Goal: Transaction & Acquisition: Purchase product/service

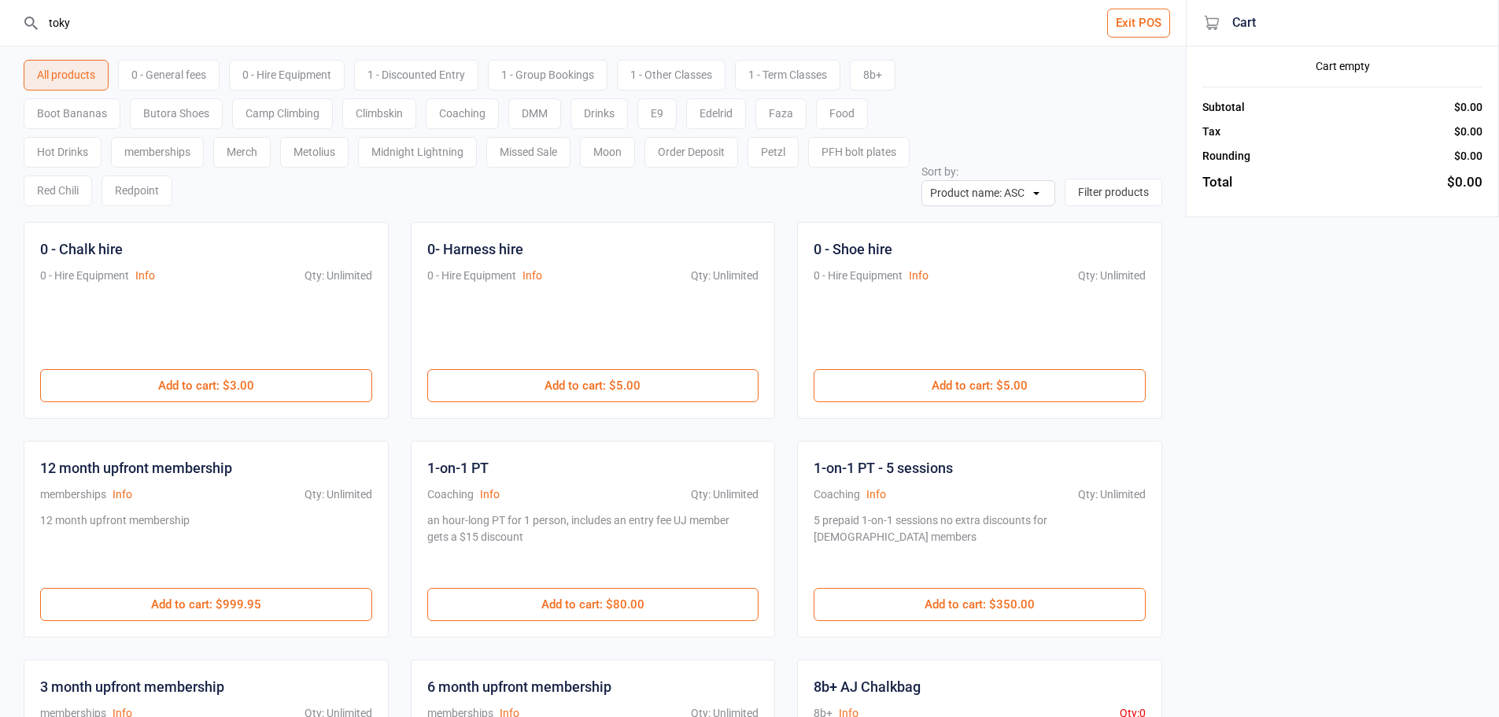
type input "[GEOGRAPHIC_DATA]"
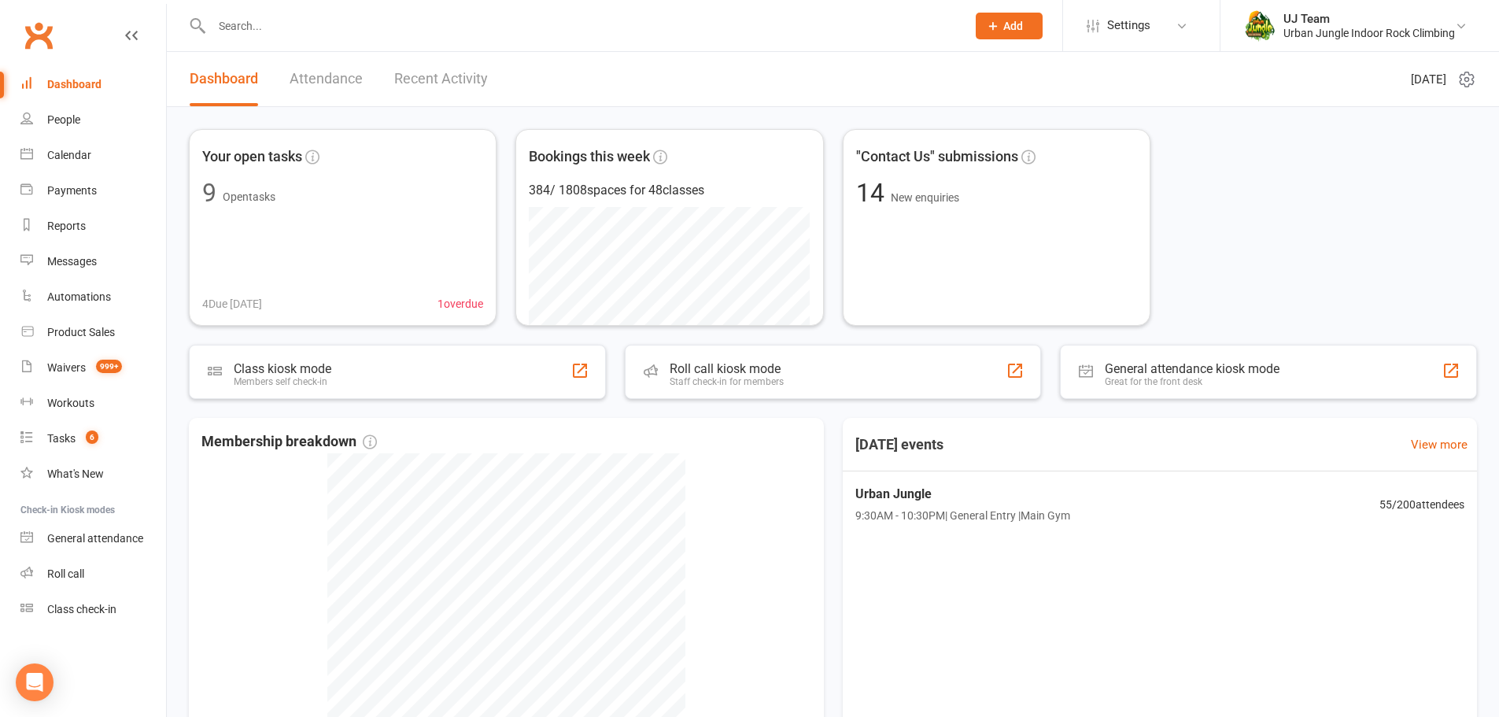
click at [1267, 234] on div "Your open tasks 9 Open tasks 4 Due today 1 overdue Bookings this week 384 / 180…" at bounding box center [833, 227] width 1288 height 197
click at [77, 166] on link "Calendar" at bounding box center [93, 155] width 146 height 35
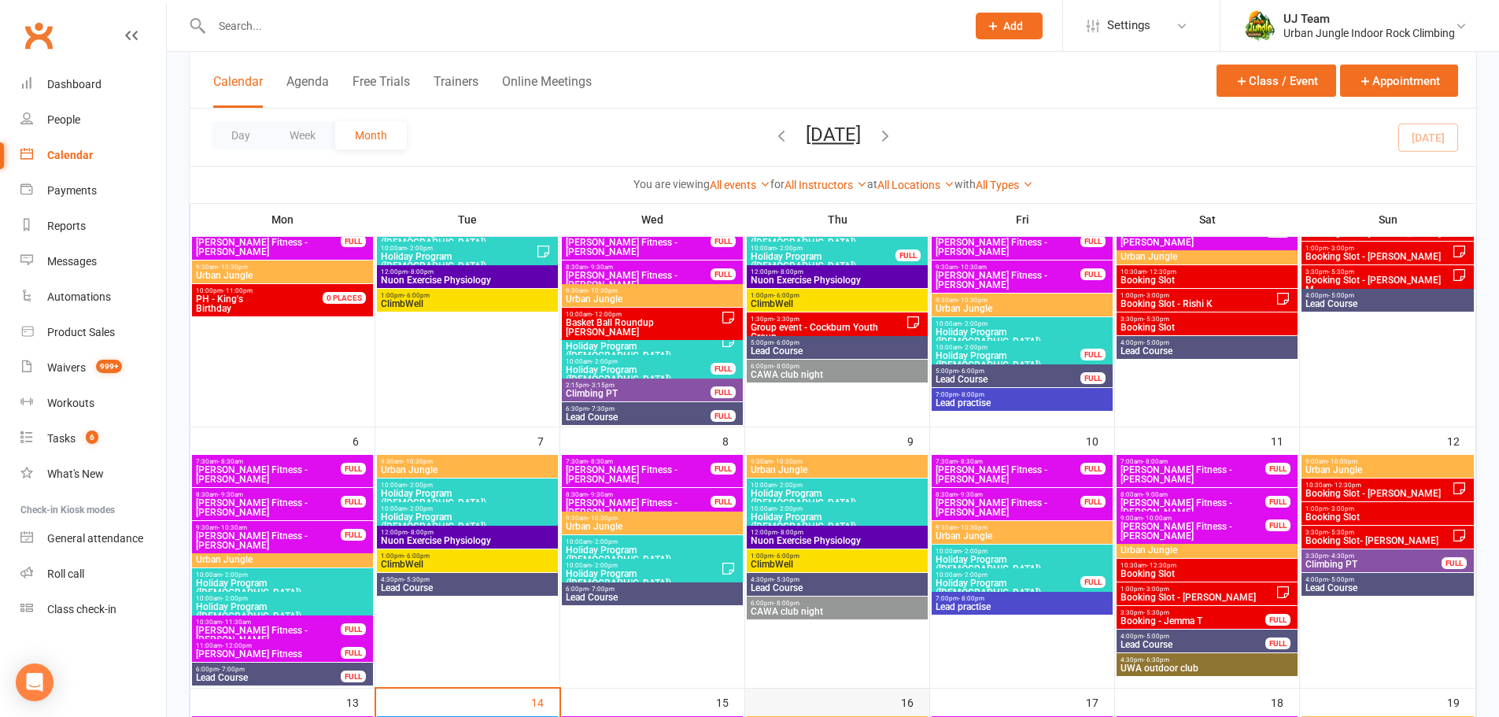
scroll to position [472, 0]
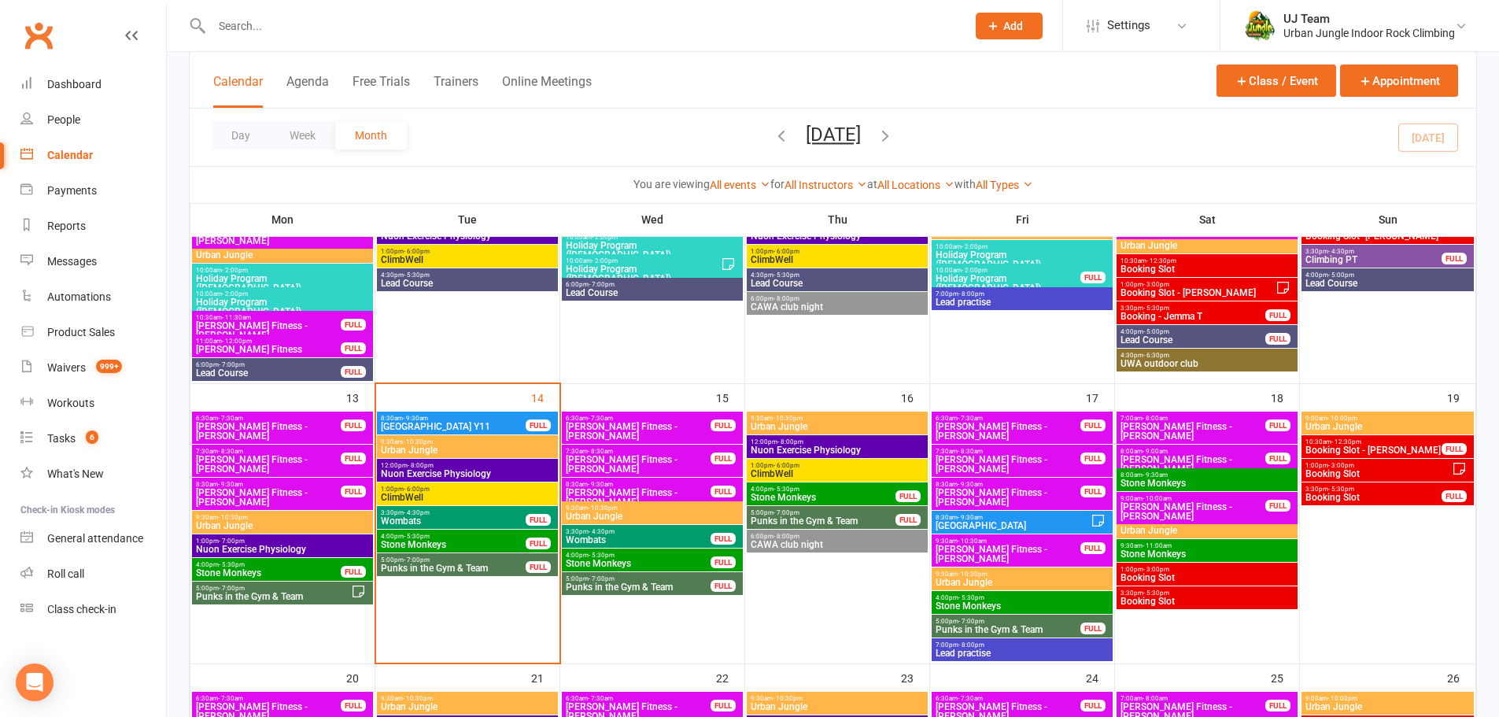
click at [439, 514] on span "3:30pm - 4:30pm" at bounding box center [453, 512] width 146 height 7
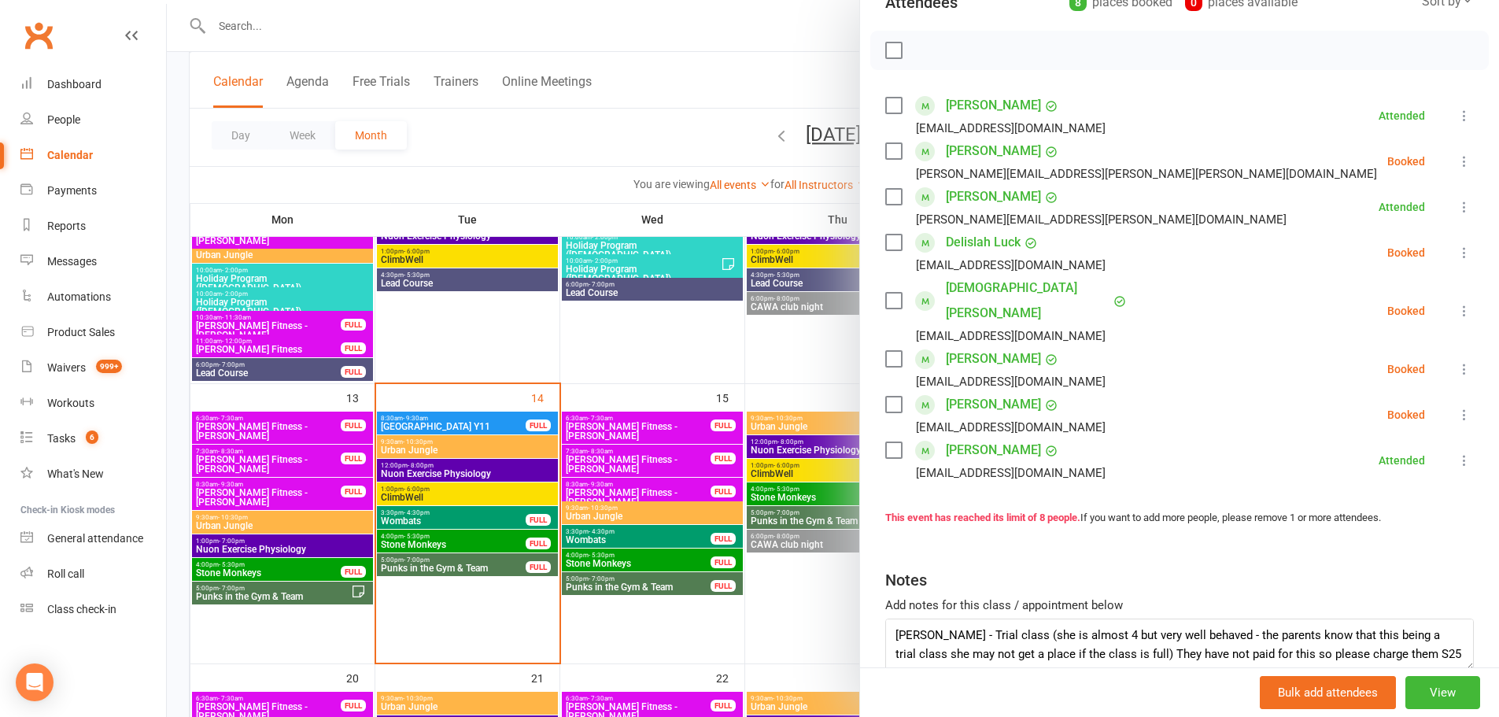
scroll to position [256, 0]
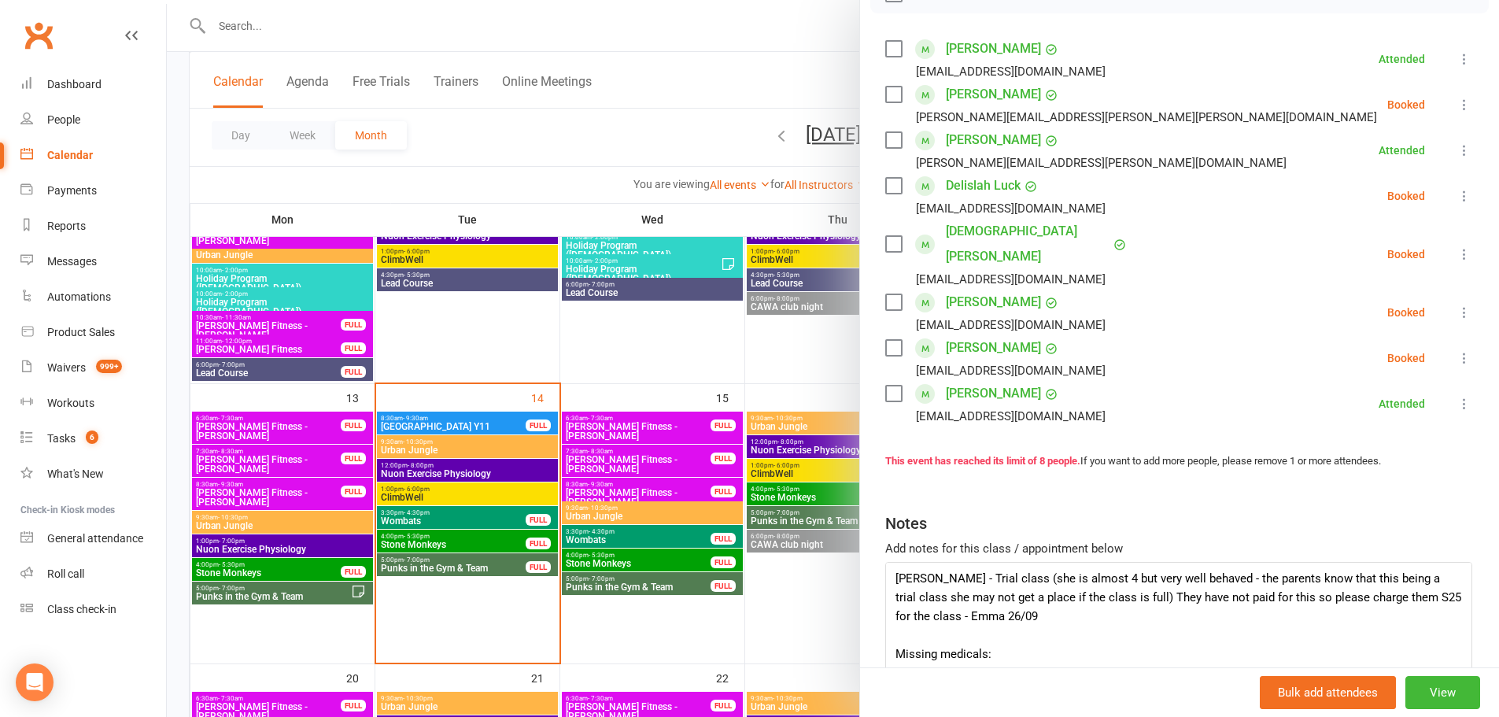
drag, startPoint x: 1444, startPoint y: 581, endPoint x: 1234, endPoint y: 305, distance: 346.9
click at [1460, 678] on div "Wombats Class kiosk mode Roll call 3:30 PM - 4:30 PM, Tuesday, October, 14, 202…" at bounding box center [1179, 358] width 640 height 717
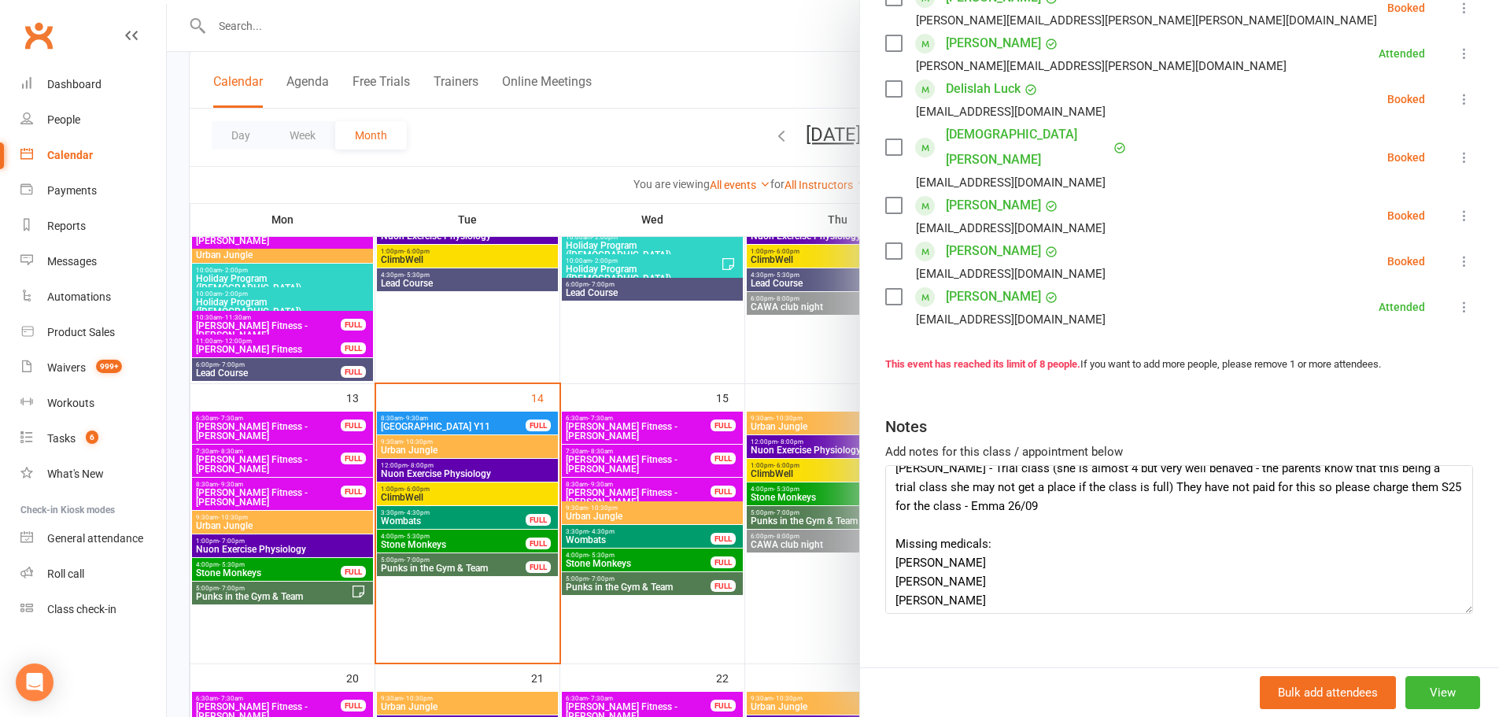
scroll to position [17, 0]
click at [456, 558] on div at bounding box center [833, 358] width 1332 height 717
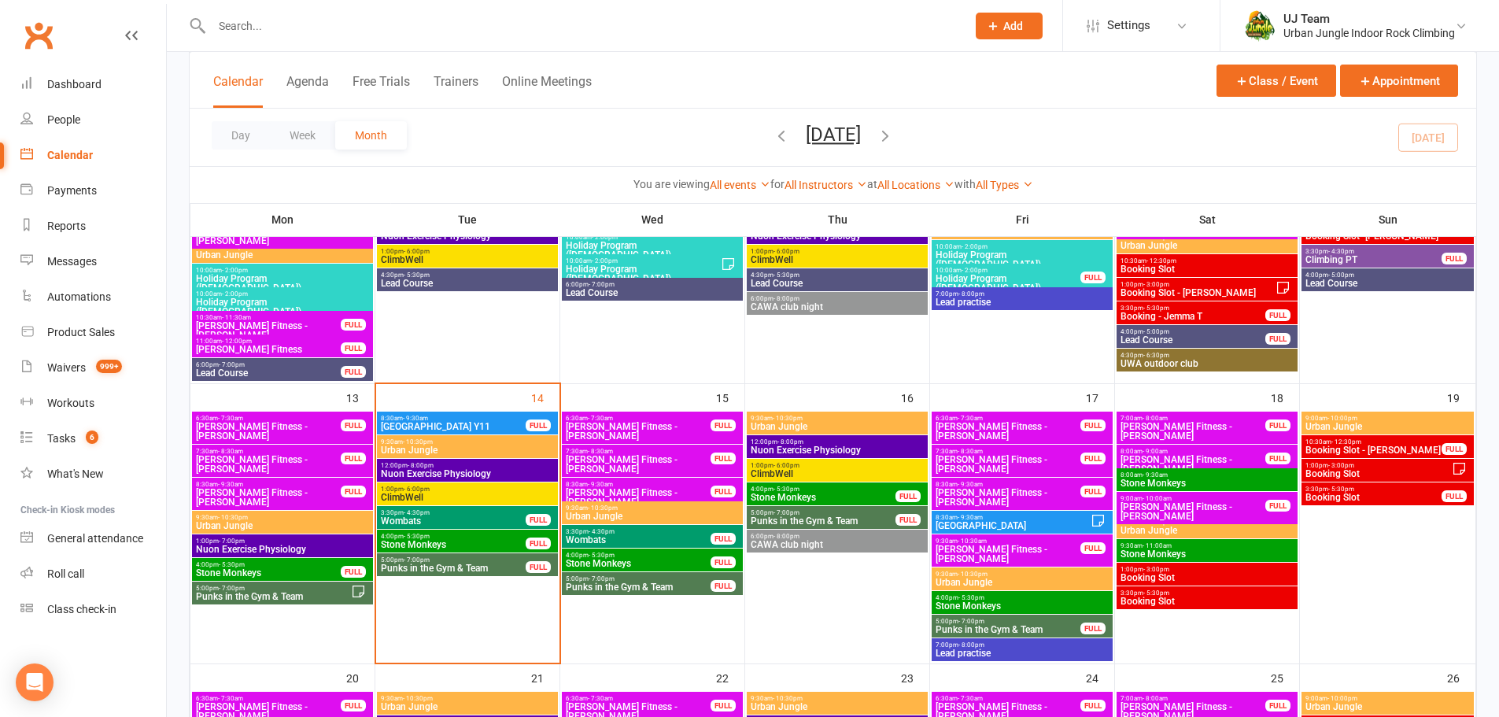
click at [459, 565] on span "Punks in the Gym & Team" at bounding box center [453, 567] width 146 height 9
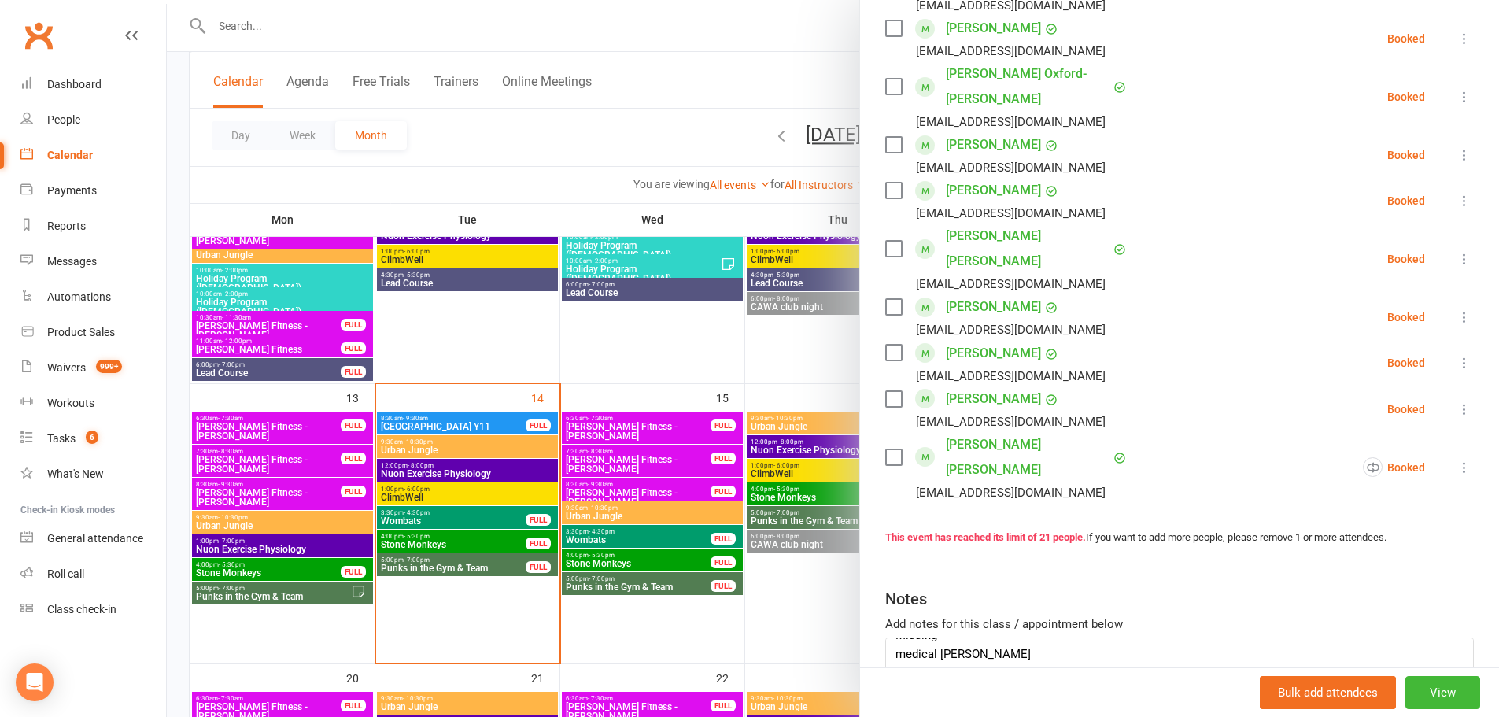
scroll to position [0, 0]
drag, startPoint x: 684, startPoint y: 301, endPoint x: 555, endPoint y: 430, distance: 182.5
click at [693, 316] on div at bounding box center [833, 358] width 1332 height 717
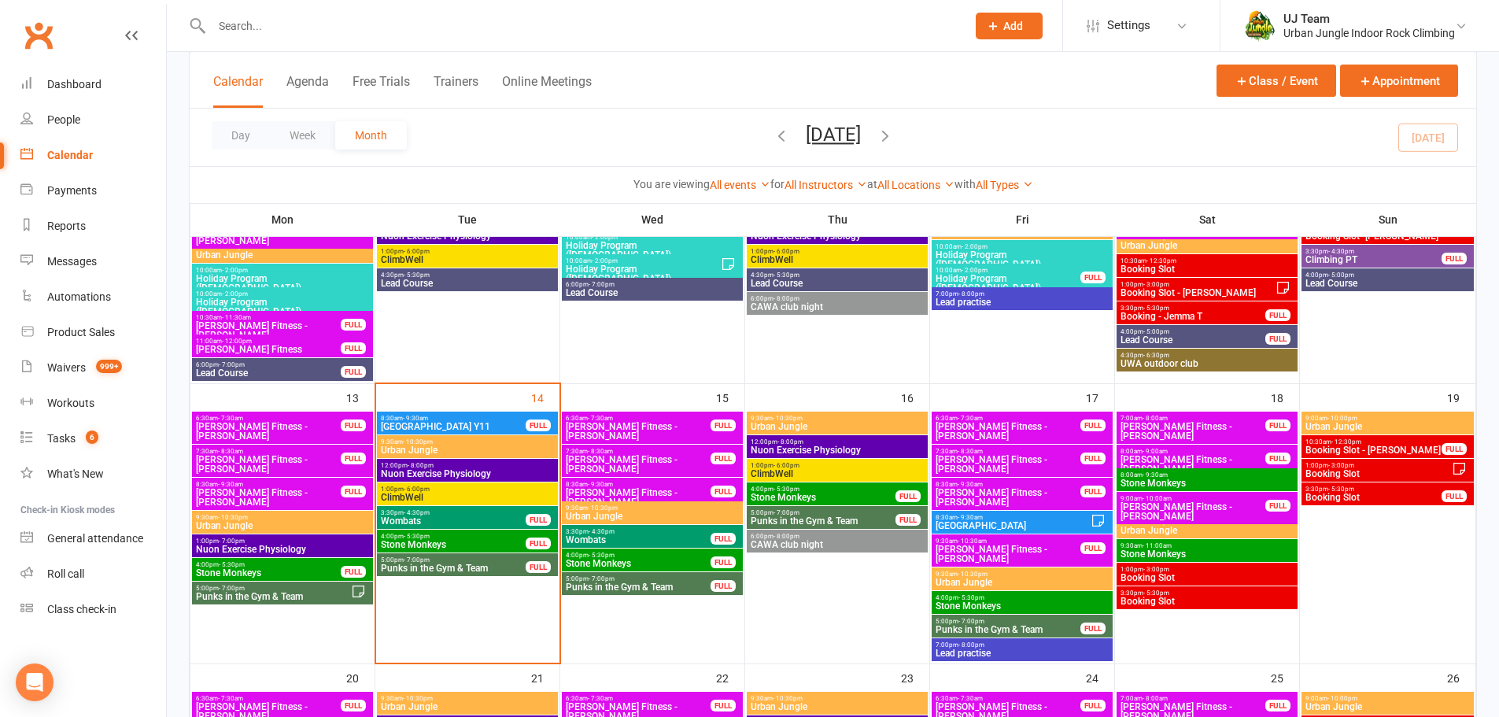
drag, startPoint x: 494, startPoint y: 529, endPoint x: 496, endPoint y: 540, distance: 10.3
click at [496, 539] on div "4:00pm - 5:30pm Stone Monkeys FULL" at bounding box center [467, 540] width 181 height 23
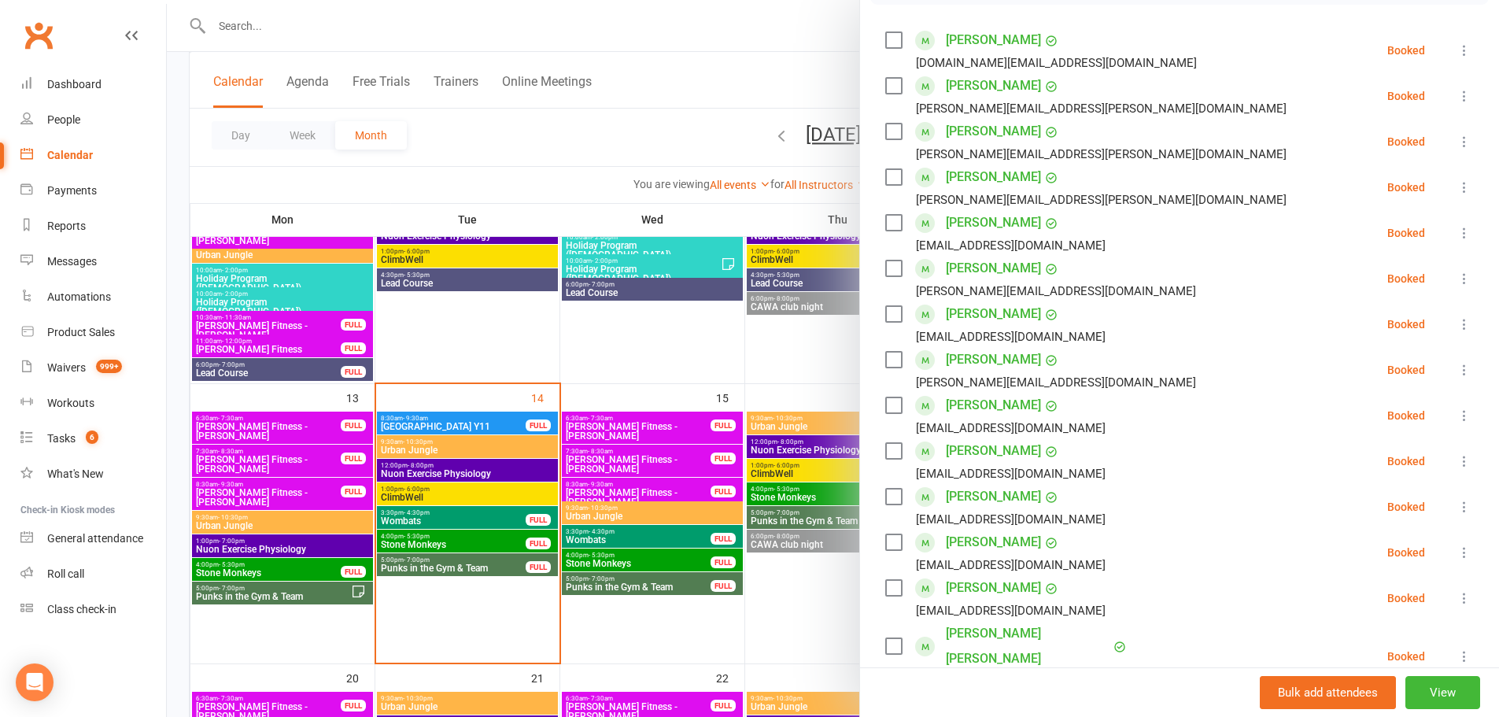
scroll to position [216, 0]
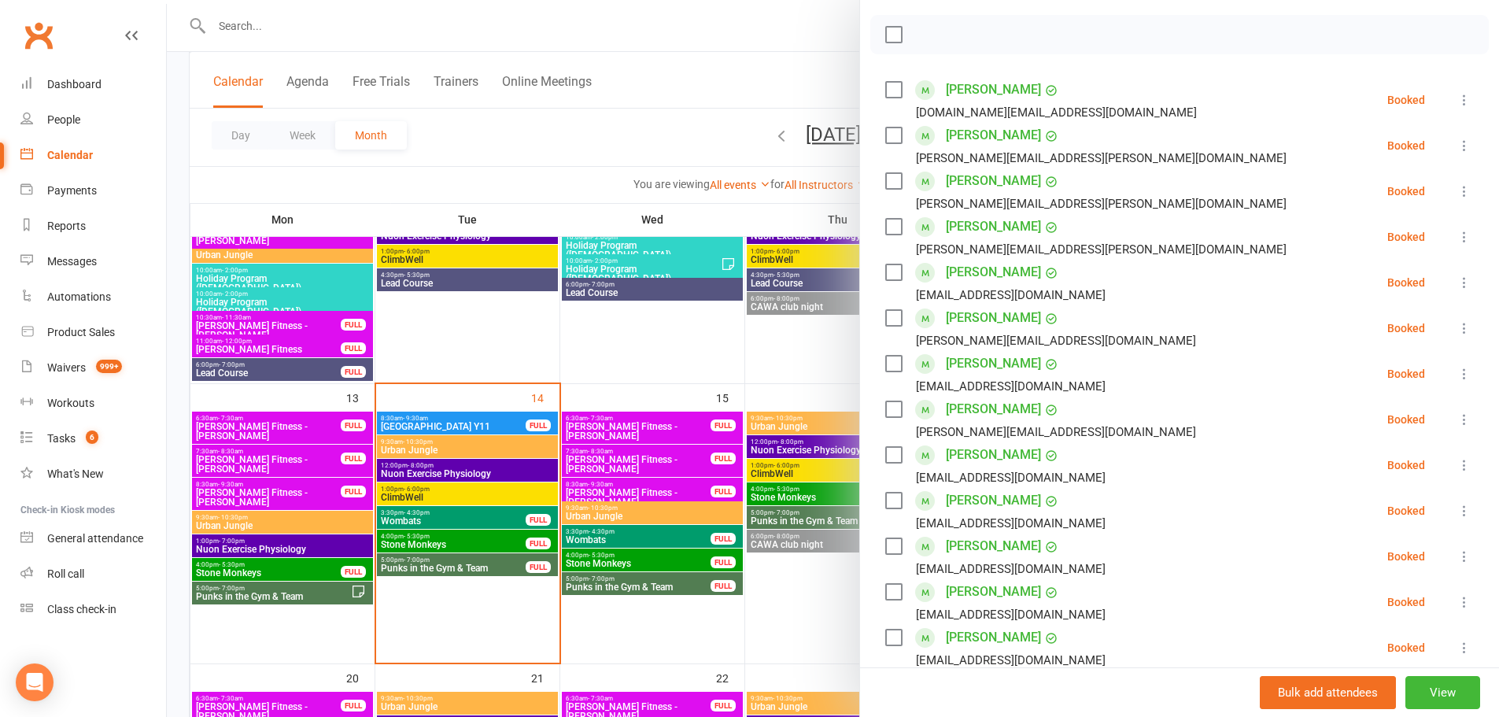
click at [976, 413] on link "Harvey Drummond" at bounding box center [993, 408] width 95 height 25
click at [554, 563] on div at bounding box center [833, 358] width 1332 height 717
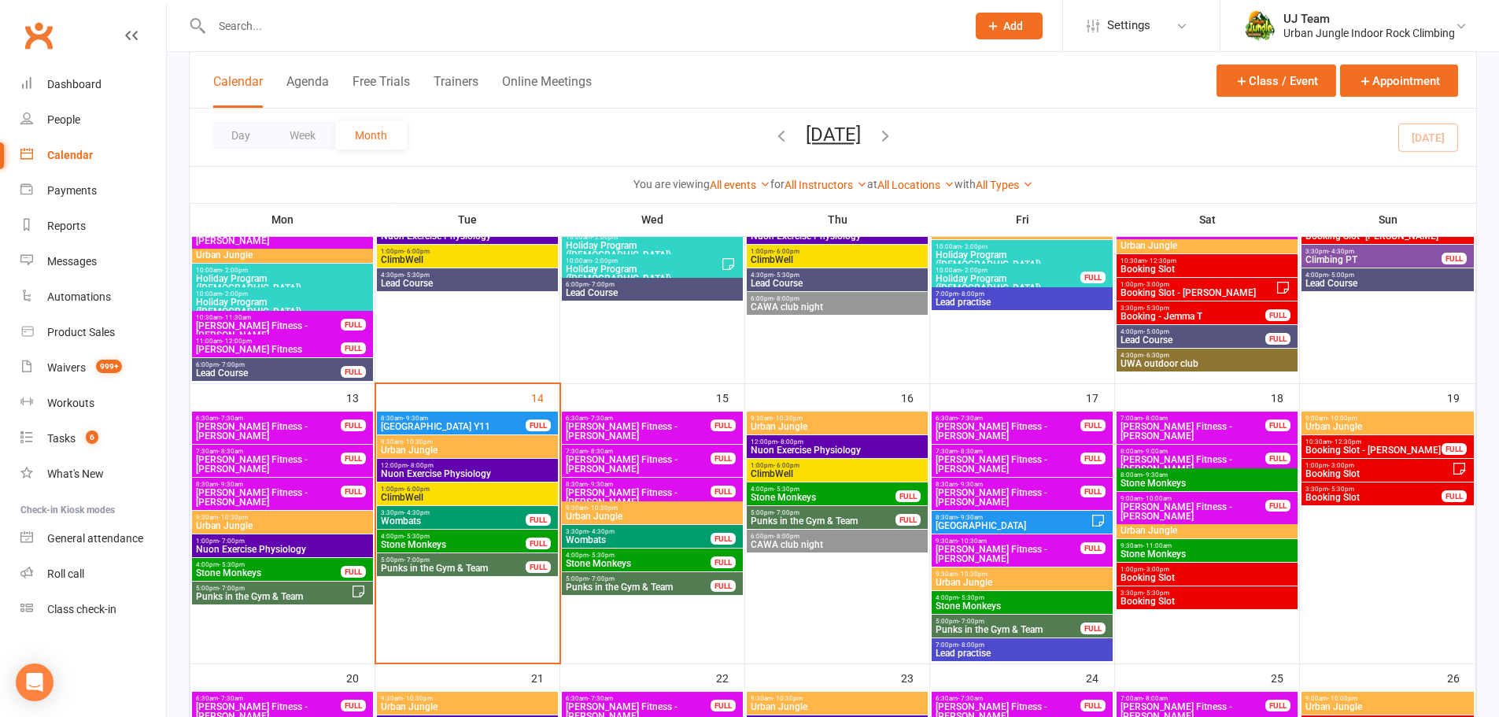
click at [514, 512] on span "3:30pm - 4:30pm" at bounding box center [453, 512] width 146 height 7
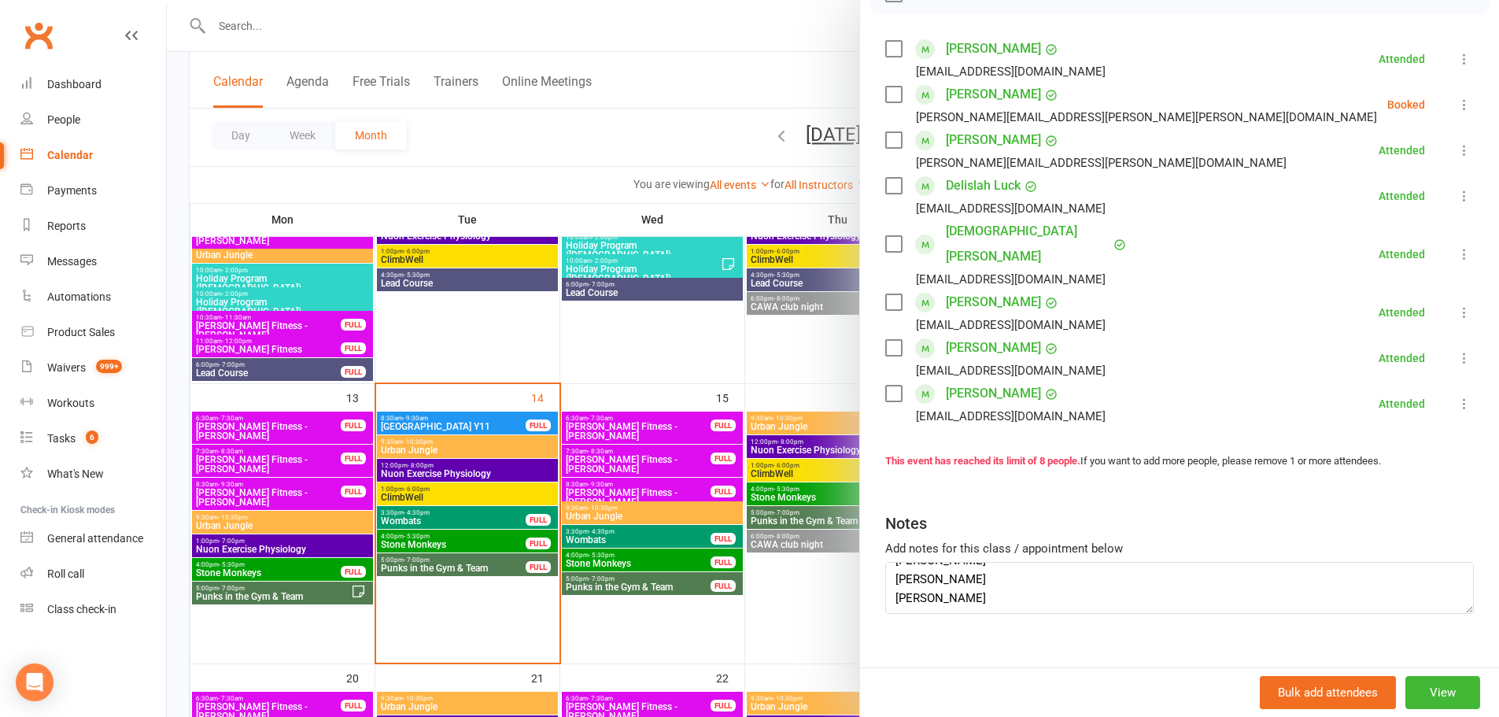
scroll to position [113, 0]
click at [732, 94] on div at bounding box center [833, 358] width 1332 height 717
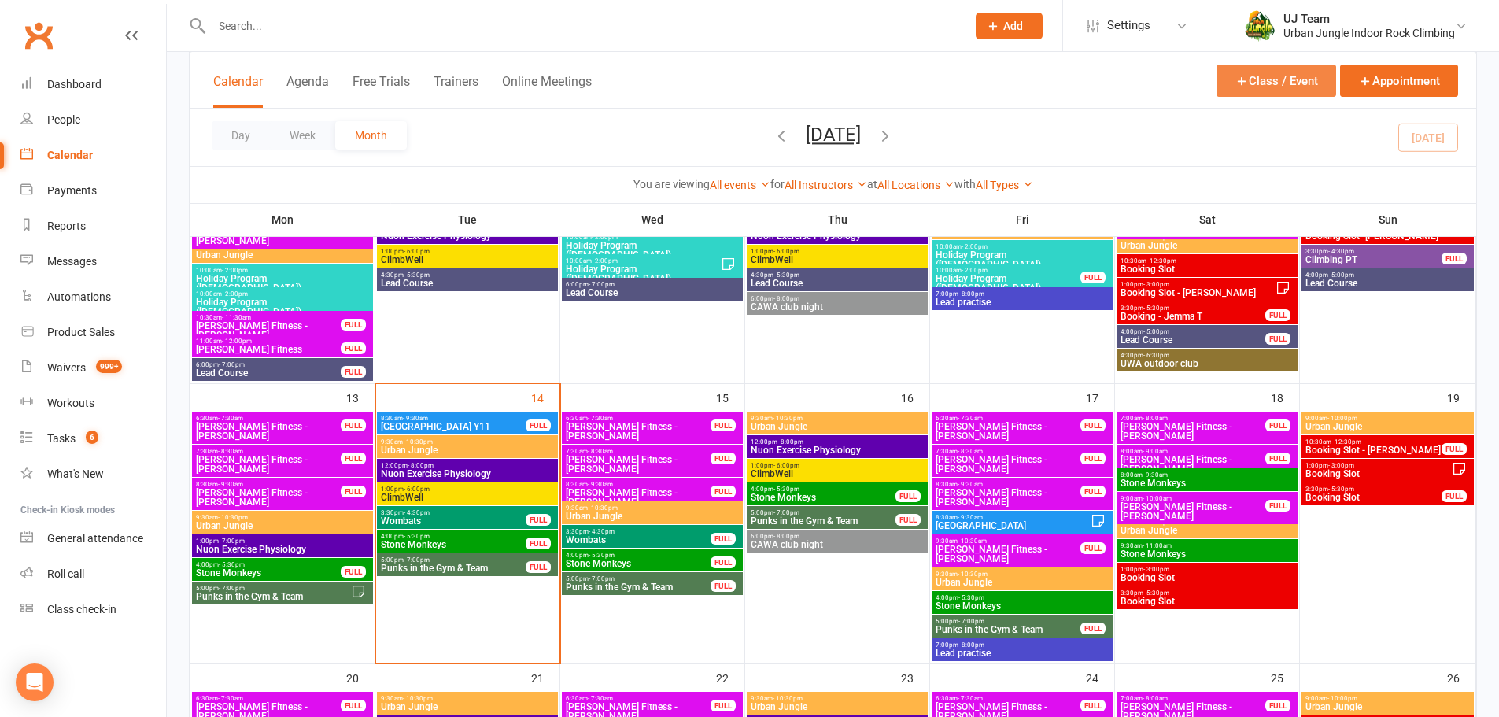
click at [1282, 77] on button "Class / Event" at bounding box center [1276, 81] width 120 height 32
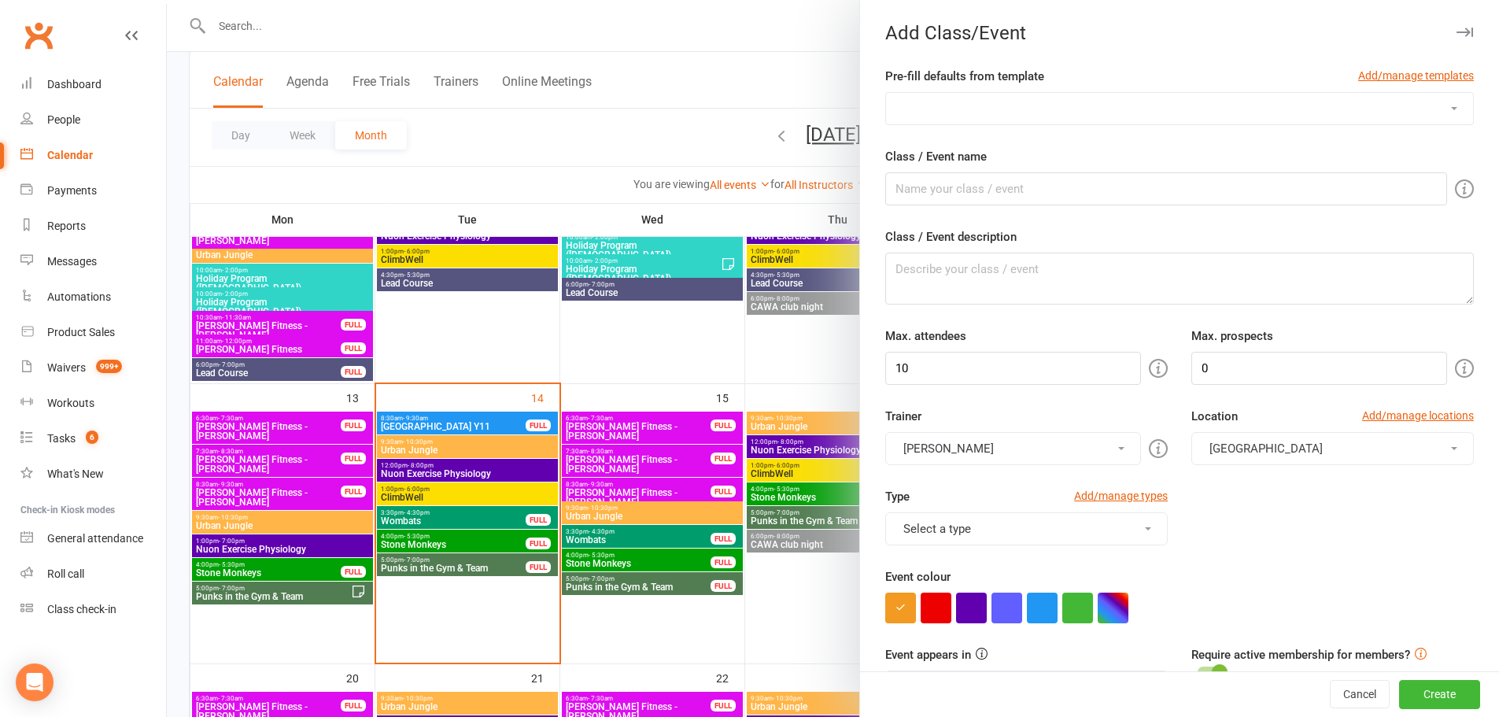
click at [982, 109] on select "AACWA Anna PT Birthday booking Cam's Climbing PT Giulio's Climbing PT Group boo…" at bounding box center [1179, 108] width 587 height 31
select select "547"
click at [886, 93] on select "AACWA Anna PT Birthday booking Cam's Climbing PT Giulio's Climbing PT Group boo…" at bounding box center [1179, 108] width 587 height 31
type input "Climbing PT"
type input "1"
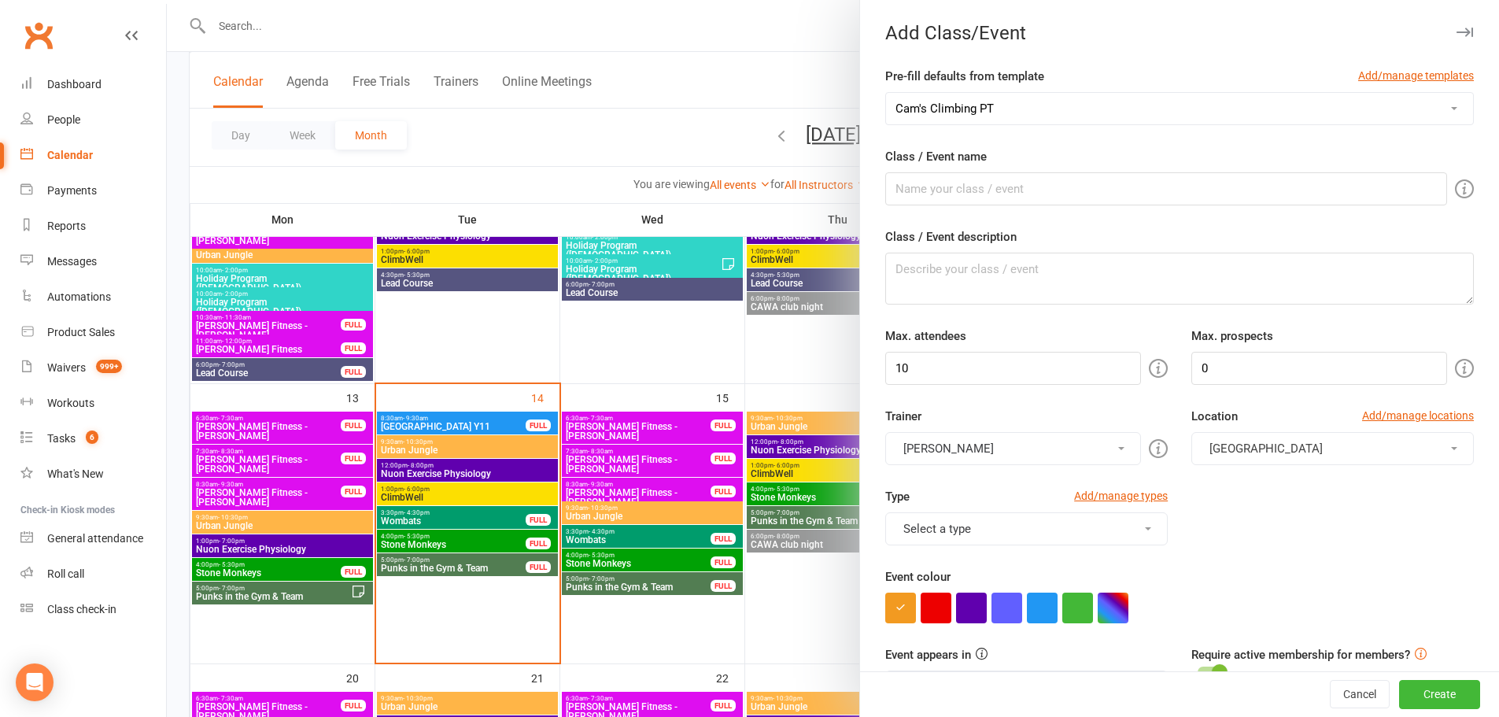
type input "2"
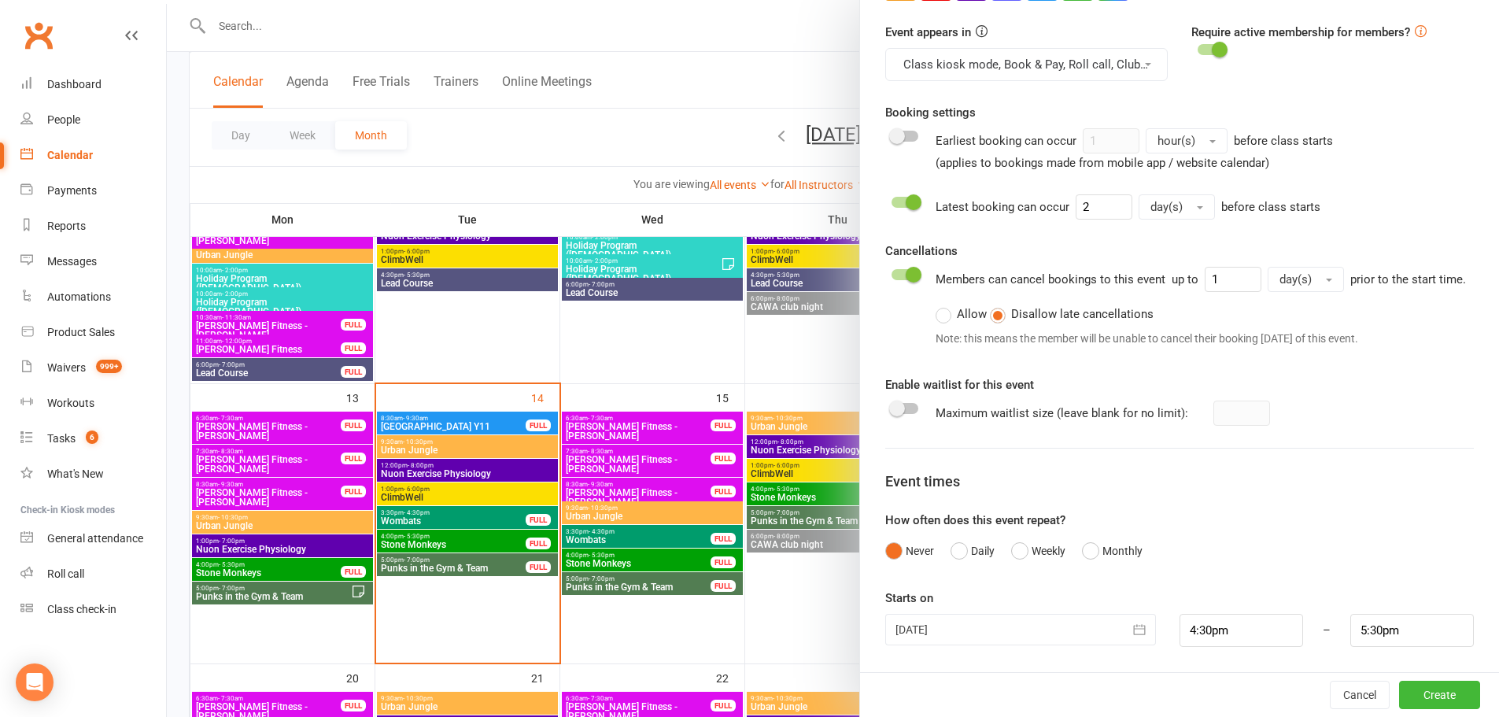
scroll to position [641, 0]
click at [1131, 625] on icon "button" at bounding box center [1139, 629] width 16 height 16
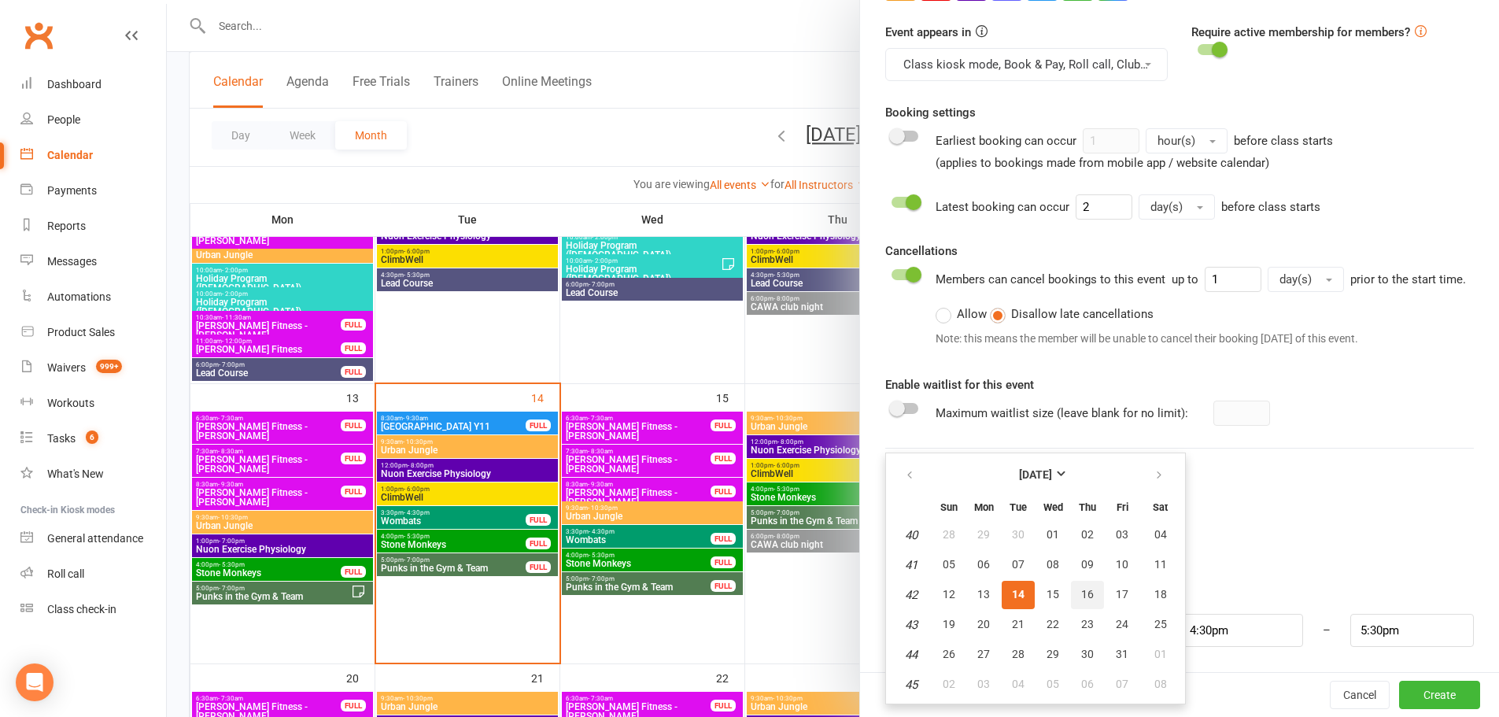
click at [1084, 599] on span "16" at bounding box center [1087, 594] width 13 height 13
type input "16 Oct 2025"
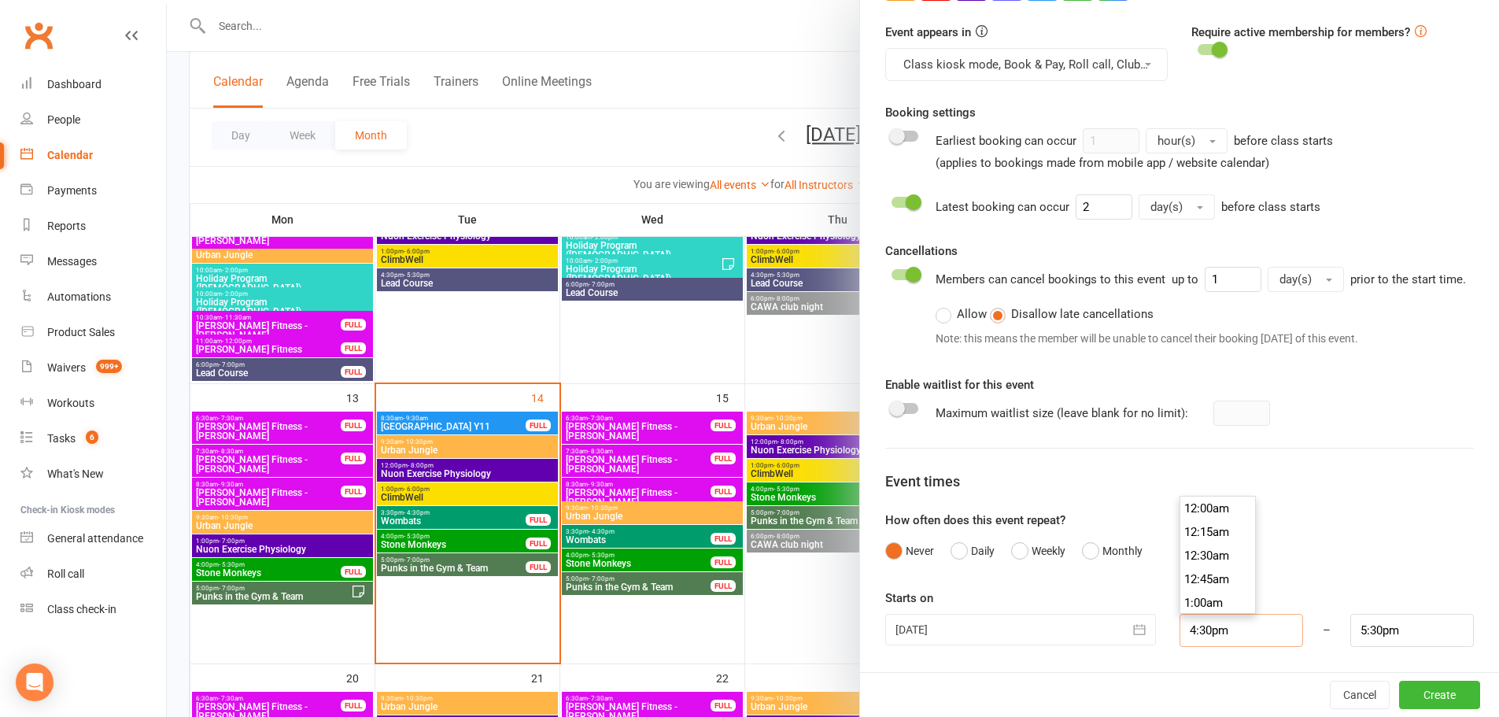
click at [1212, 630] on input "4:30pm" at bounding box center [1241, 630] width 124 height 33
type input "3:30pm"
click at [1199, 512] on li "3:30pm" at bounding box center [1218, 516] width 76 height 24
click at [1374, 623] on input "5:30pm" at bounding box center [1412, 630] width 124 height 33
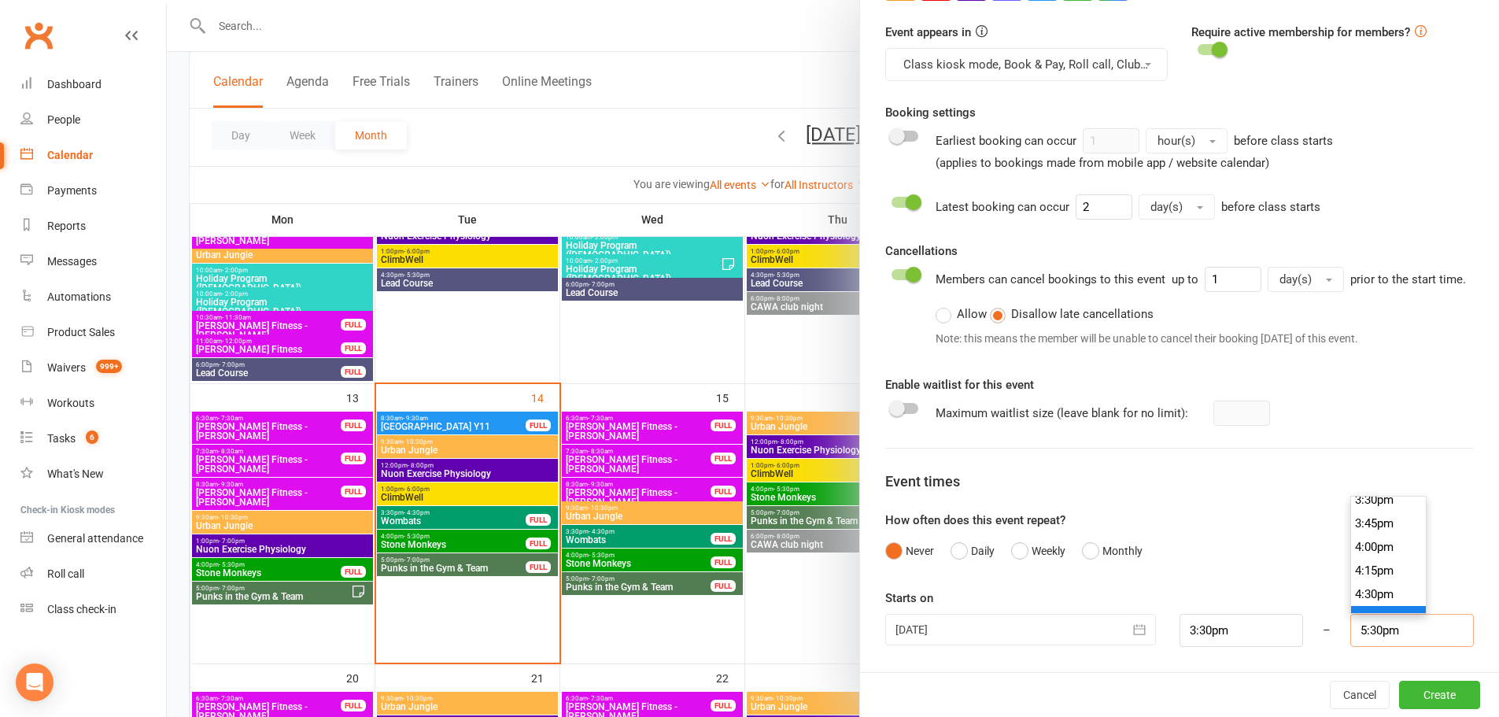
scroll to position [1471, 0]
type input "4:30pm"
click at [1368, 585] on li "4:30pm" at bounding box center [1389, 595] width 76 height 24
click at [1426, 703] on button "Create" at bounding box center [1439, 694] width 81 height 28
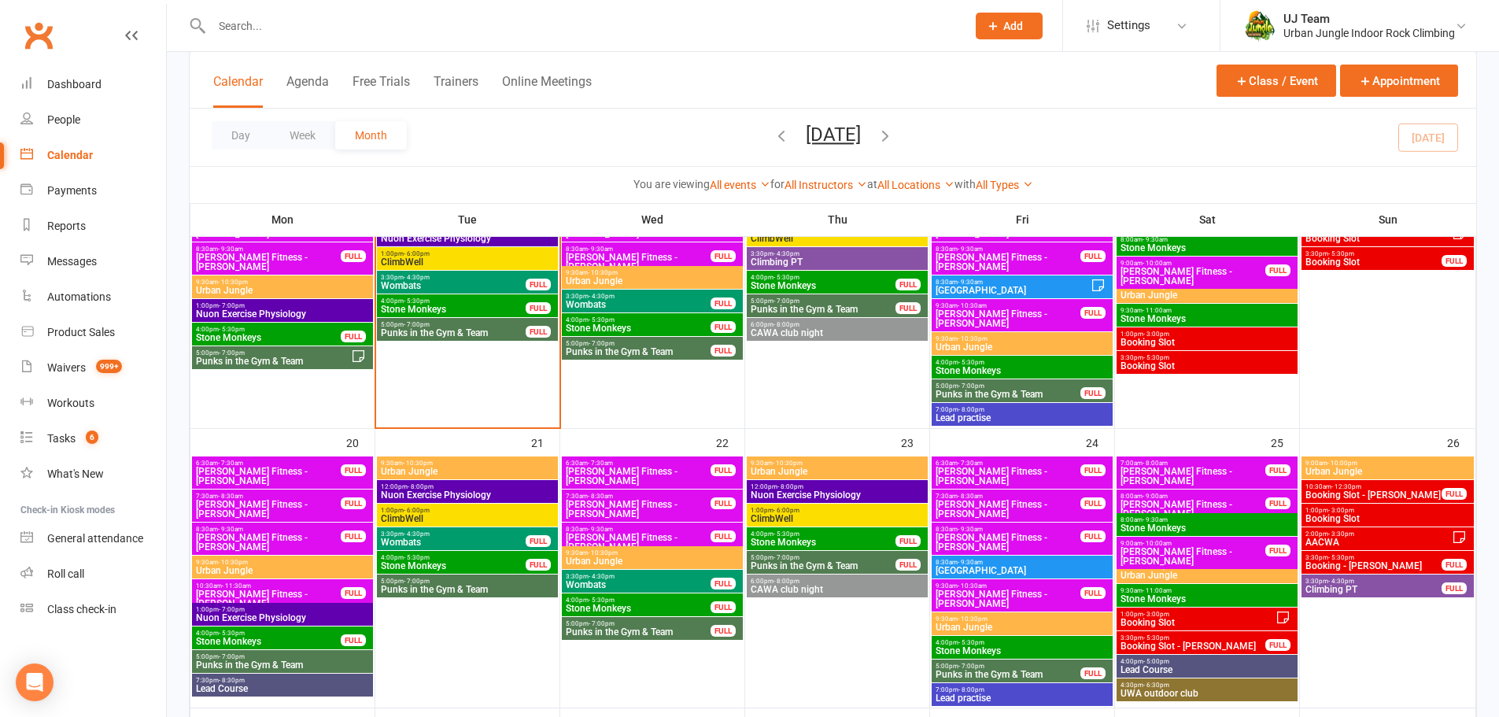
scroll to position [708, 0]
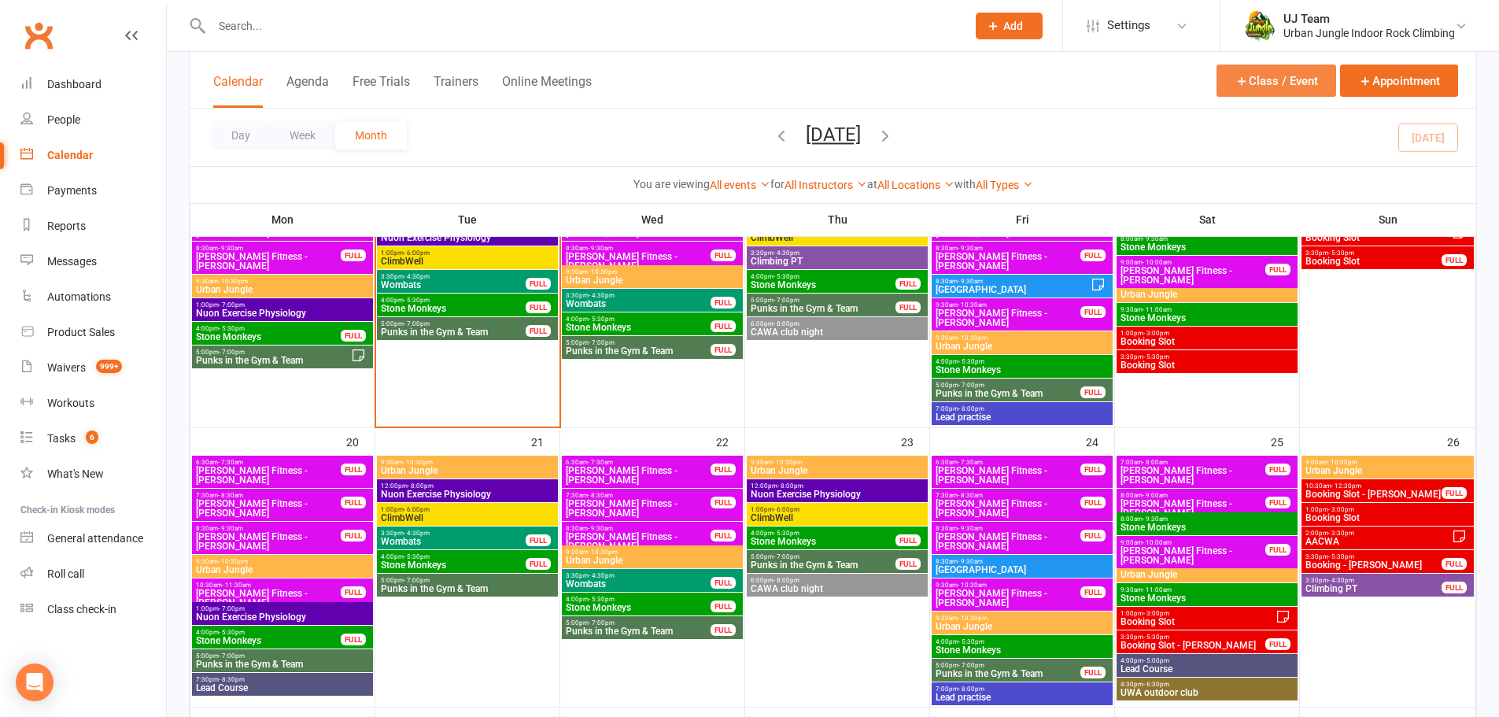
click at [1255, 74] on button "Class / Event" at bounding box center [1276, 81] width 120 height 32
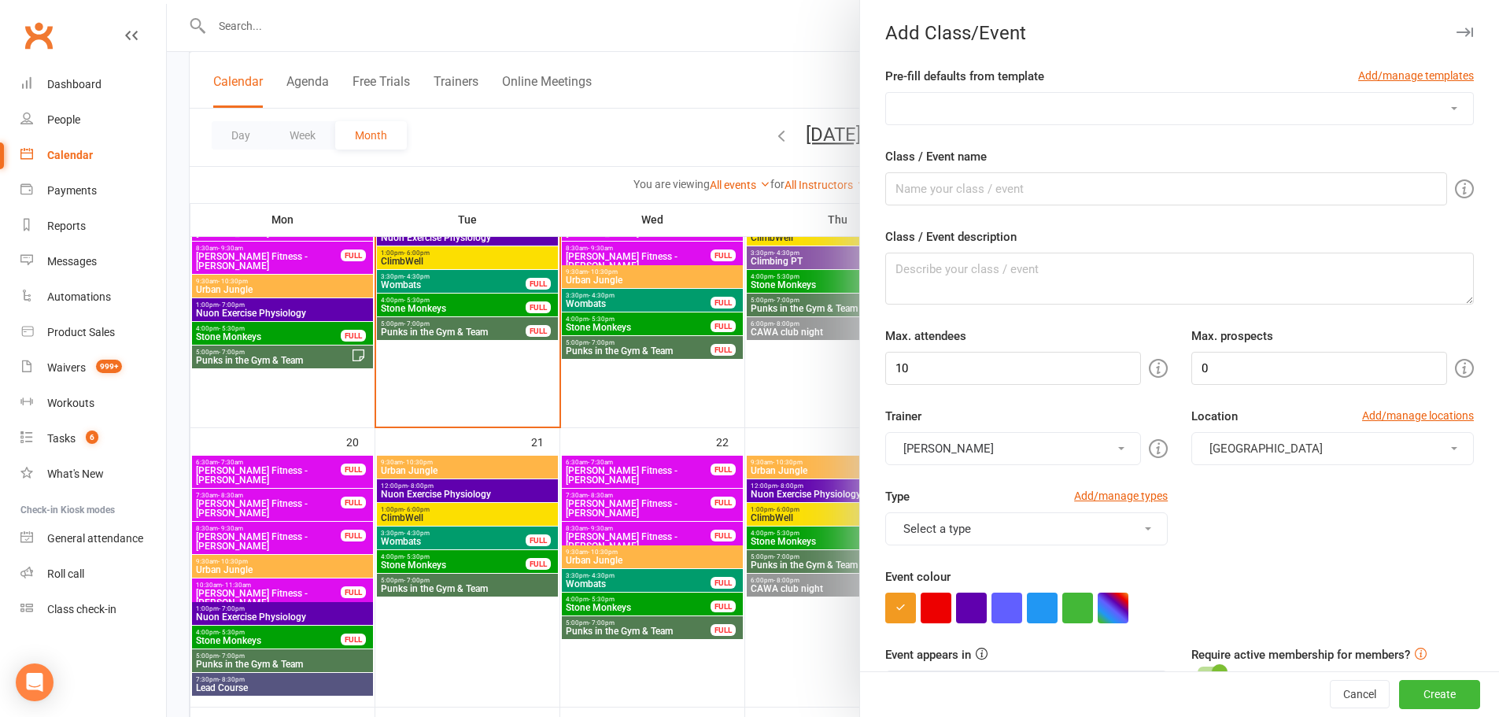
click at [983, 113] on select "AACWA Anna PT Birthday booking Cam's Climbing PT Giulio's Climbing PT Group boo…" at bounding box center [1179, 108] width 587 height 31
select select "547"
click at [886, 93] on select "AACWA Anna PT Birthday booking Cam's Climbing PT Giulio's Climbing PT Group boo…" at bounding box center [1179, 108] width 587 height 31
type input "Climbing PT"
type input "1"
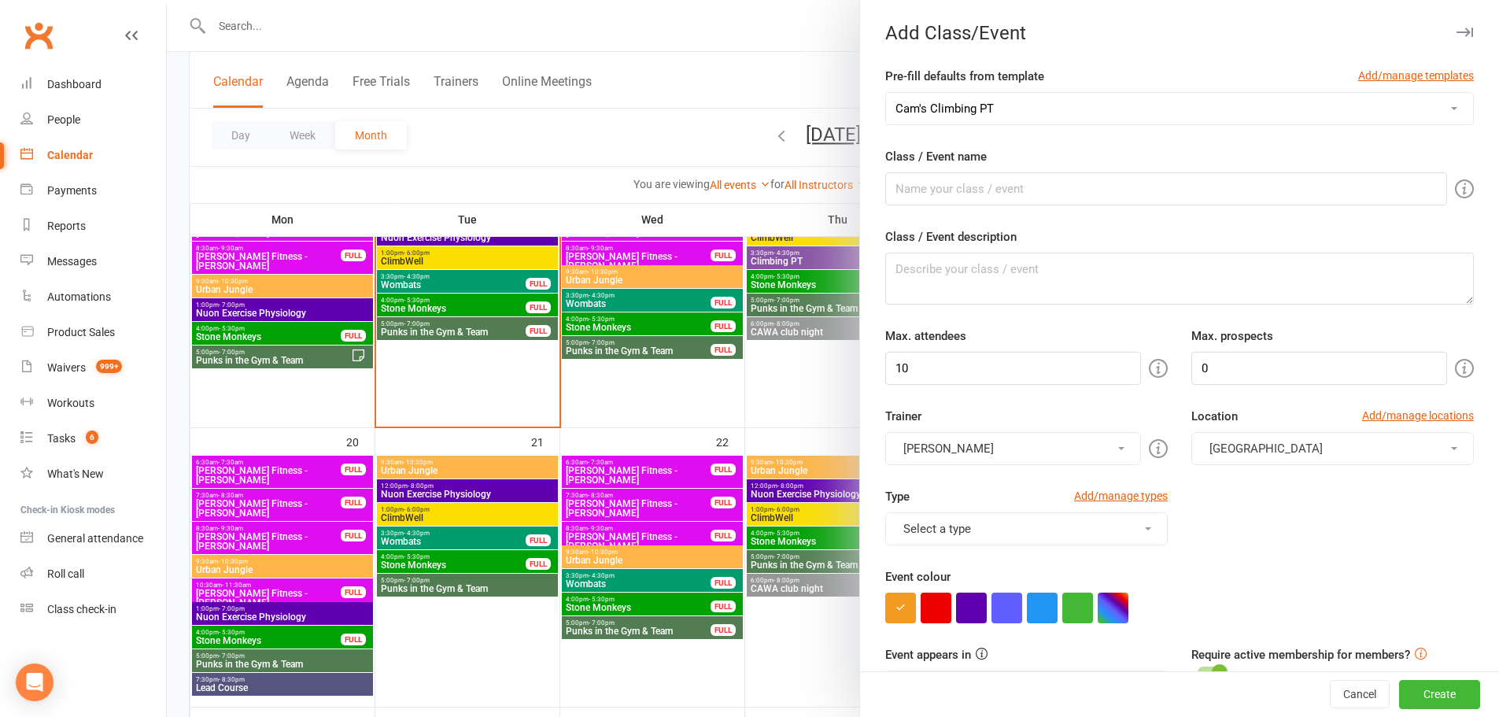
type input "2"
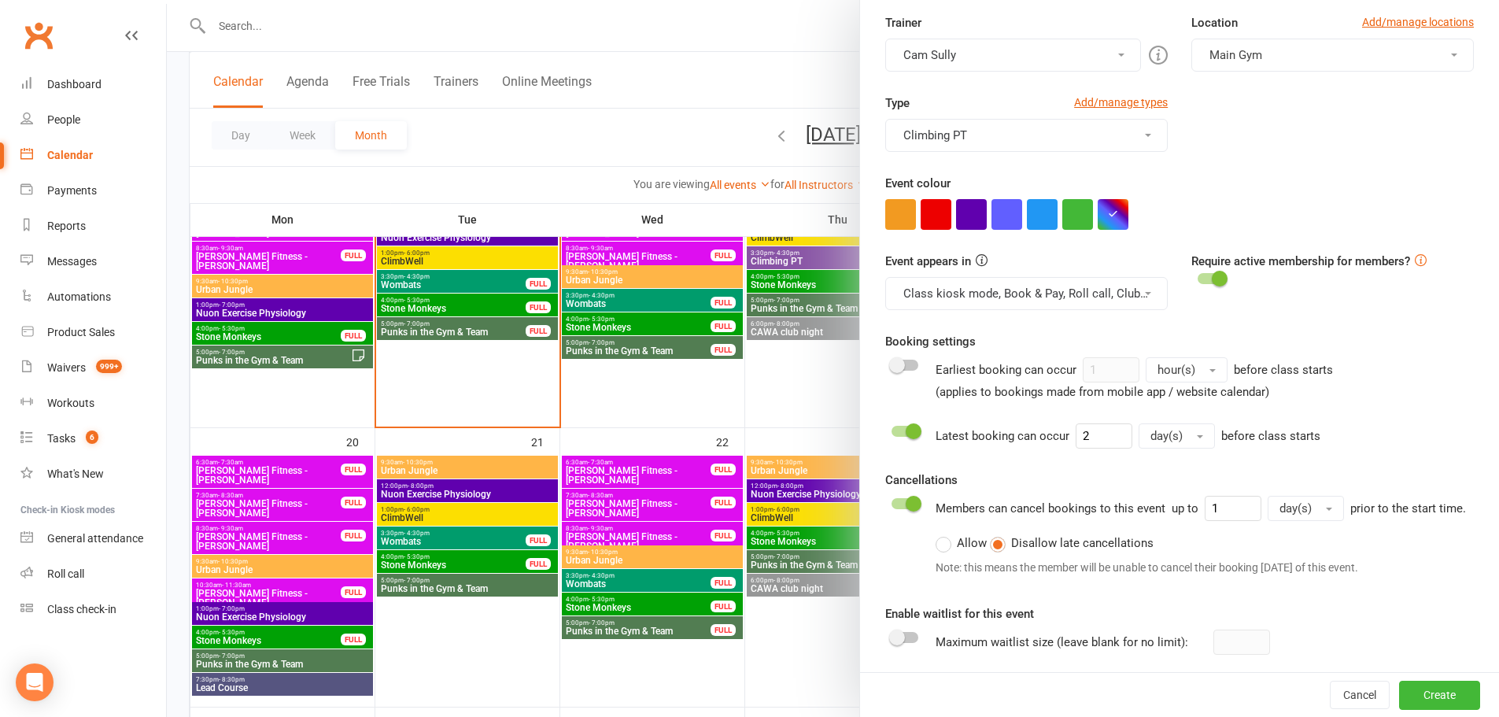
scroll to position [641, 0]
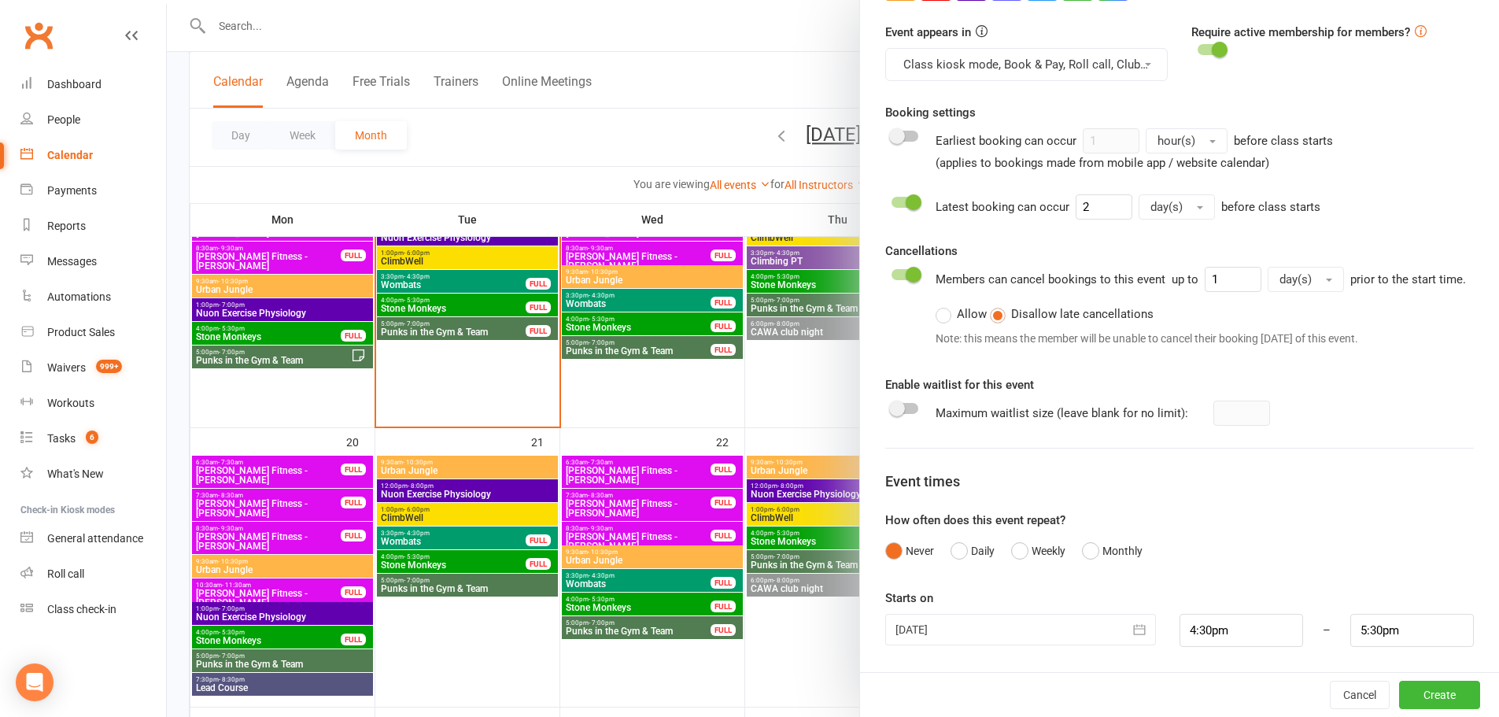
click at [1132, 627] on icon "button" at bounding box center [1139, 629] width 16 height 16
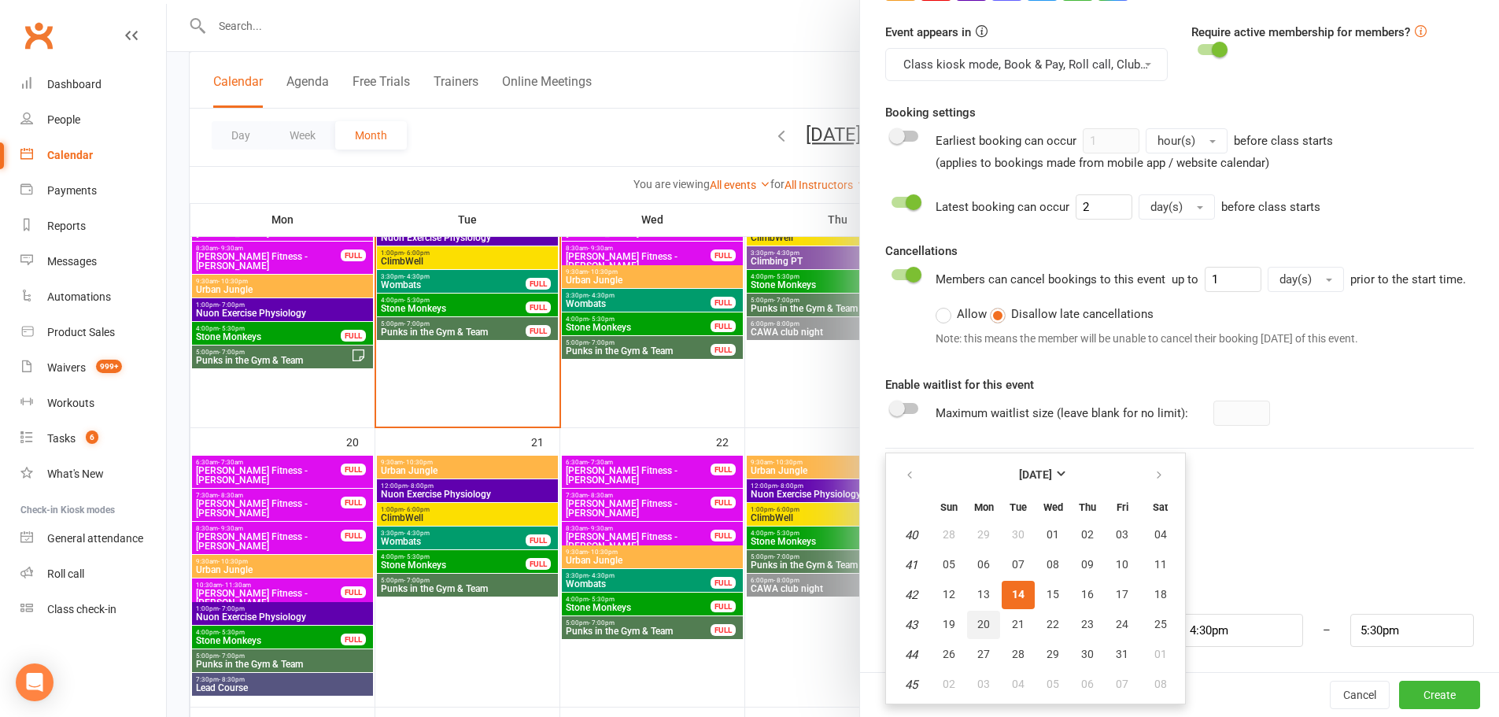
click at [970, 625] on button "20" at bounding box center [983, 624] width 33 height 28
type input "20 Oct 2025"
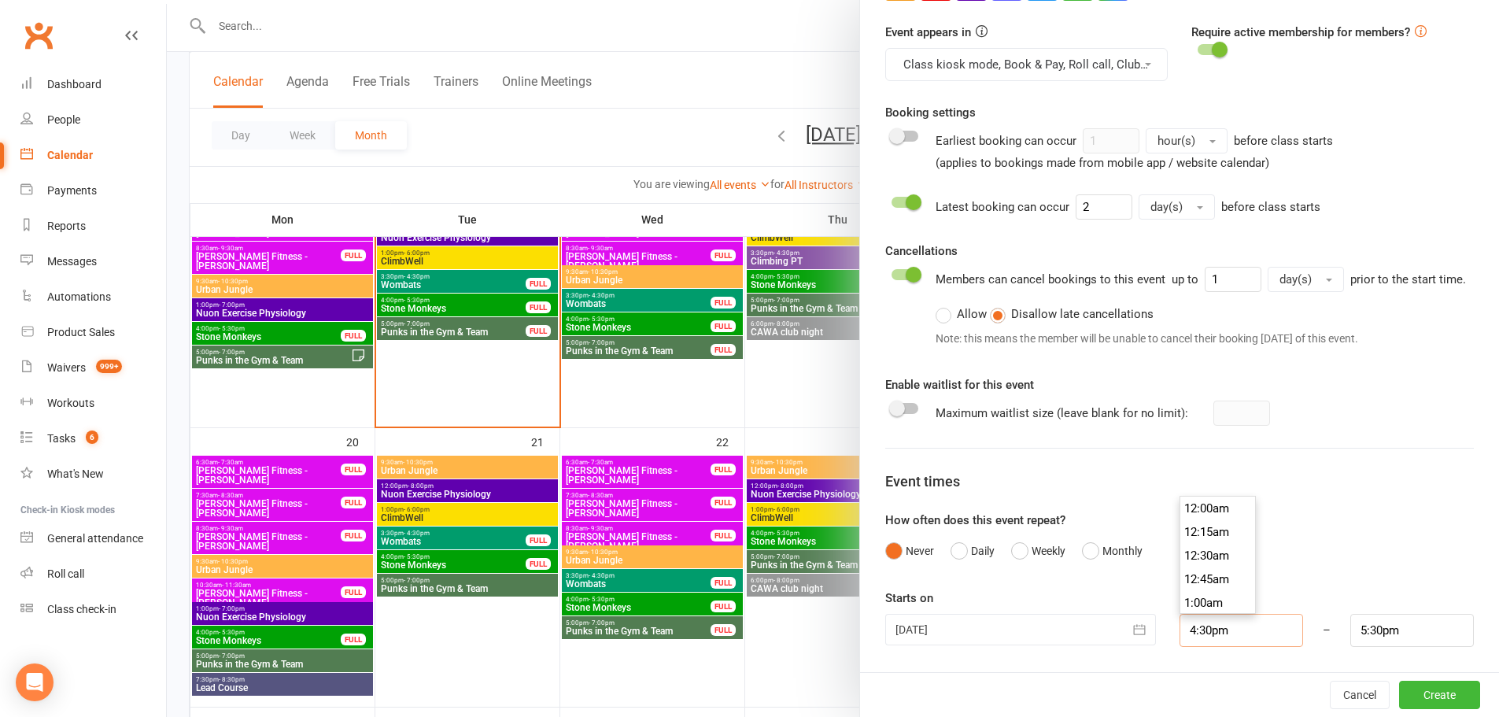
click at [1232, 625] on input "4:30pm" at bounding box center [1241, 630] width 124 height 33
type input "2:45pm"
click at [1198, 525] on li "2:45pm" at bounding box center [1218, 524] width 76 height 24
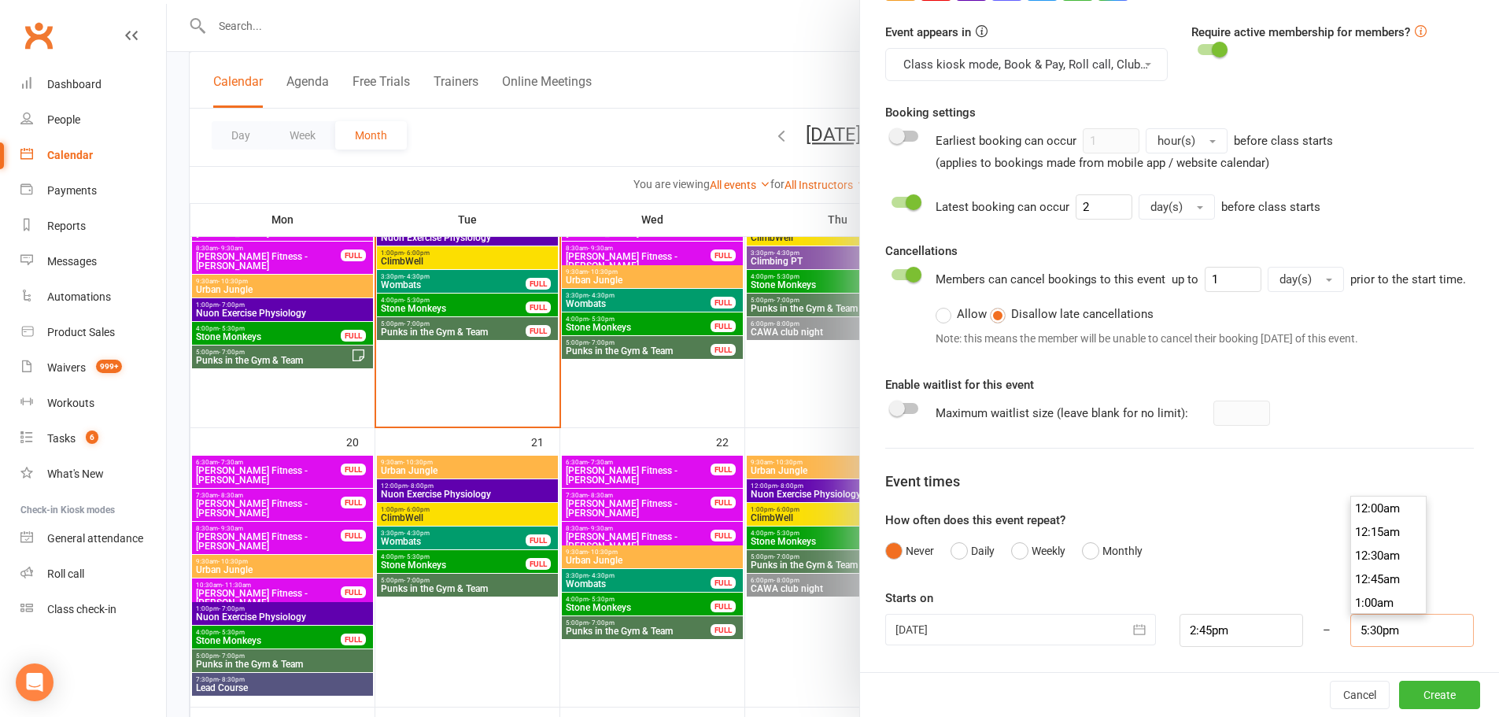
click at [1383, 636] on input "5:30pm" at bounding box center [1412, 630] width 124 height 33
type input "3:45pm"
click at [1365, 605] on li "3:45pm" at bounding box center [1389, 603] width 76 height 24
click at [1429, 687] on button "Create" at bounding box center [1439, 694] width 81 height 28
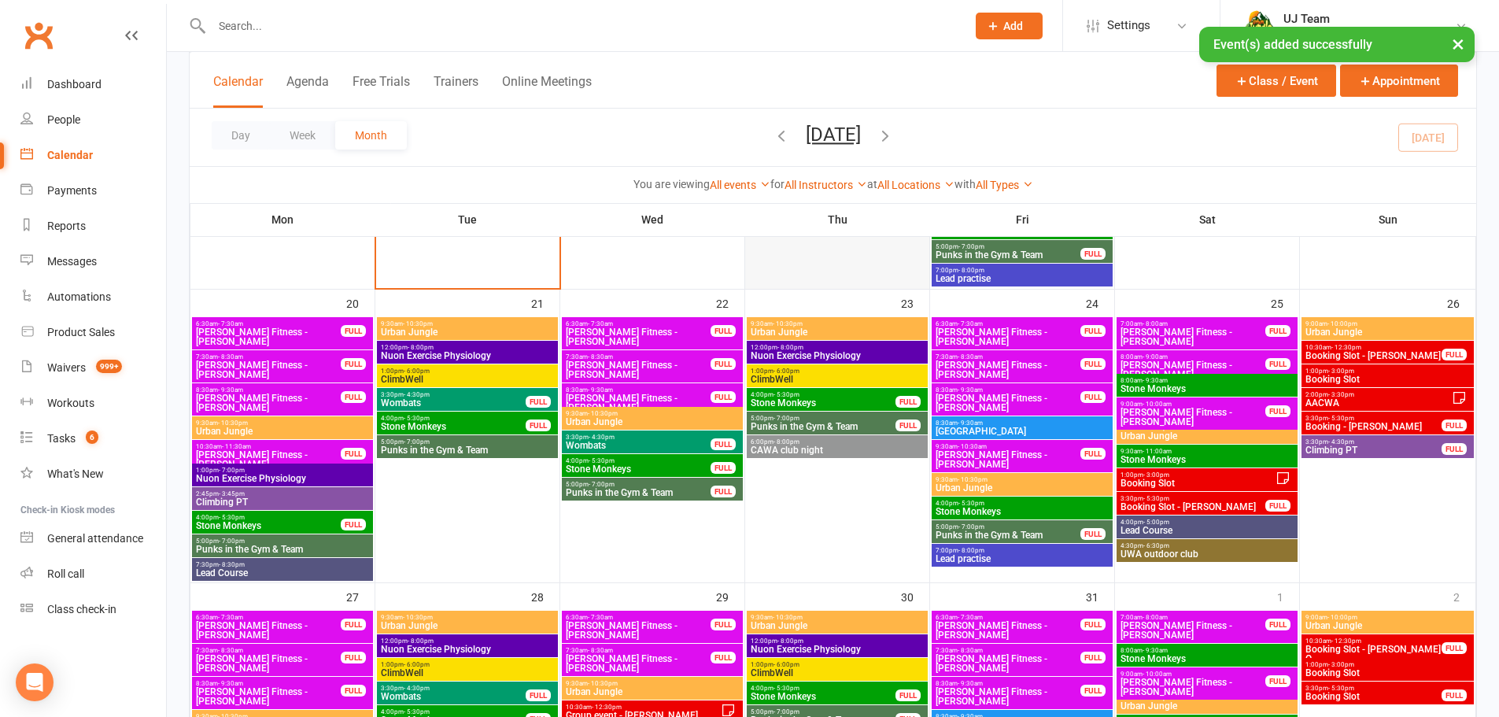
scroll to position [865, 0]
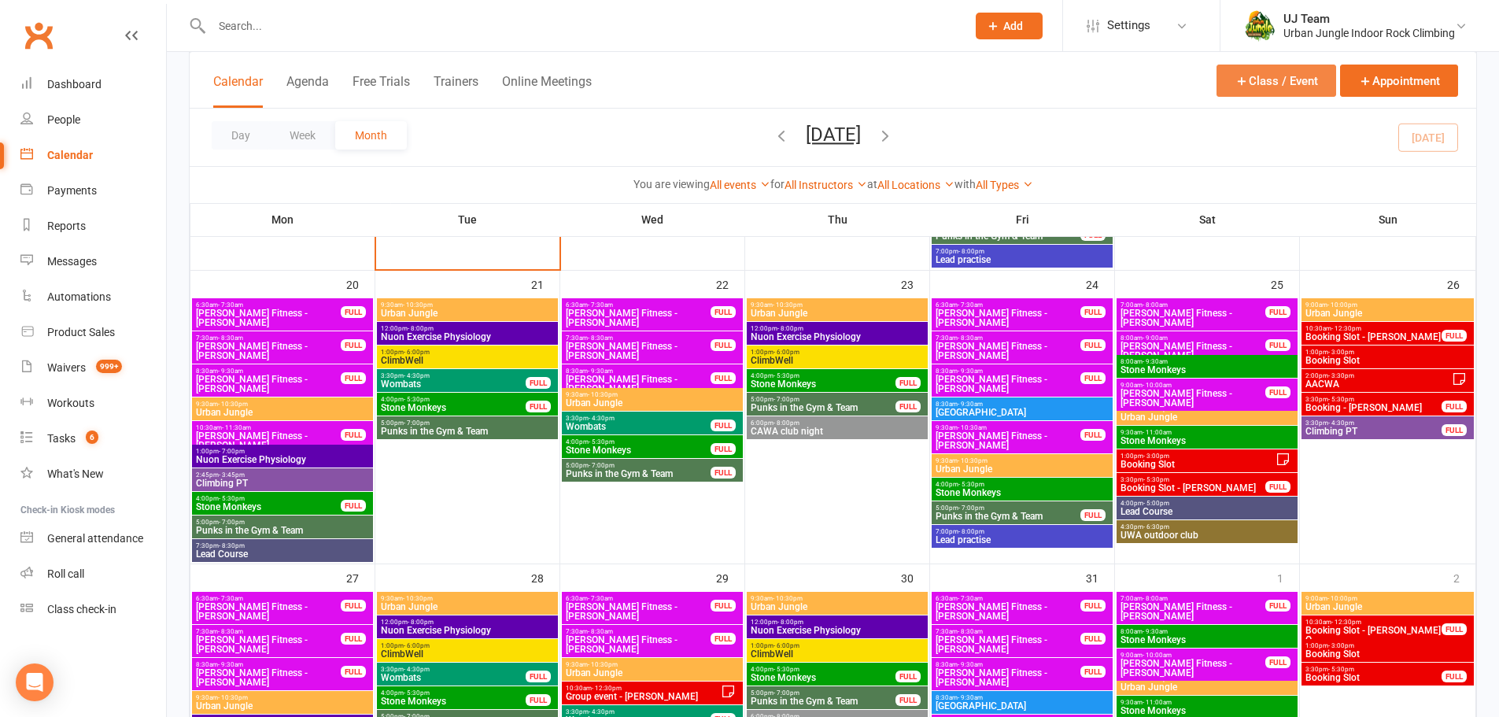
click at [1232, 76] on button "Class / Event" at bounding box center [1276, 81] width 120 height 32
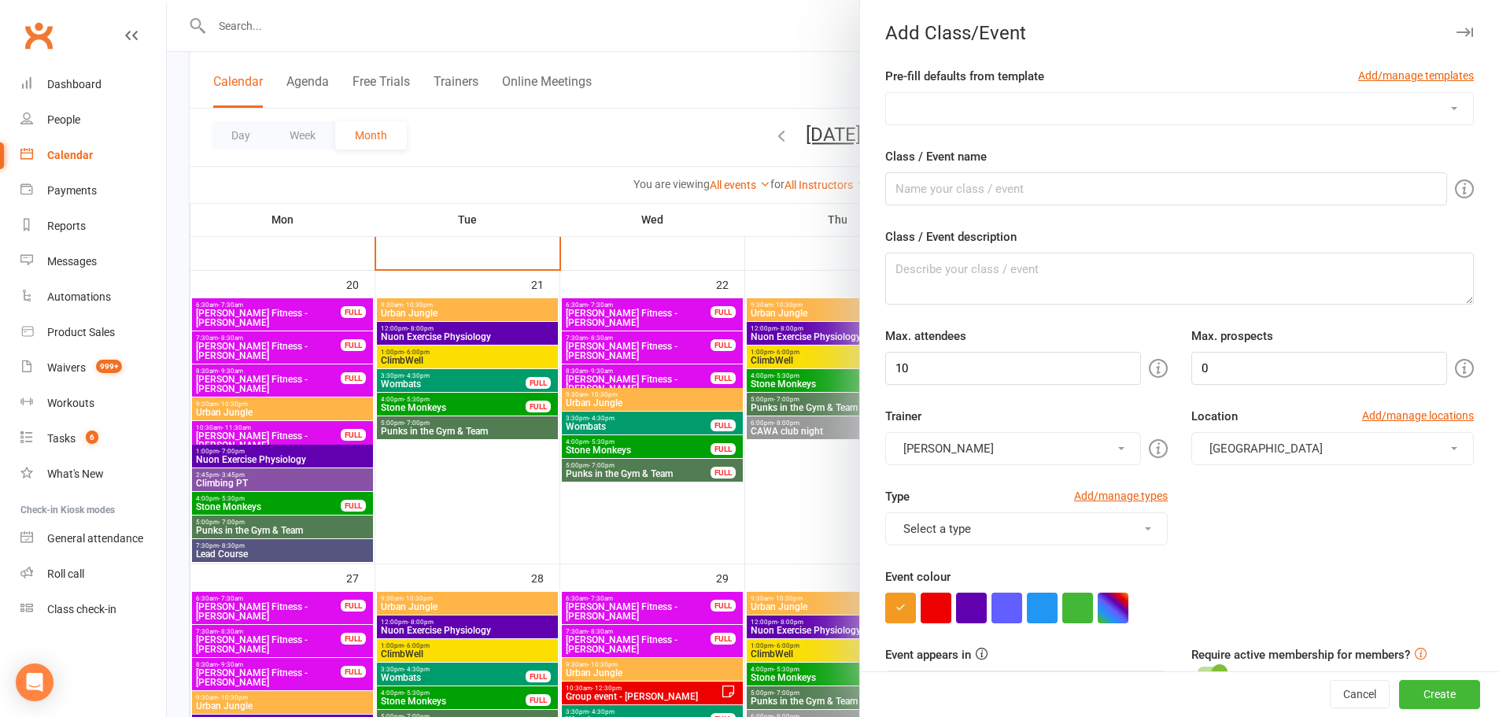
click at [990, 118] on select "AACWA Anna PT Birthday booking Cam's Climbing PT Giulio's Climbing PT Group boo…" at bounding box center [1179, 108] width 587 height 31
select select "547"
click at [886, 93] on select "AACWA Anna PT Birthday booking Cam's Climbing PT Giulio's Climbing PT Group boo…" at bounding box center [1179, 108] width 587 height 31
type input "Climbing PT"
type input "1"
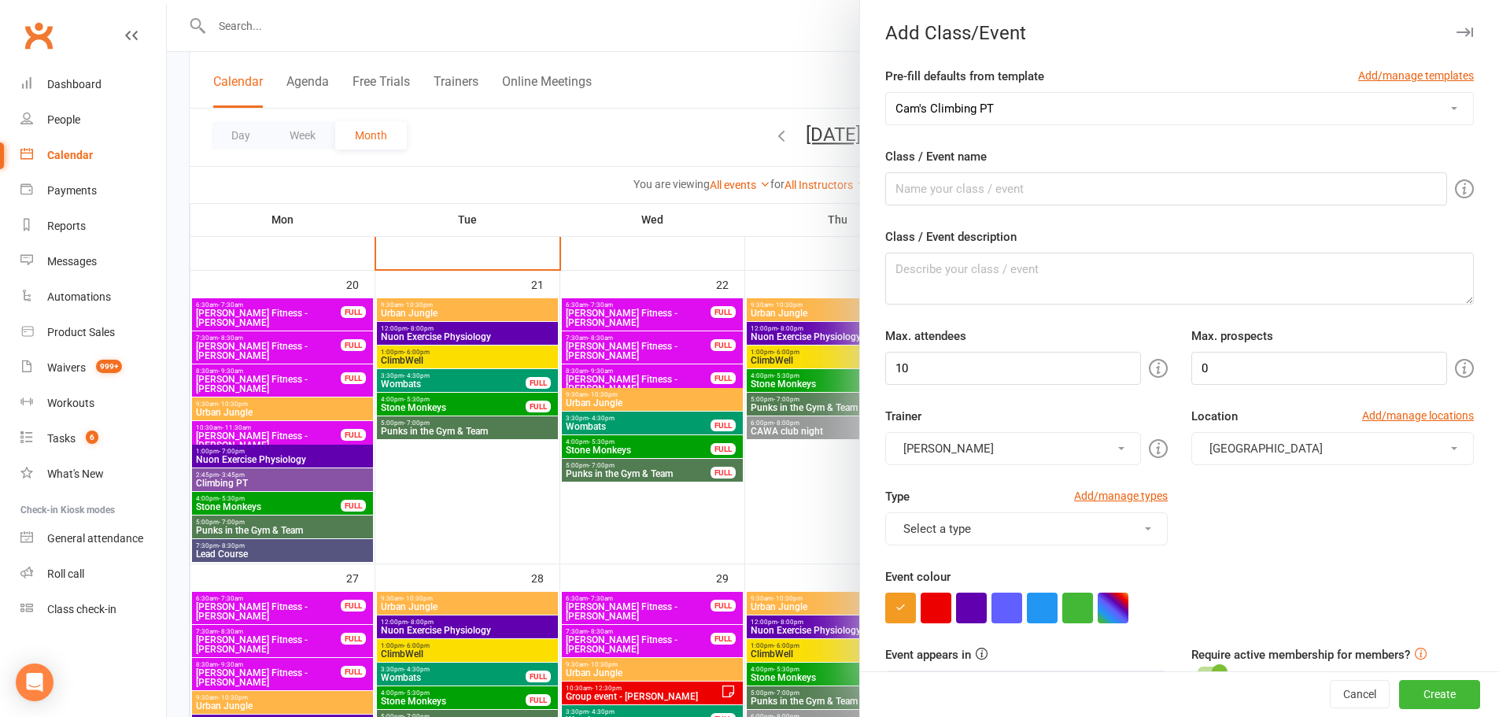
type input "2"
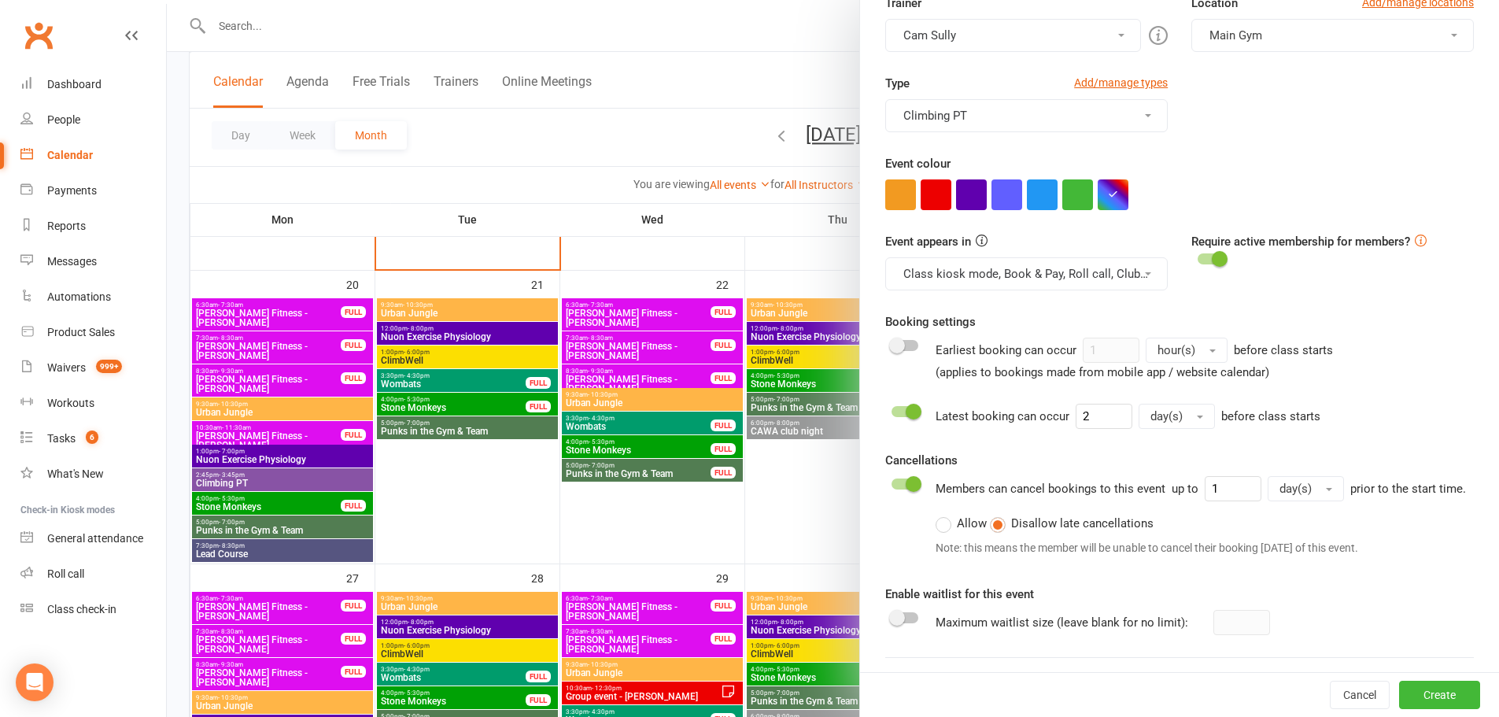
scroll to position [641, 0]
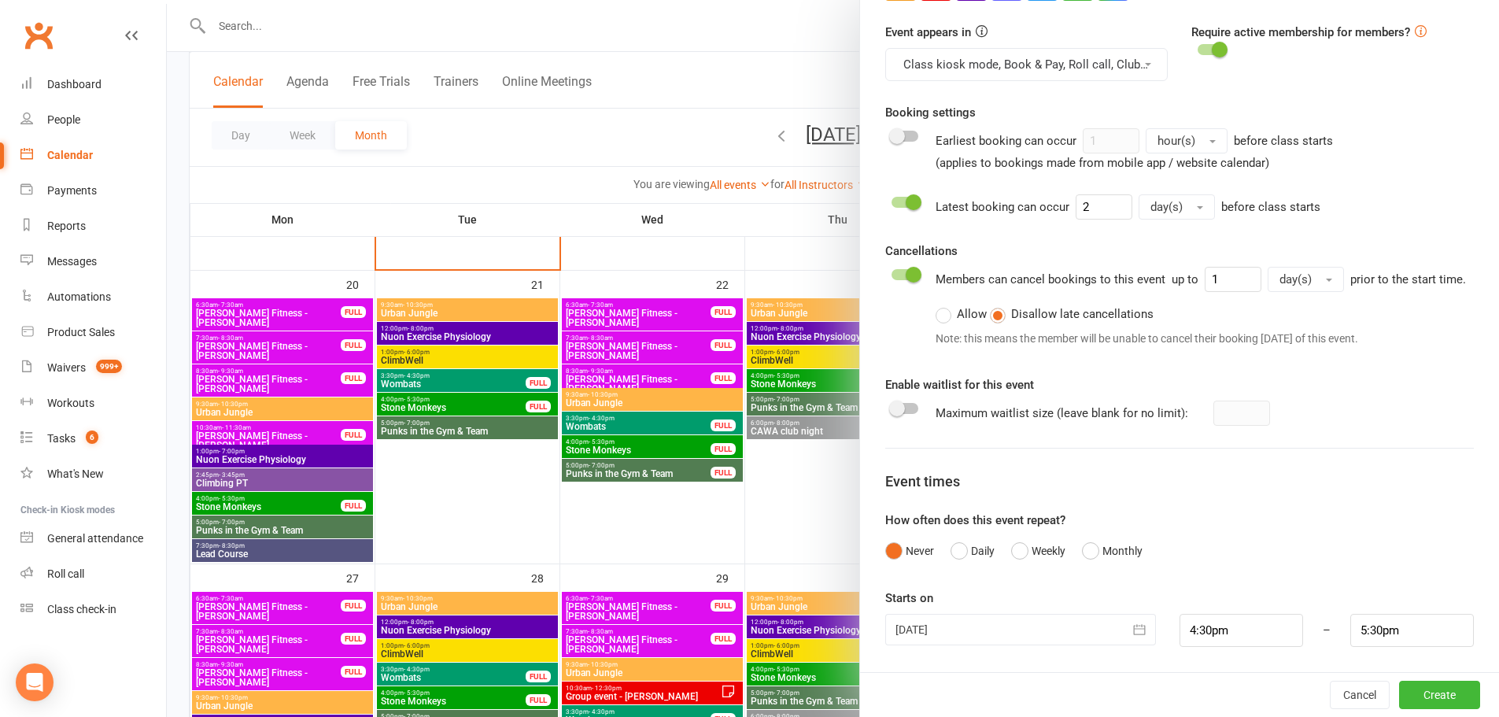
click at [1134, 625] on icon "button" at bounding box center [1140, 629] width 12 height 10
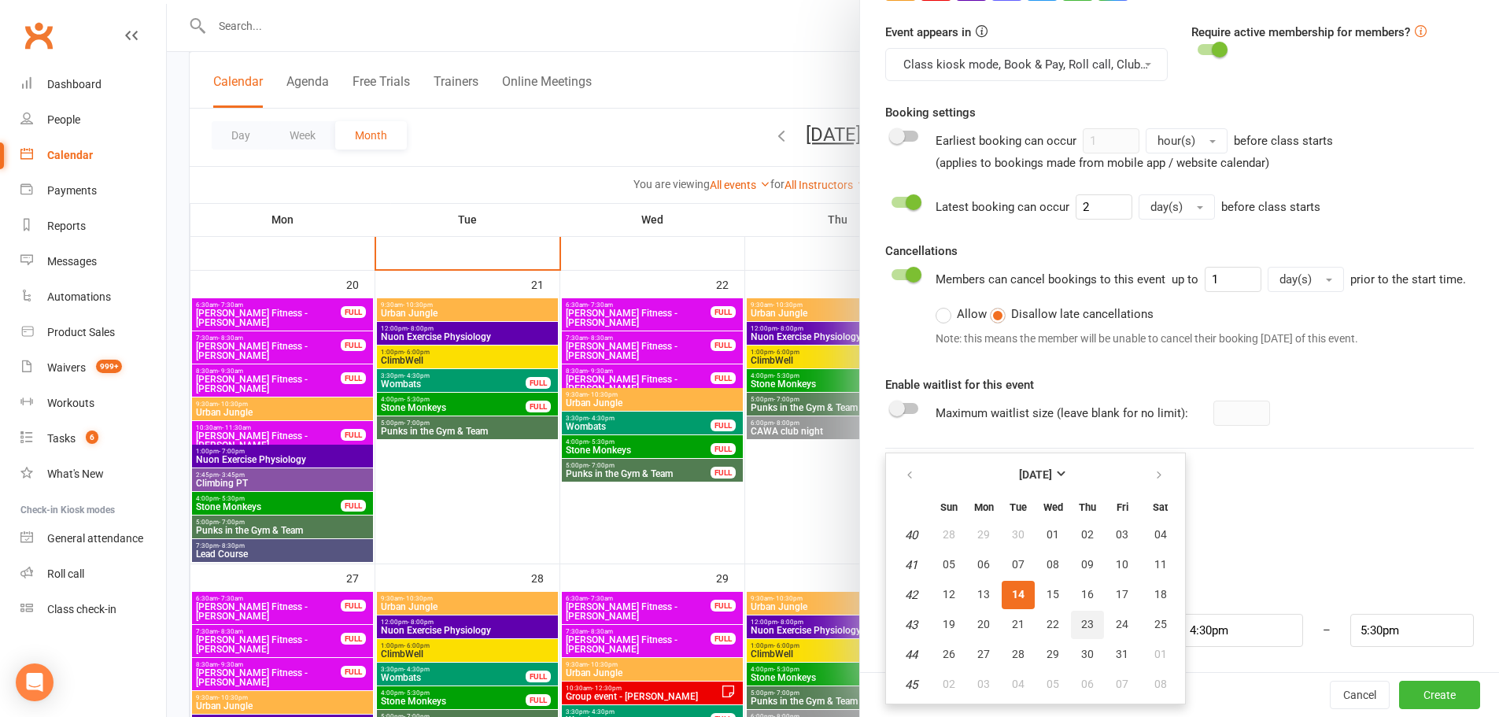
click at [1081, 626] on span "23" at bounding box center [1087, 624] width 13 height 13
type input "23 Oct 2025"
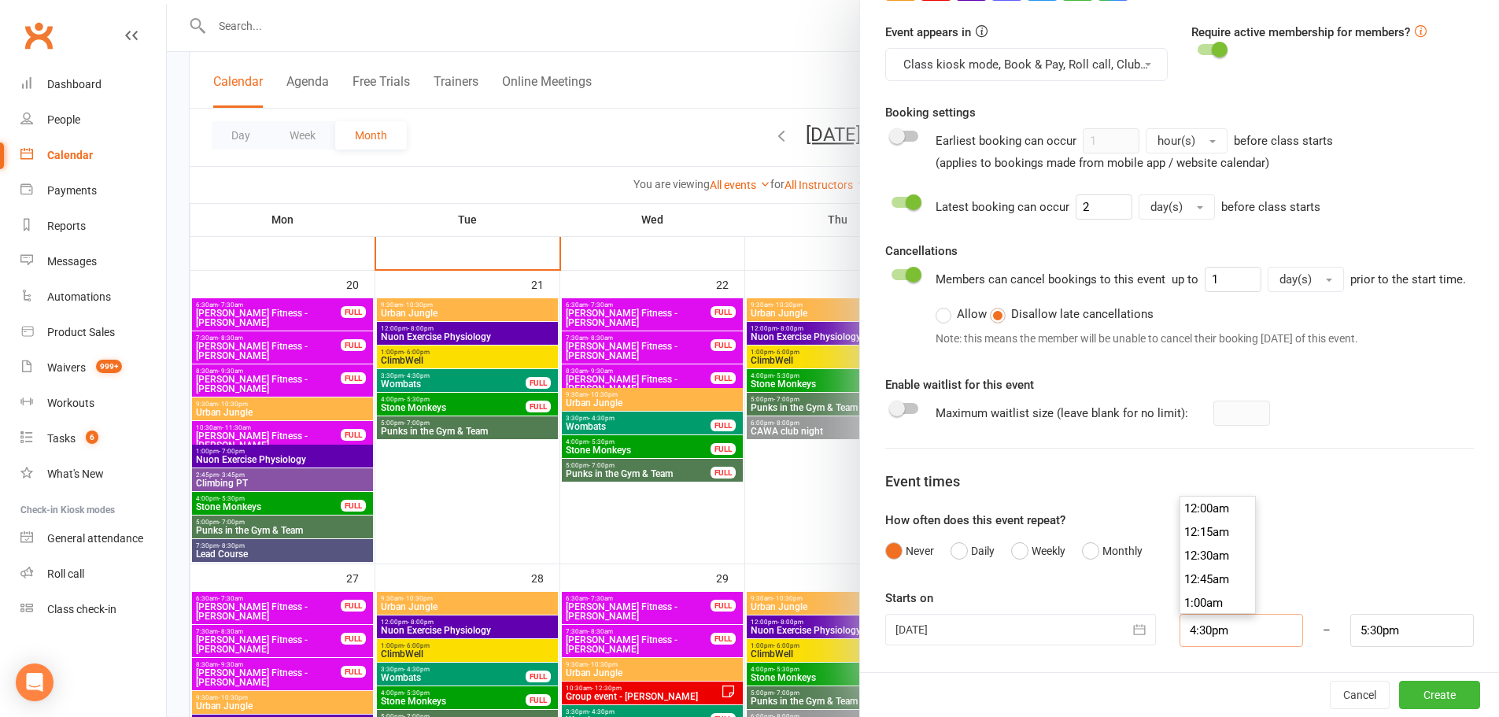
click at [1225, 627] on input "4:30pm" at bounding box center [1241, 630] width 124 height 33
type input "3:30pm"
click at [1191, 509] on li "3:30pm" at bounding box center [1218, 516] width 76 height 24
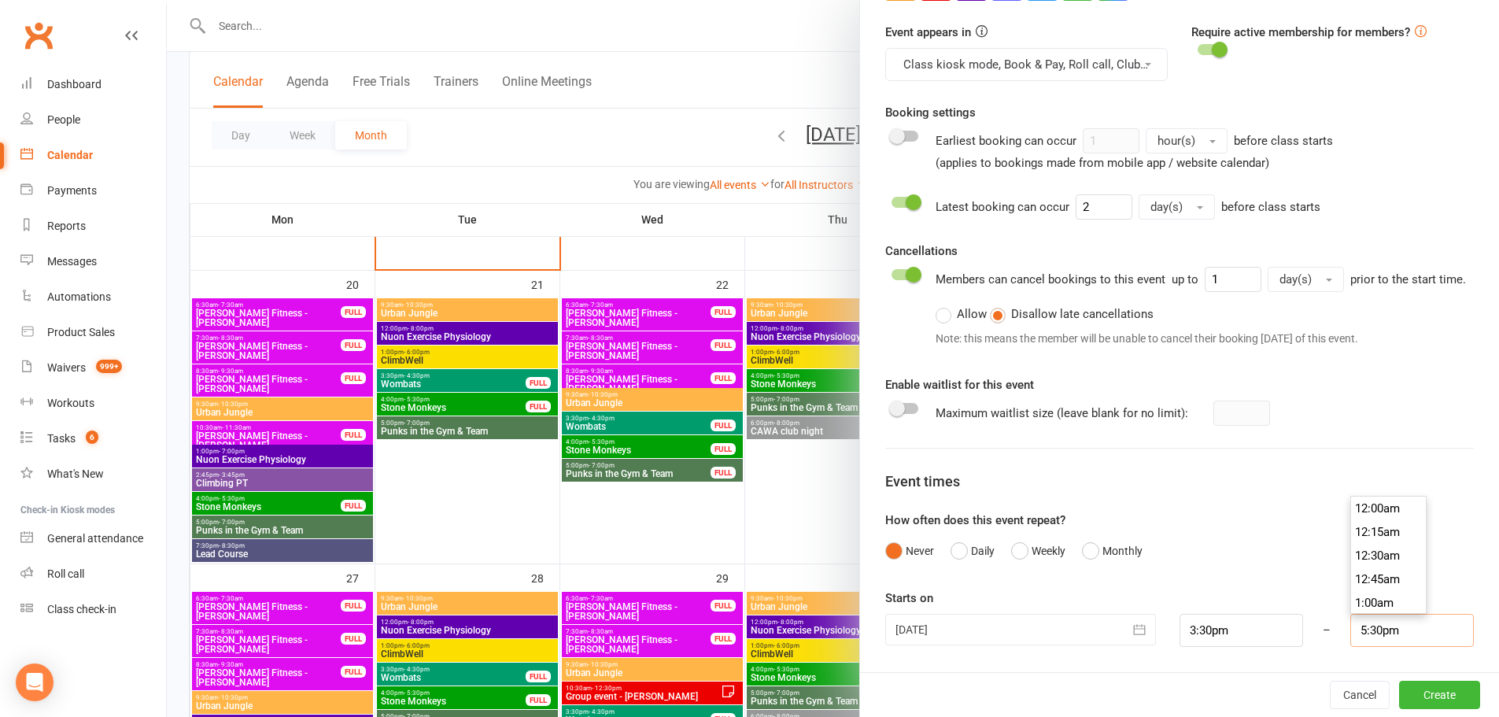
click at [1393, 636] on input "5:30pm" at bounding box center [1412, 630] width 124 height 33
type input "4:30pm"
click at [1358, 512] on li "4:30pm" at bounding box center [1389, 516] width 76 height 24
click at [1419, 692] on button "Create" at bounding box center [1439, 694] width 81 height 28
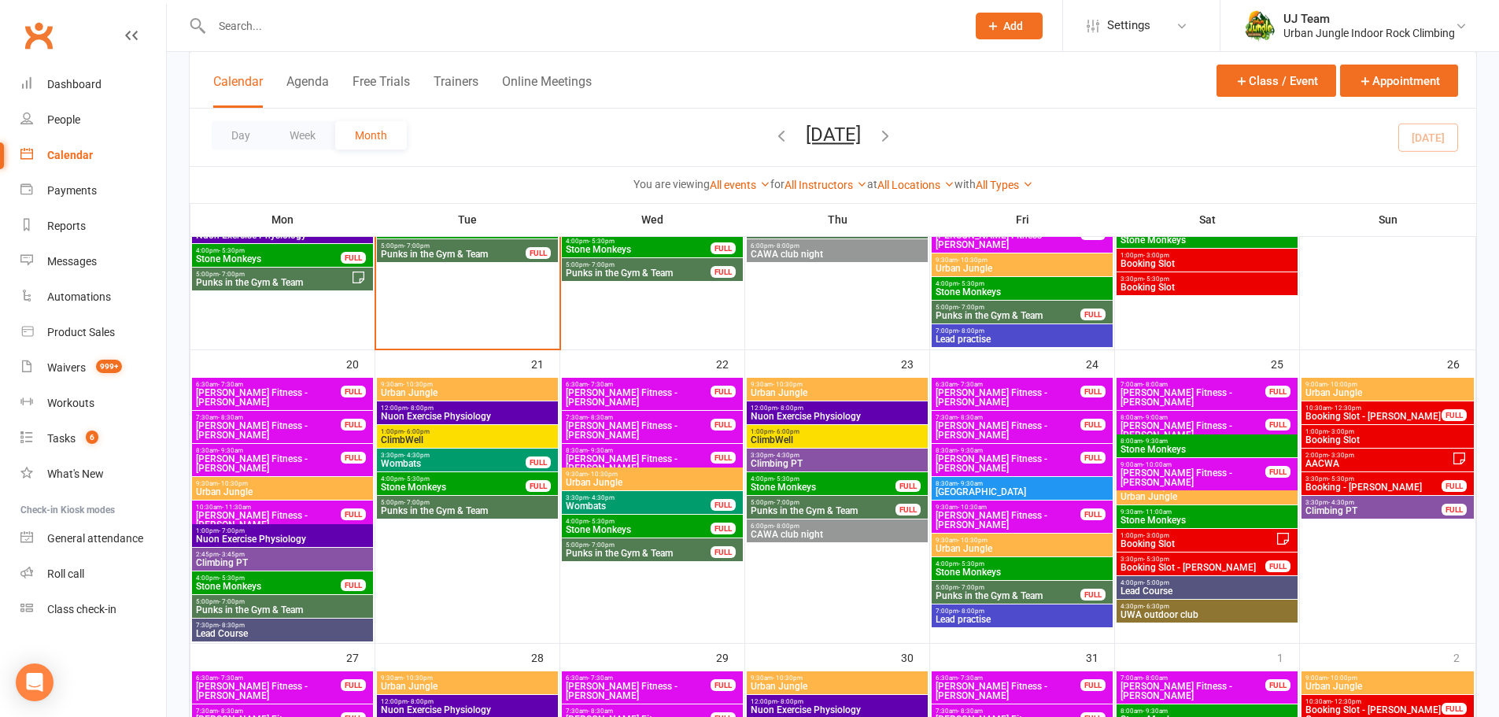
scroll to position [787, 0]
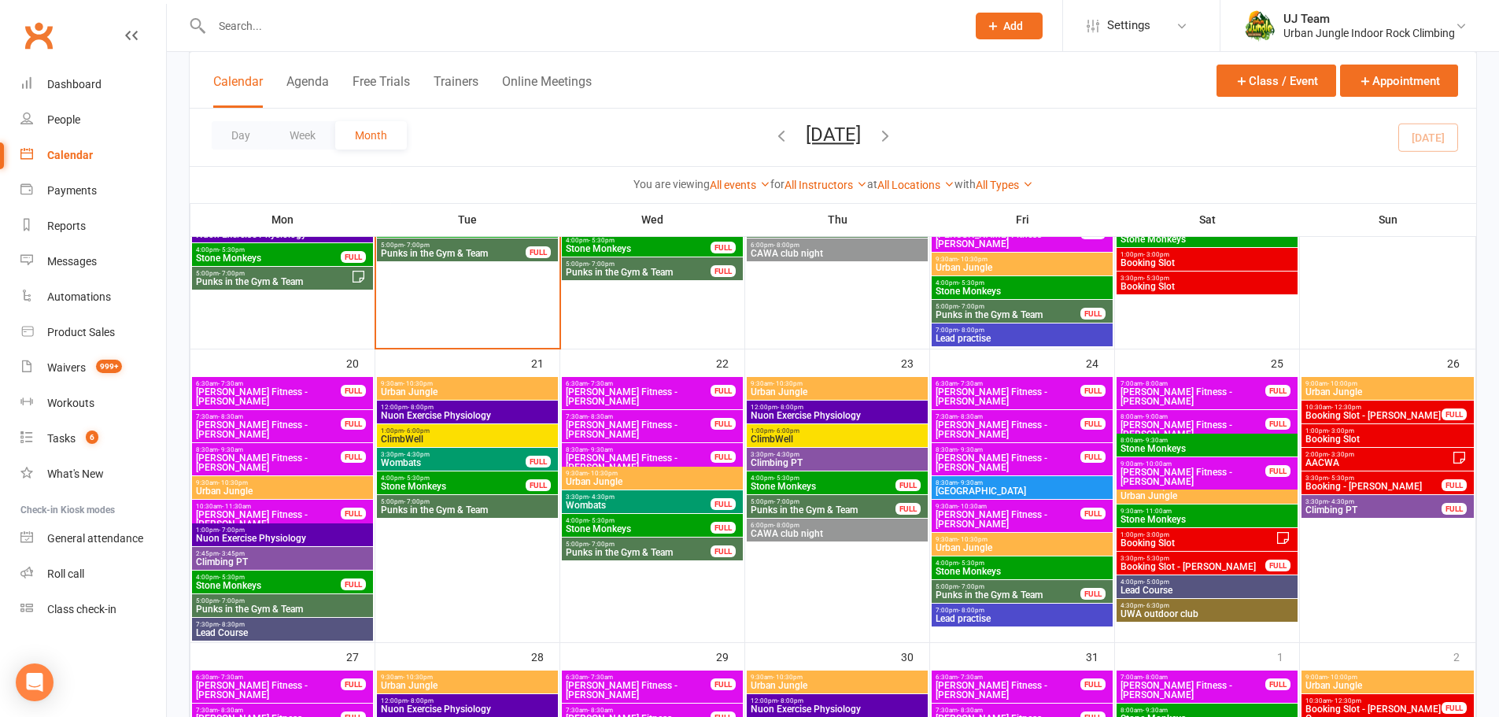
click at [1342, 507] on span "Climbing PT" at bounding box center [1373, 509] width 138 height 9
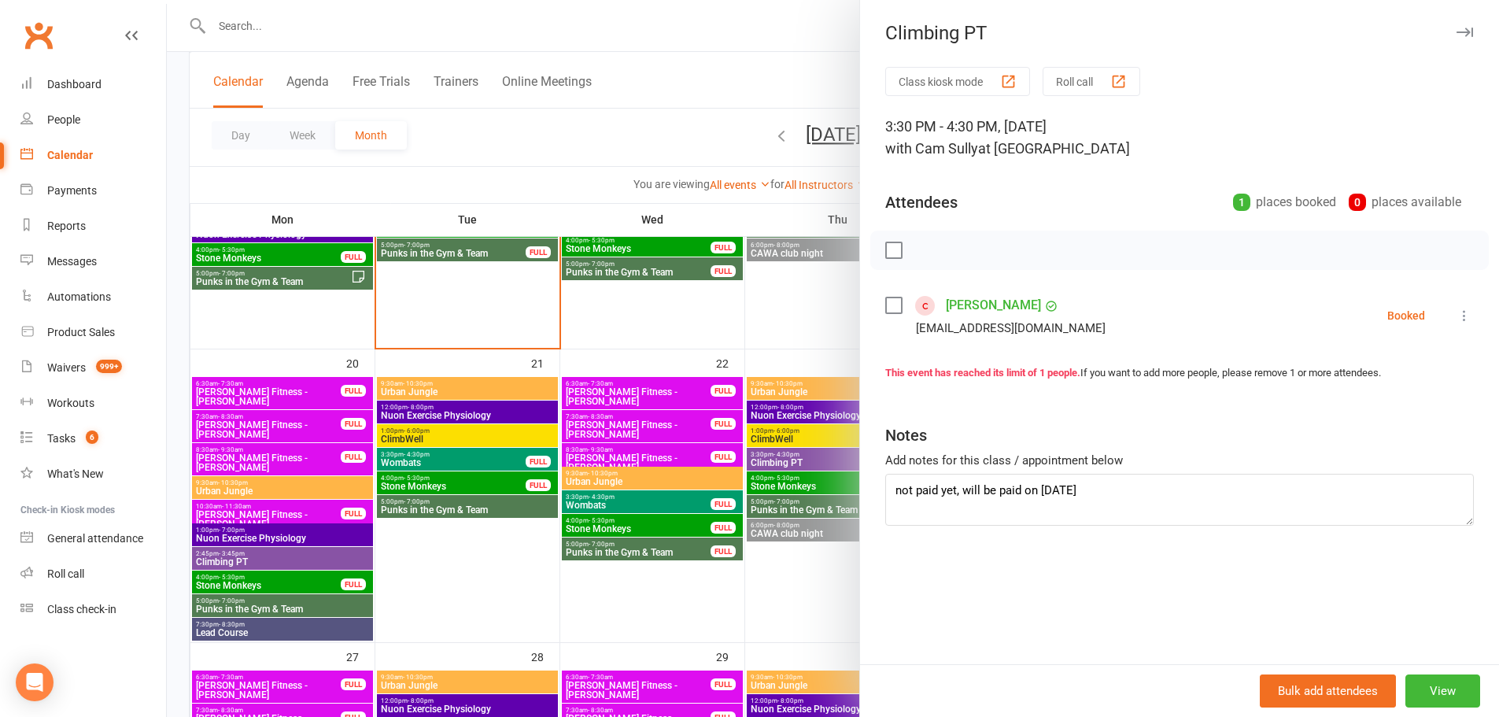
click at [795, 350] on div at bounding box center [833, 358] width 1332 height 717
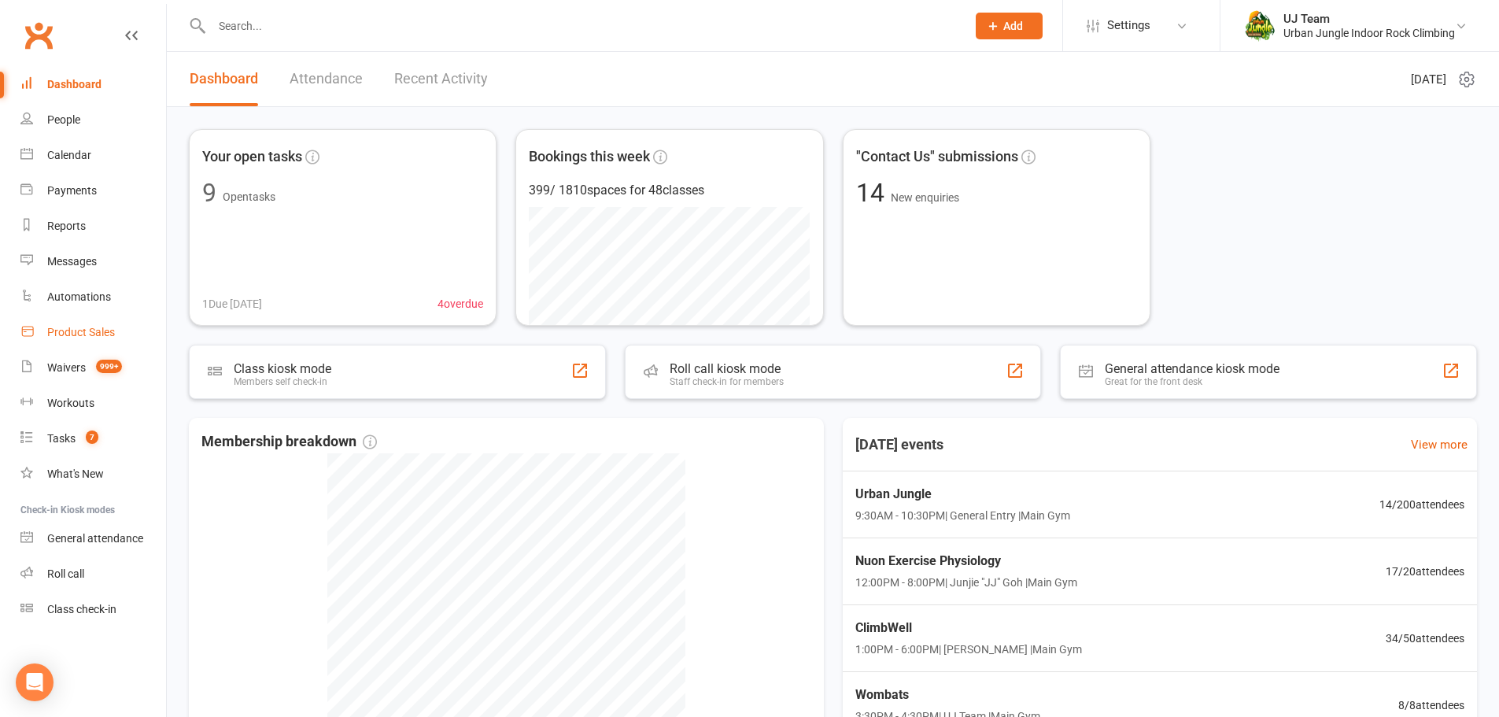
click at [81, 331] on div "Product Sales" at bounding box center [81, 332] width 68 height 13
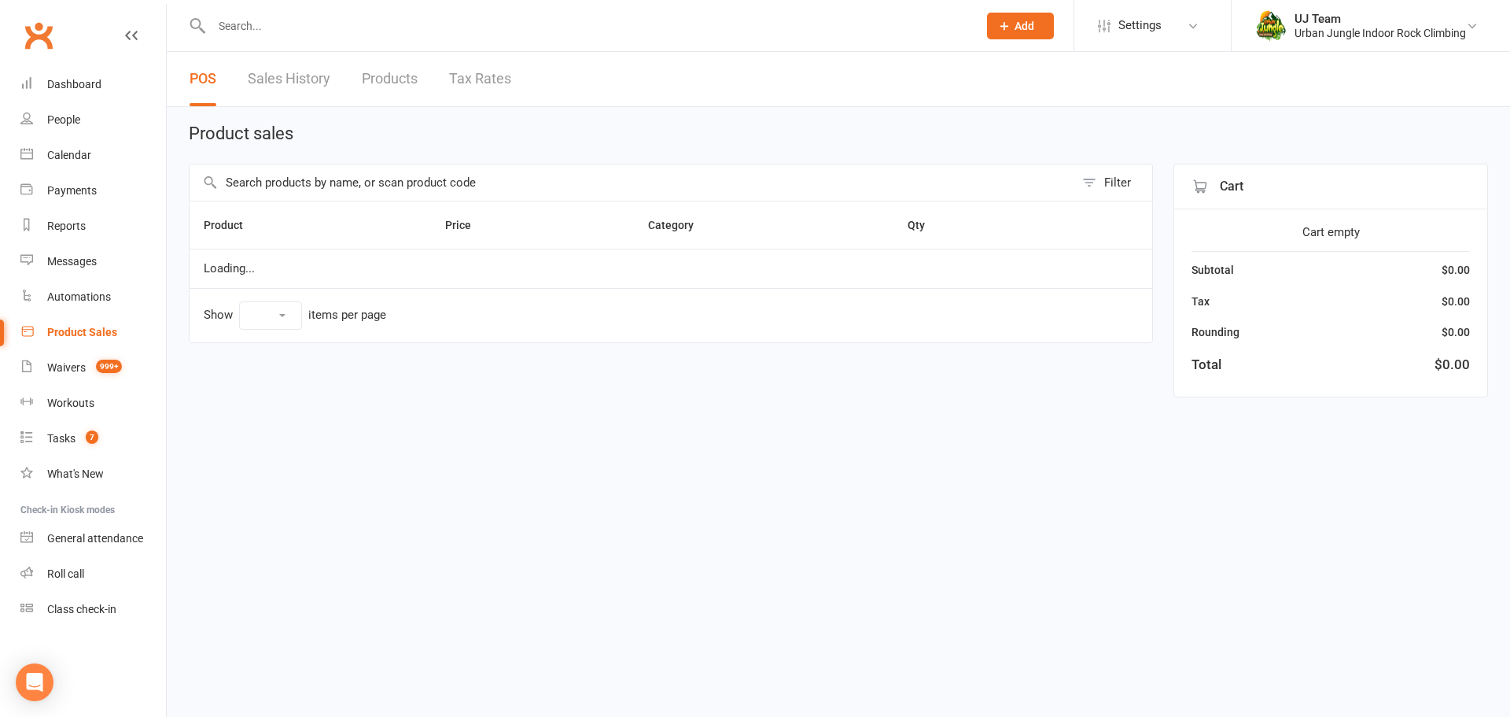
select select "10"
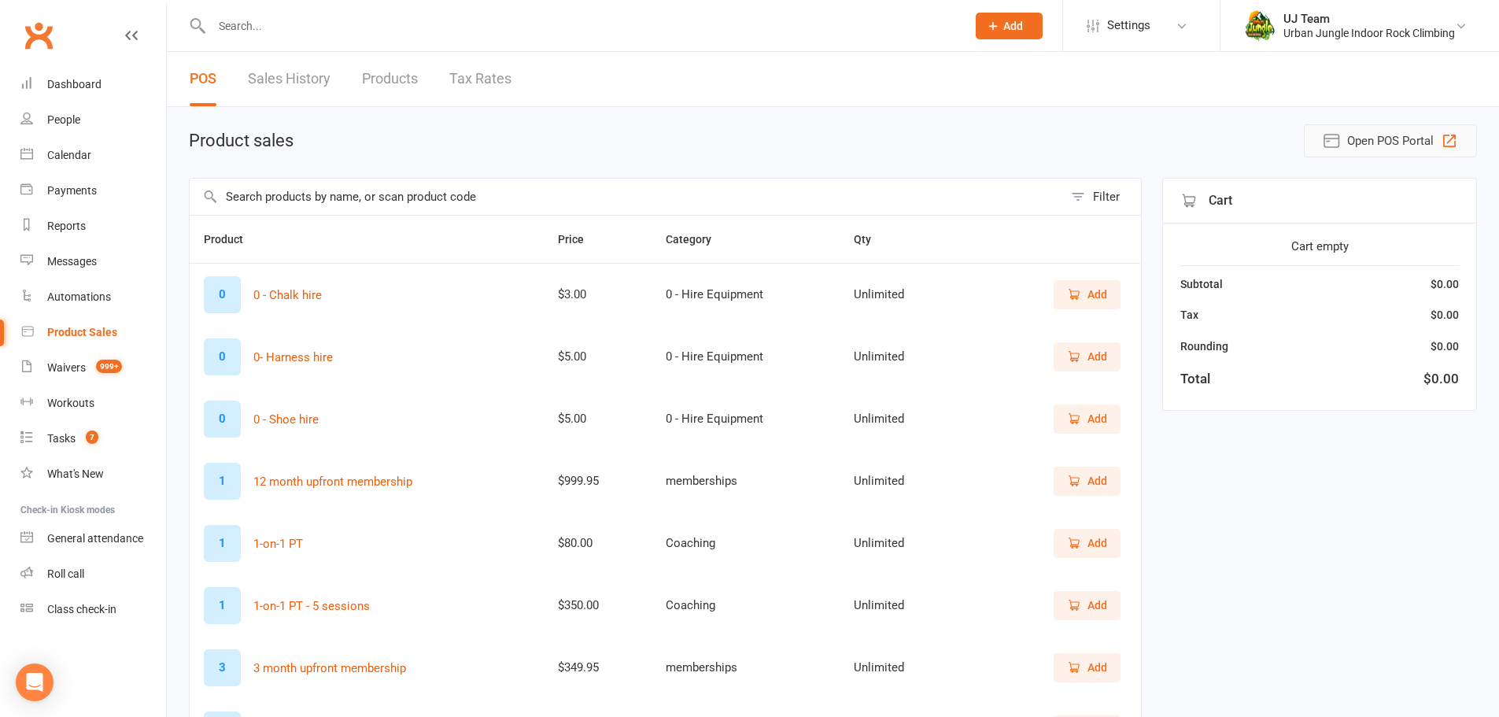
click at [1374, 150] on button "Open POS Portal" at bounding box center [1390, 140] width 173 height 33
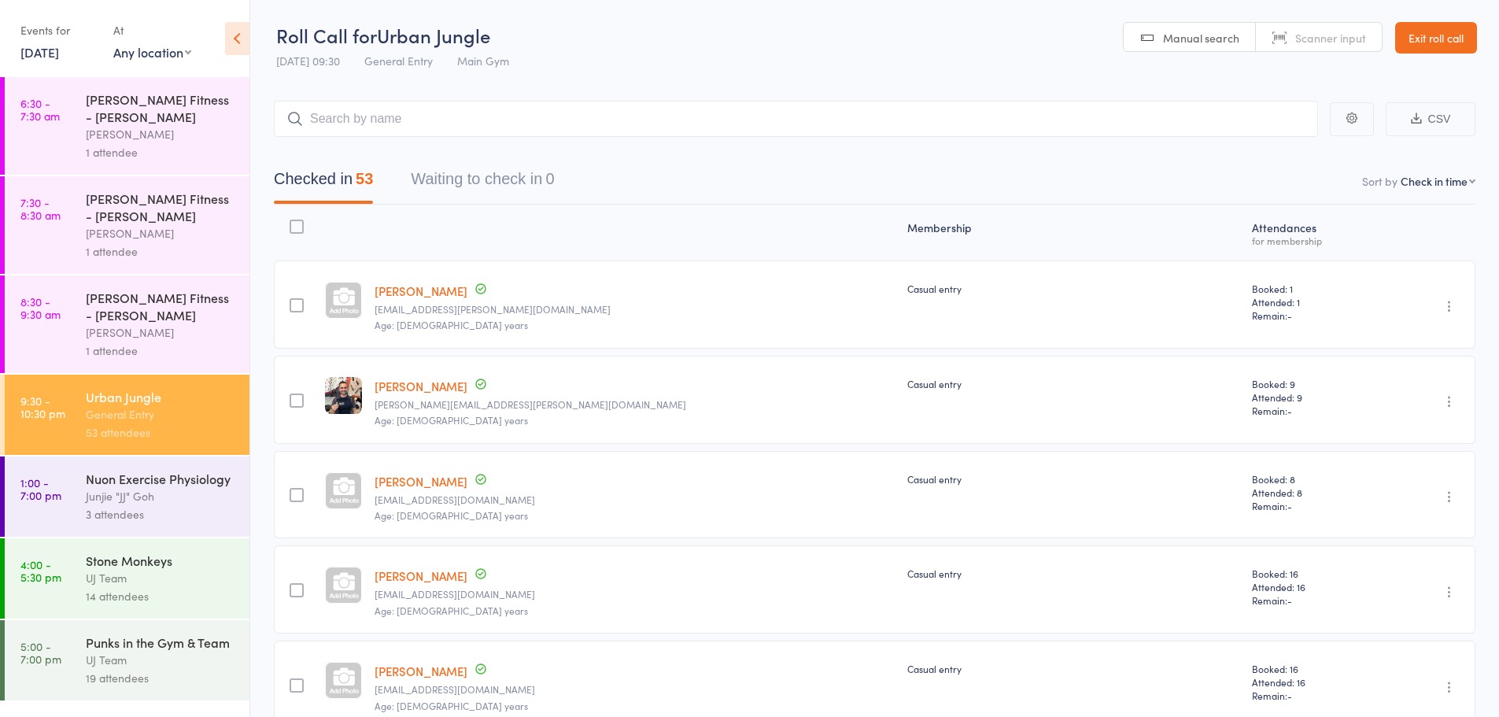
select select "4"
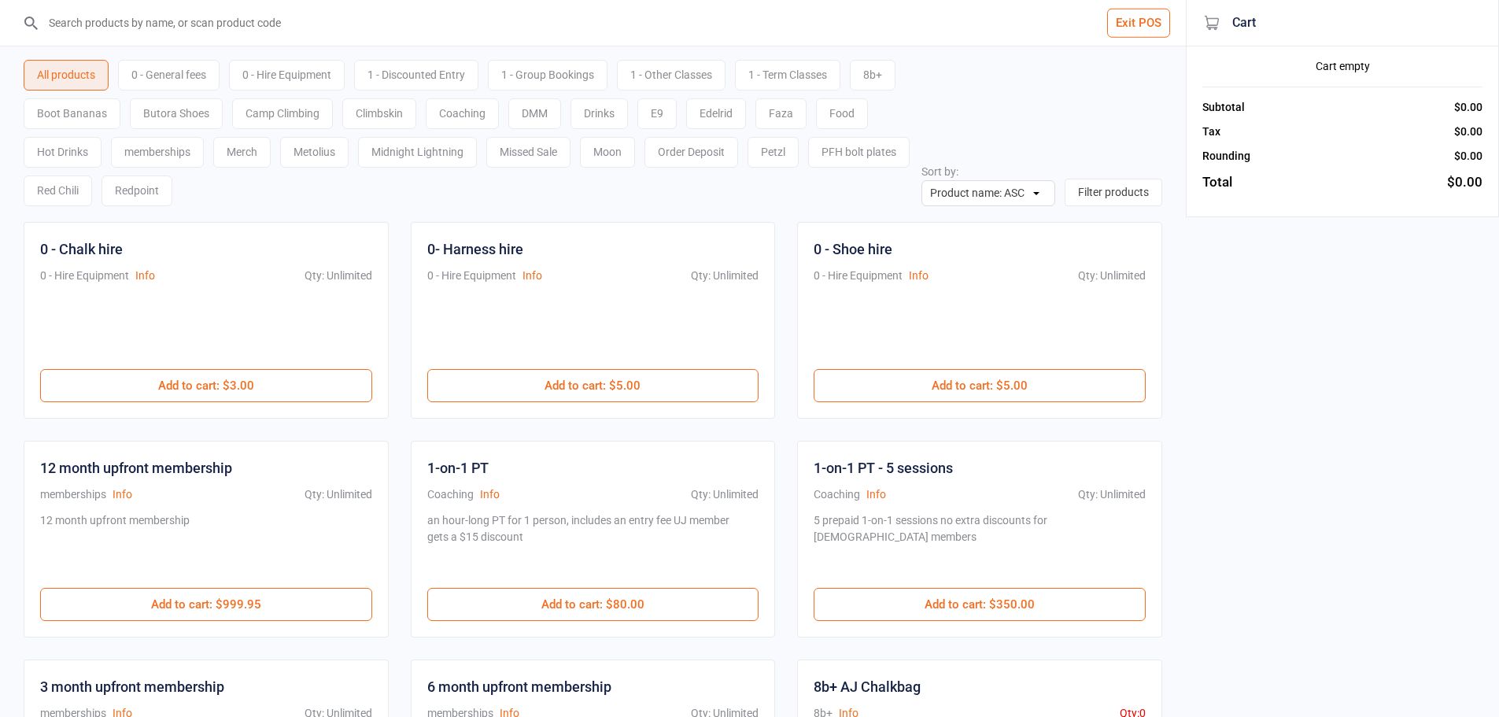
click at [306, 30] on input "search" at bounding box center [602, 23] width 1123 height 46
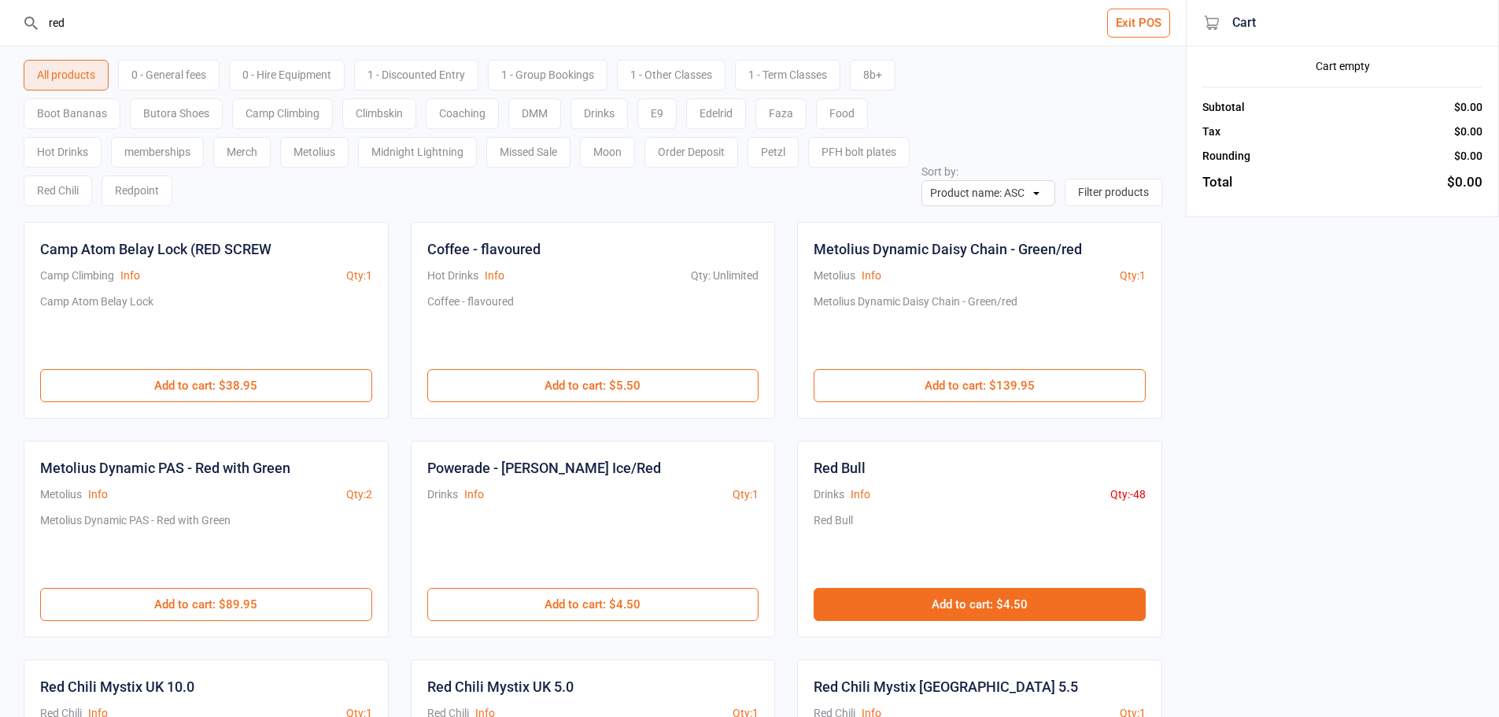
type input "red"
click at [1040, 588] on button "Add to cart : $4.50" at bounding box center [979, 604] width 332 height 33
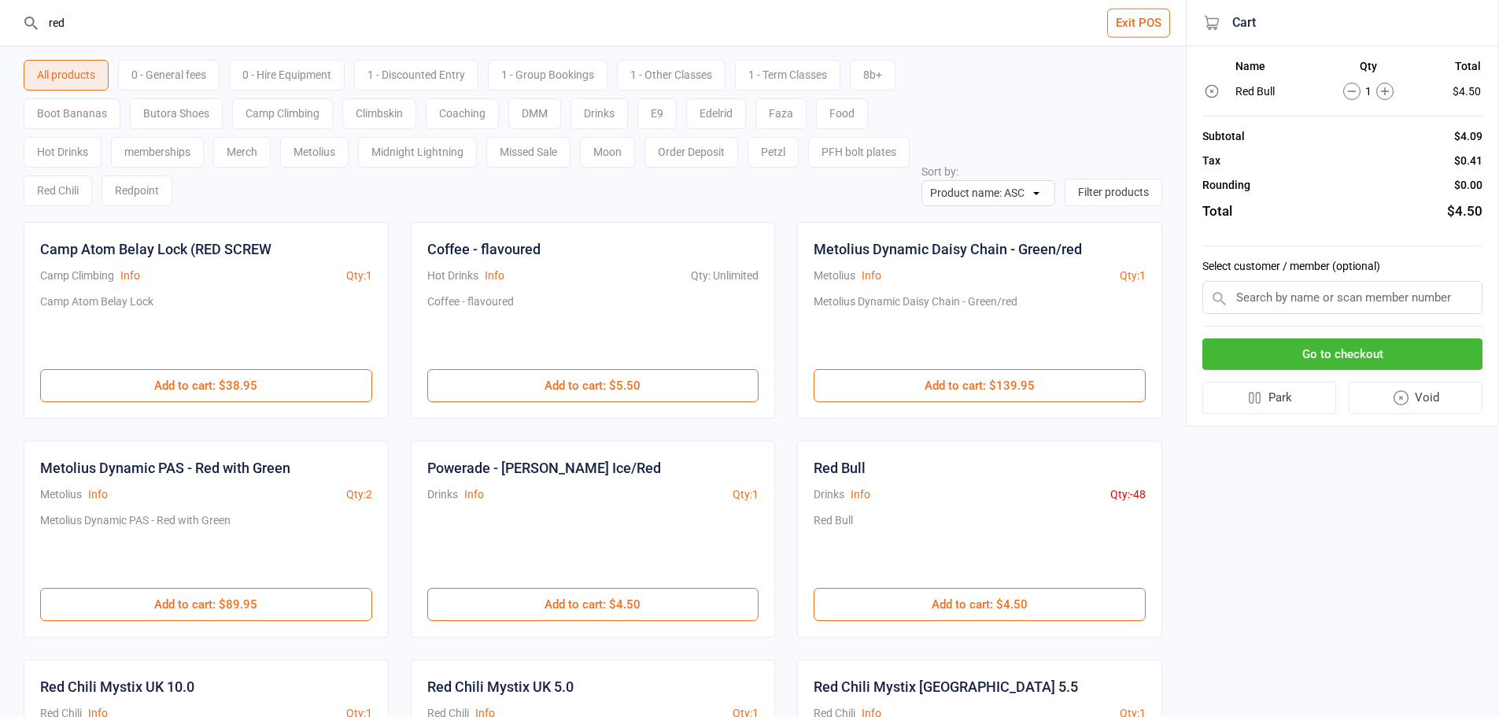
click at [1450, 346] on button "Go to checkout" at bounding box center [1342, 354] width 280 height 32
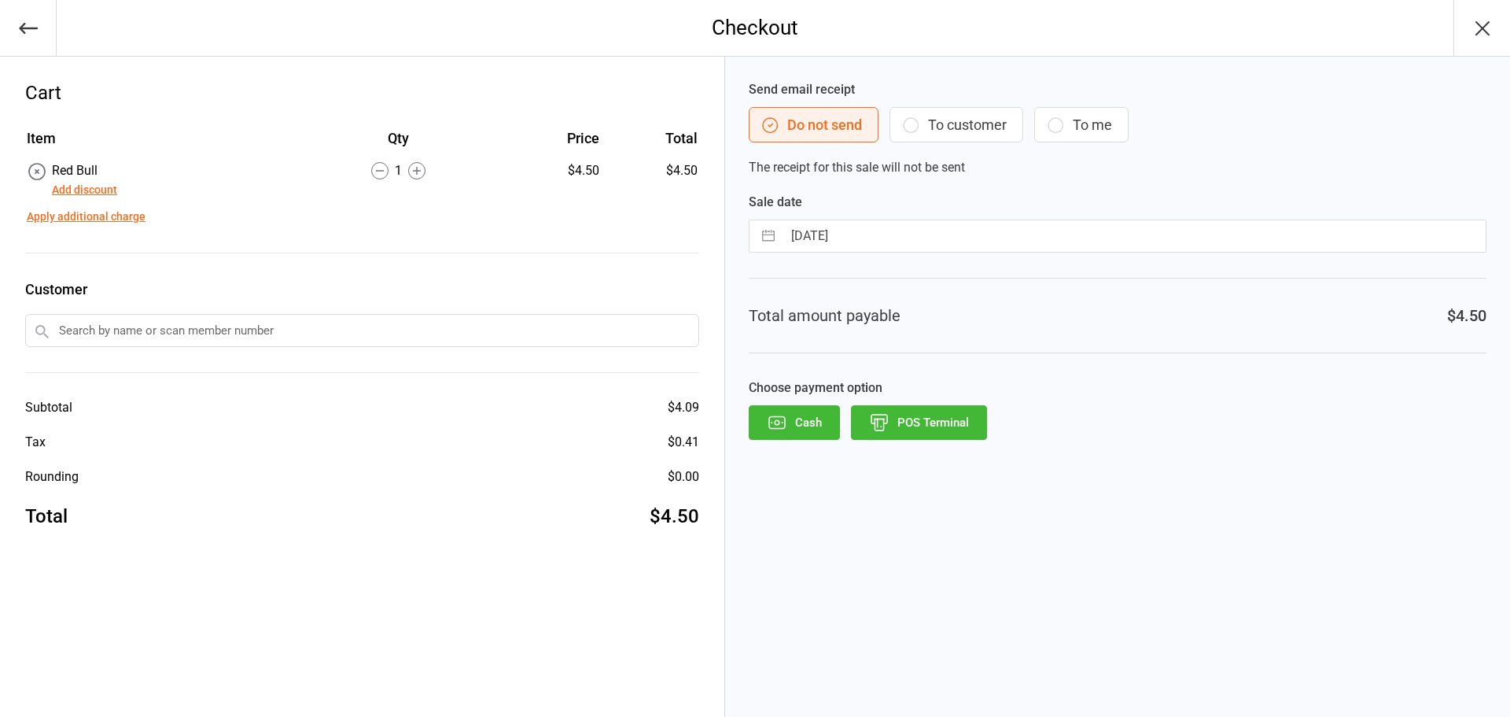
click at [62, 186] on button "Add discount" at bounding box center [84, 190] width 65 height 17
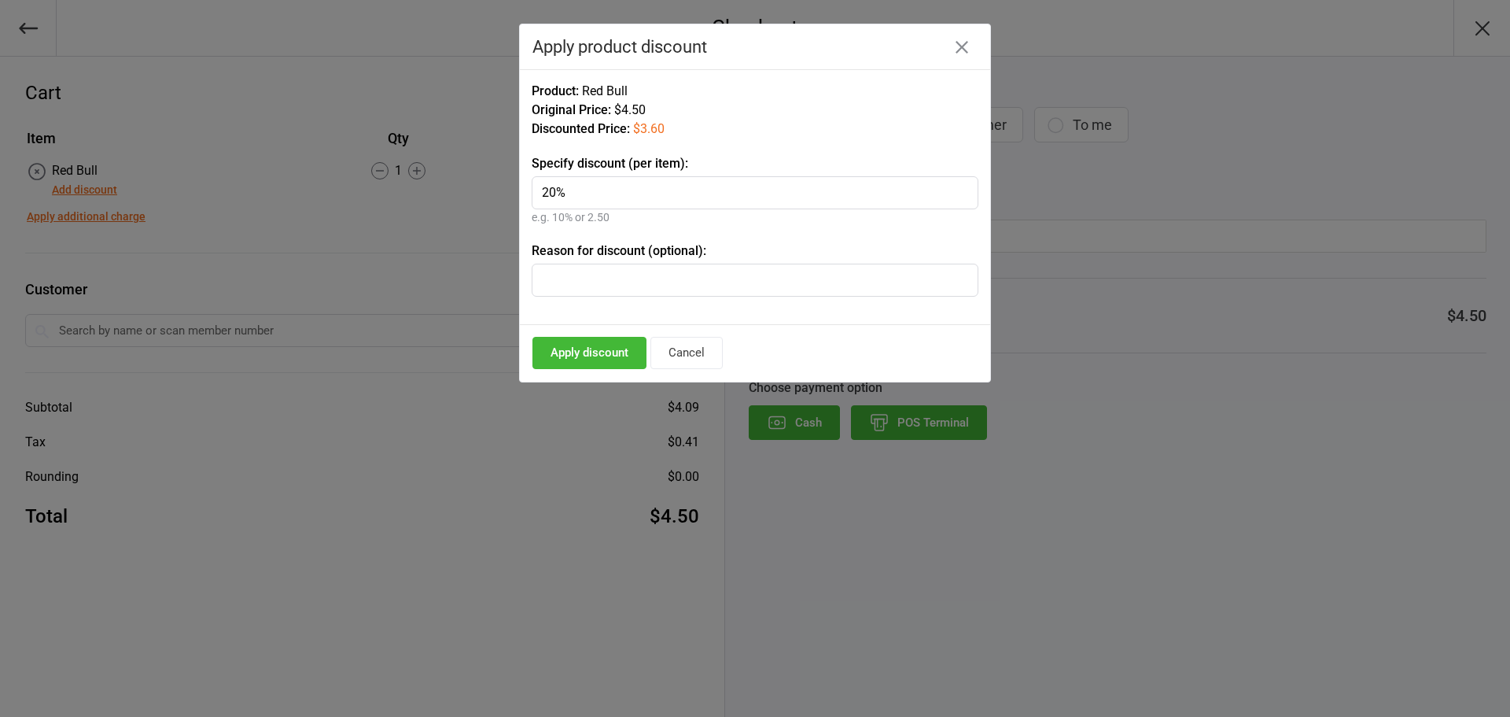
type input "20%"
click at [603, 365] on button "Apply discount" at bounding box center [590, 353] width 114 height 32
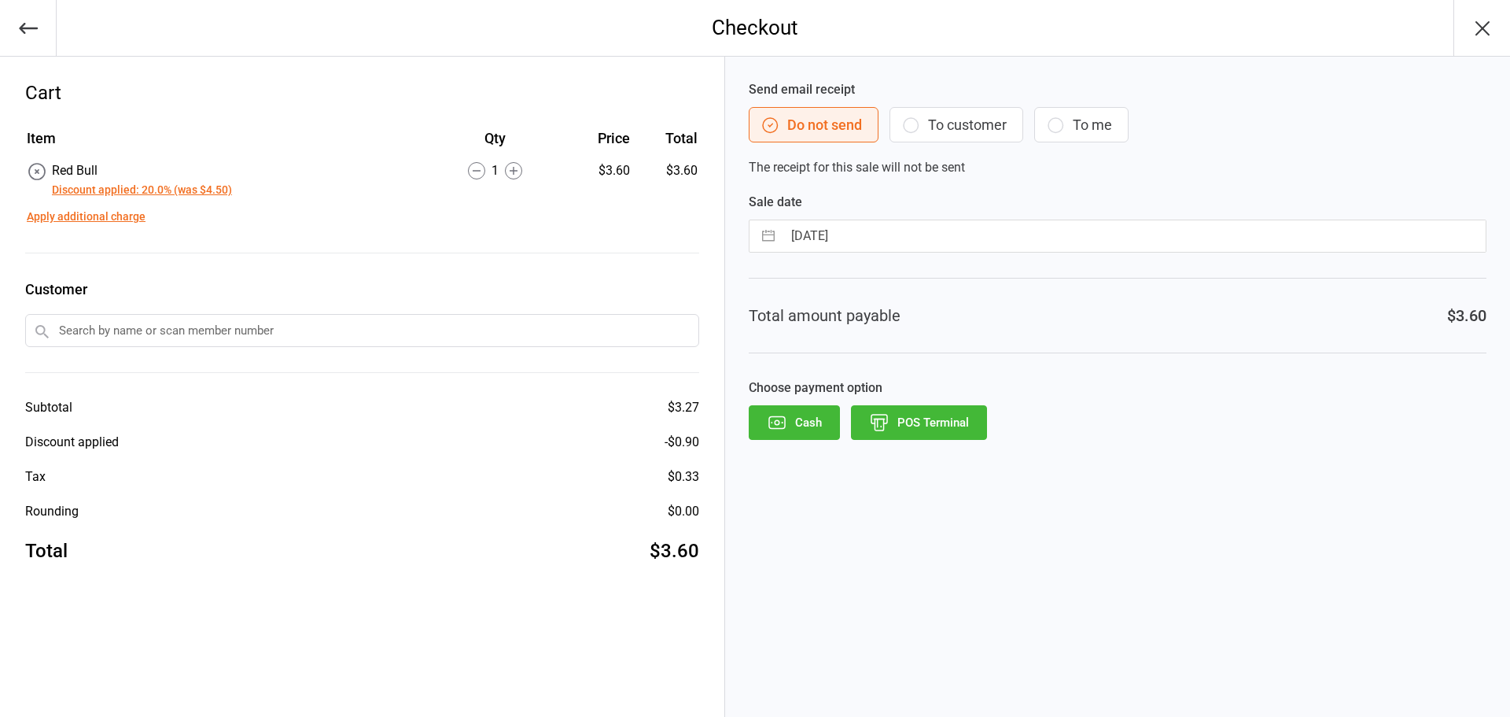
click at [940, 428] on button "POS Terminal" at bounding box center [919, 422] width 136 height 35
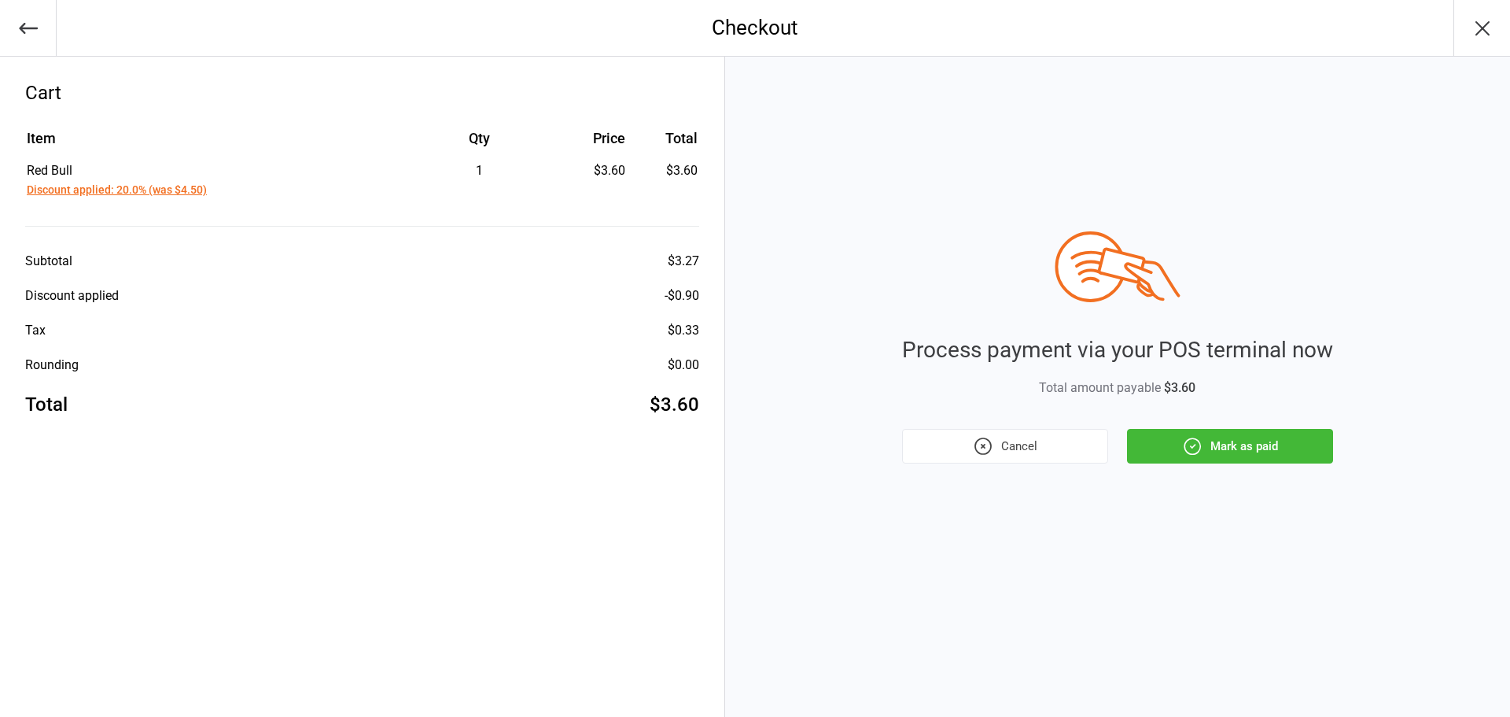
click at [1243, 455] on button "Mark as paid" at bounding box center [1230, 446] width 206 height 35
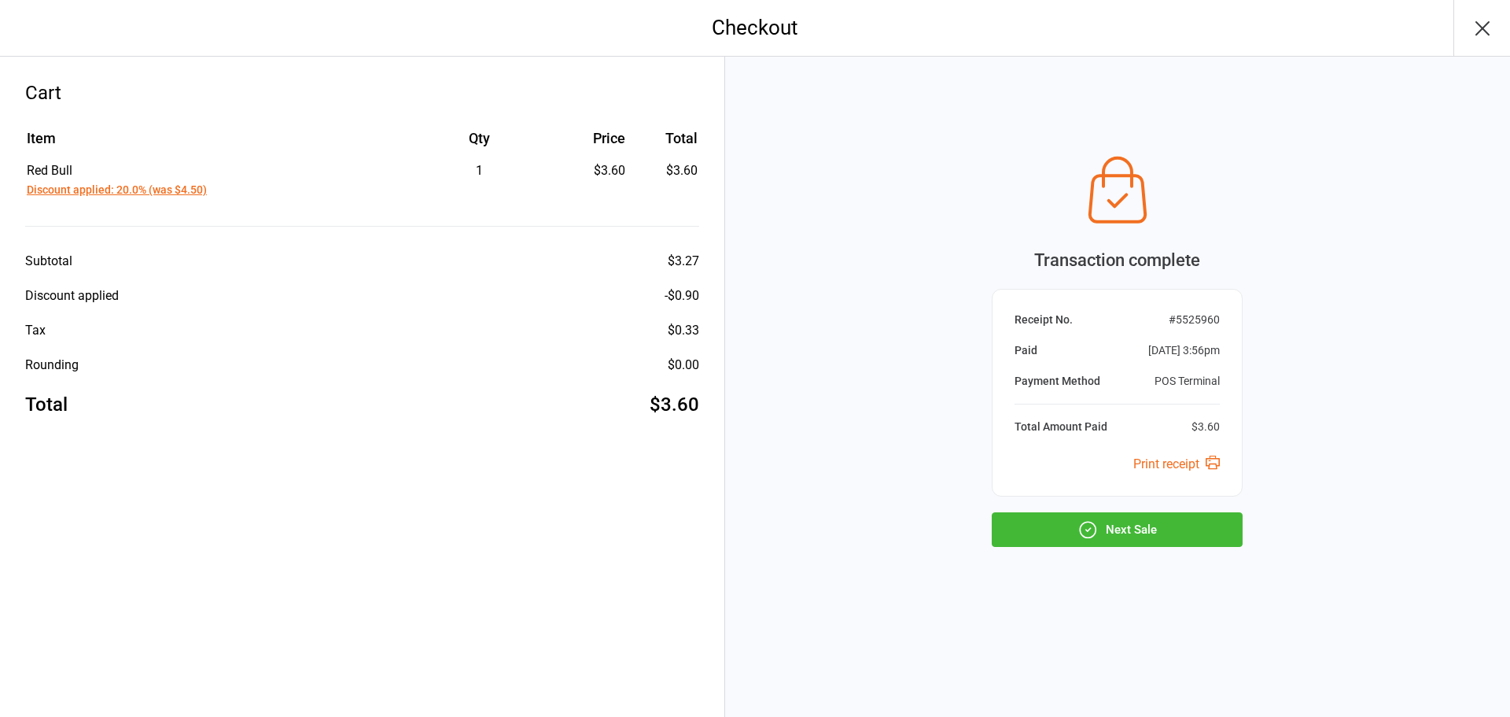
drag, startPoint x: 1168, startPoint y: 527, endPoint x: 1138, endPoint y: 506, distance: 37.3
click at [1145, 510] on div "Transaction complete Receipt No. # 5525960 Paid Oct 14, 2025 3:56pm Payment Met…" at bounding box center [1117, 347] width 251 height 399
click at [1191, 542] on button "Next Sale" at bounding box center [1117, 529] width 251 height 35
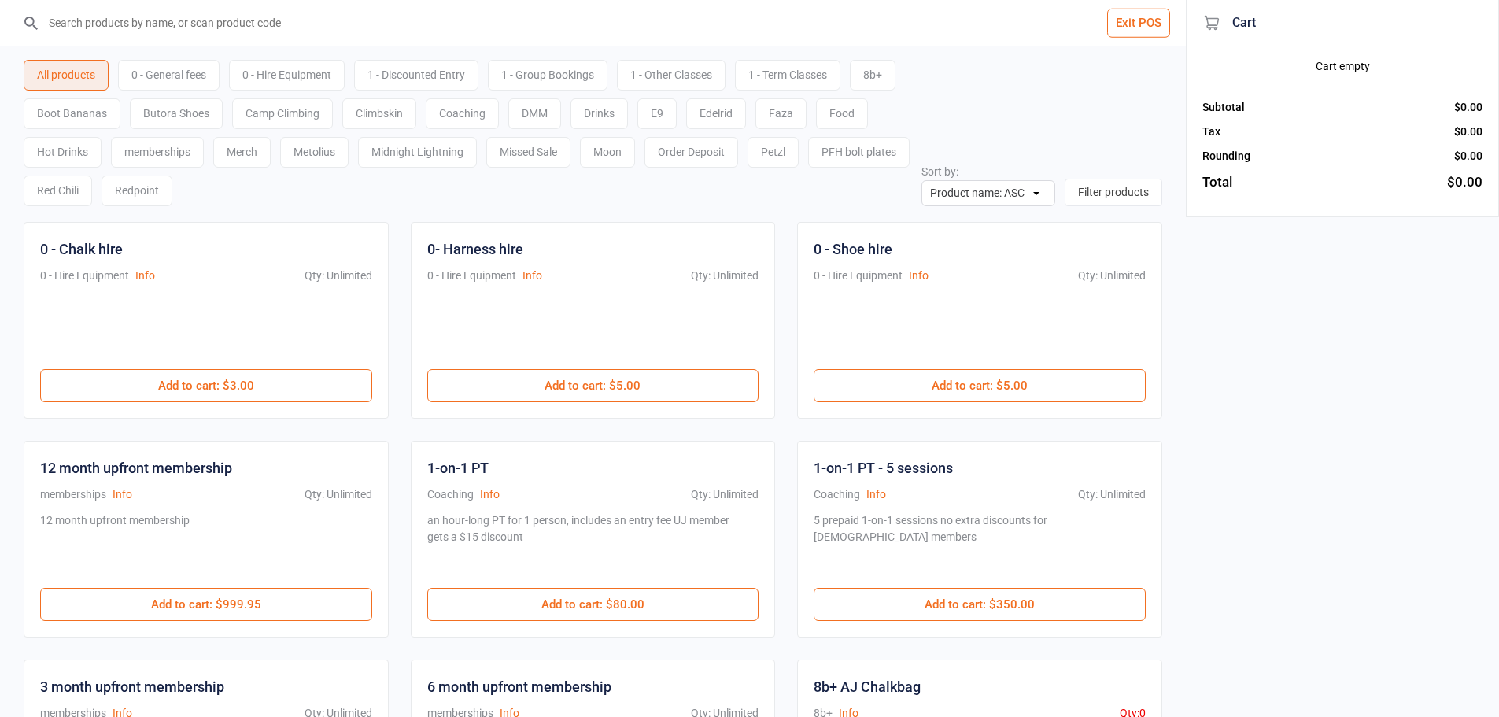
click at [649, 23] on input "search" at bounding box center [602, 23] width 1123 height 46
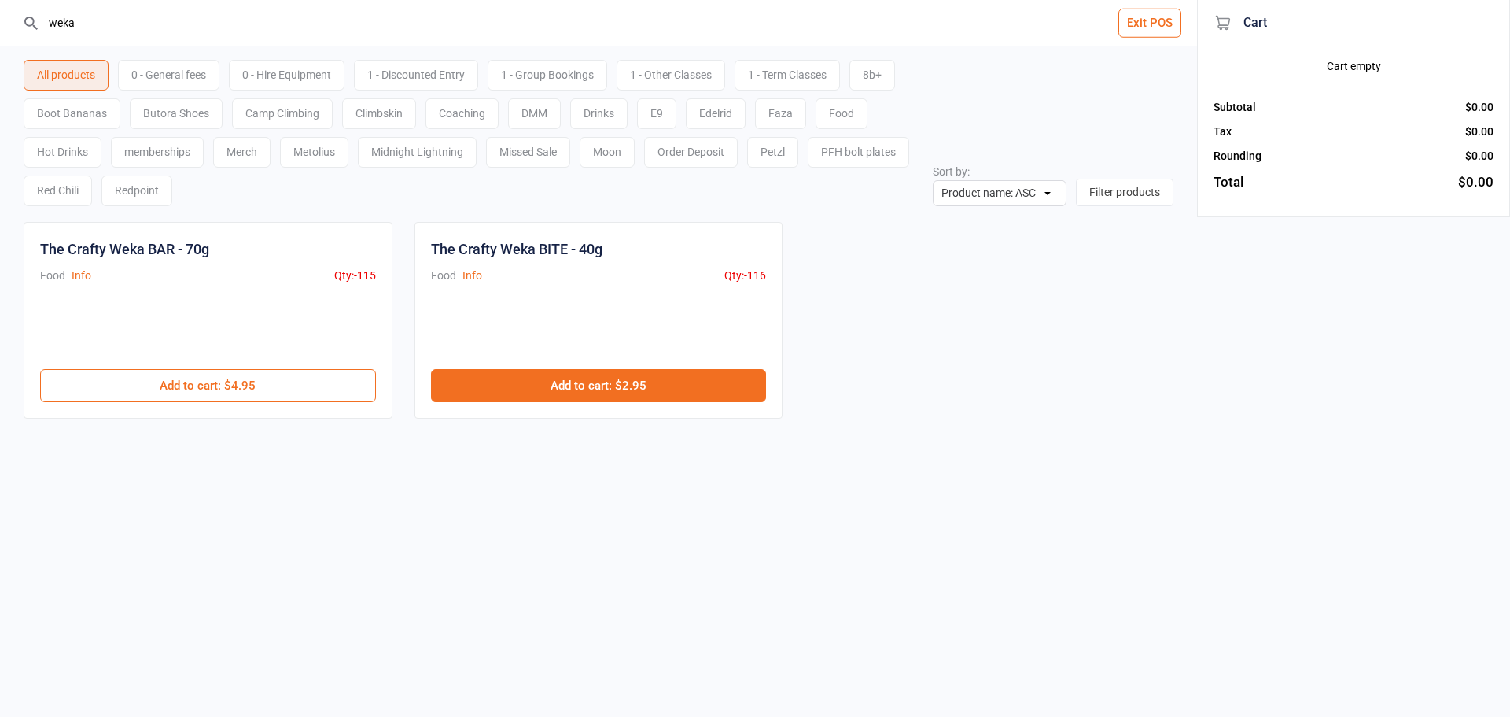
type input "weka"
click at [575, 394] on button "Add to cart : $2.95" at bounding box center [599, 385] width 336 height 33
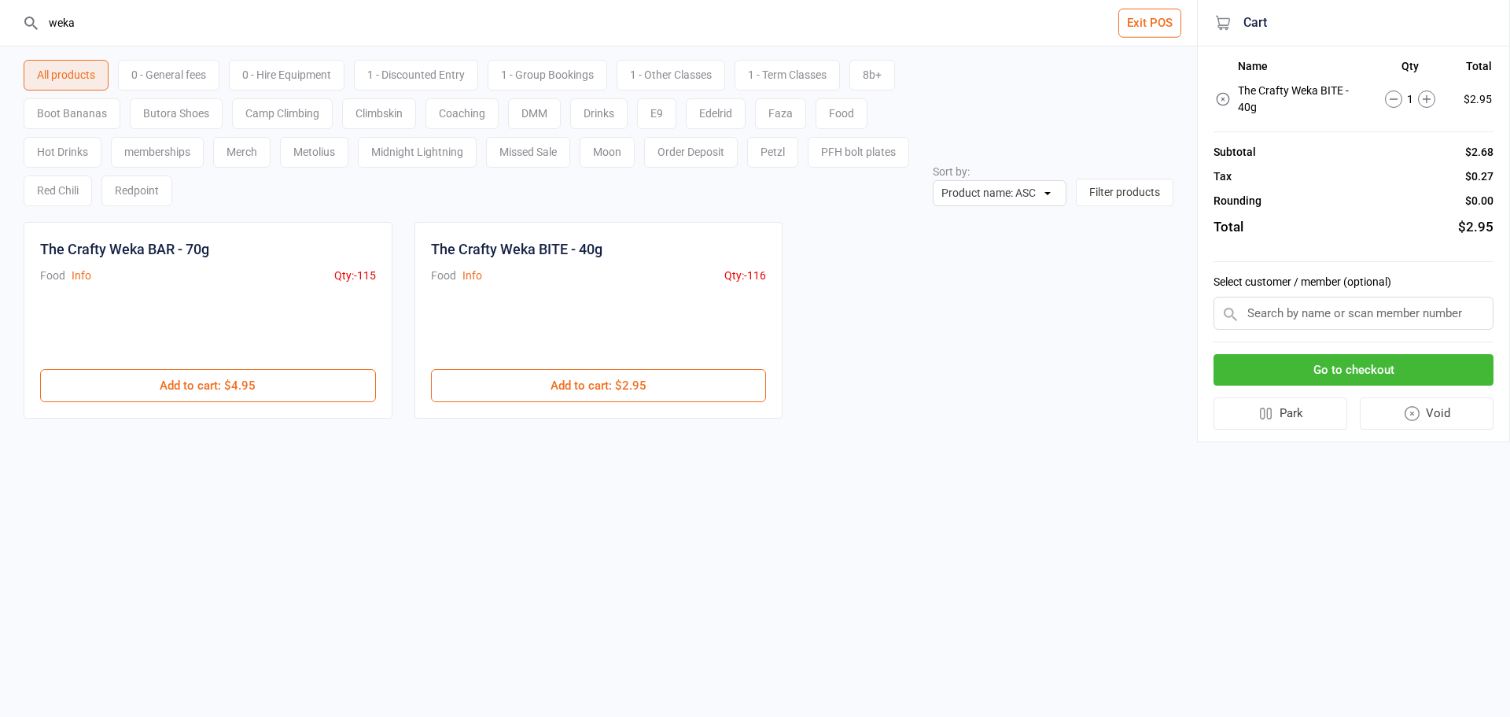
click at [1349, 379] on button "Go to checkout" at bounding box center [1354, 370] width 280 height 32
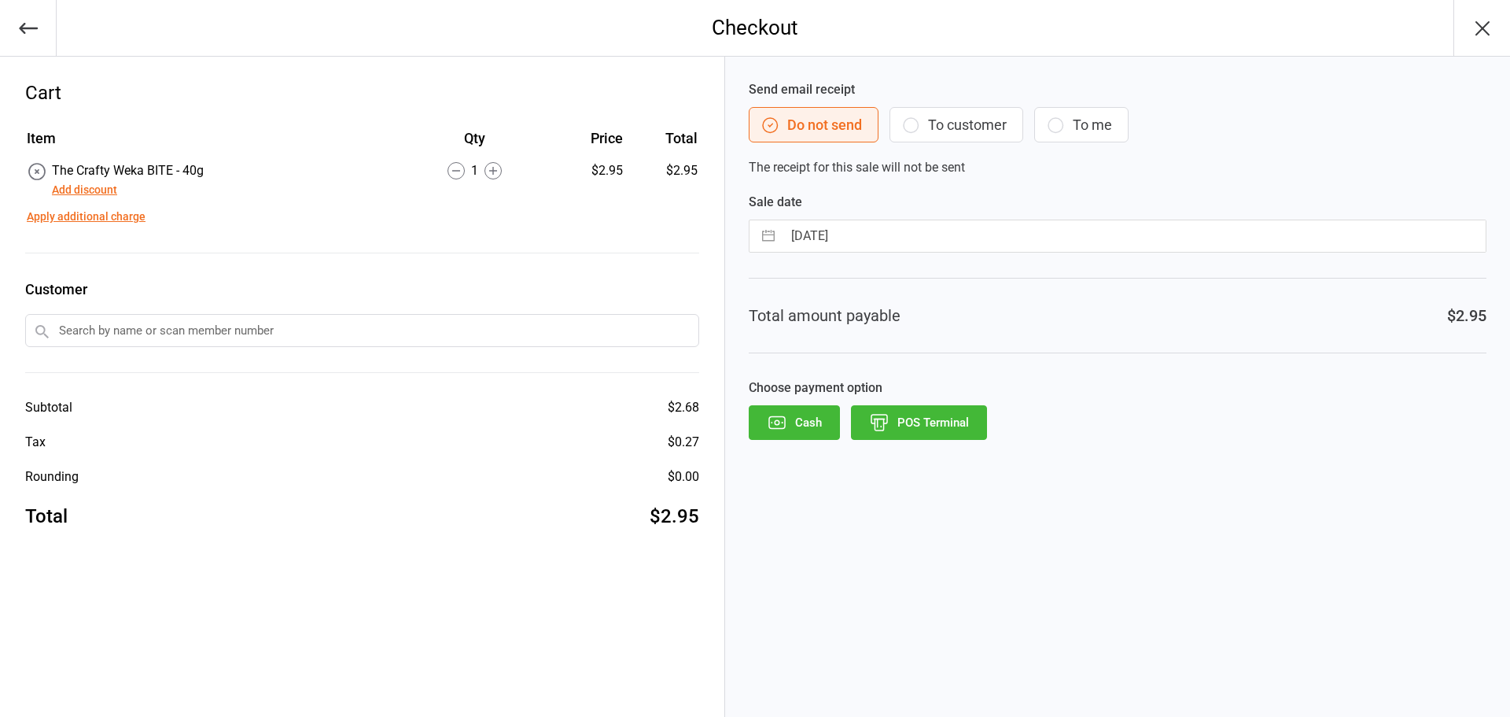
click at [92, 186] on button "Add discount" at bounding box center [84, 190] width 65 height 17
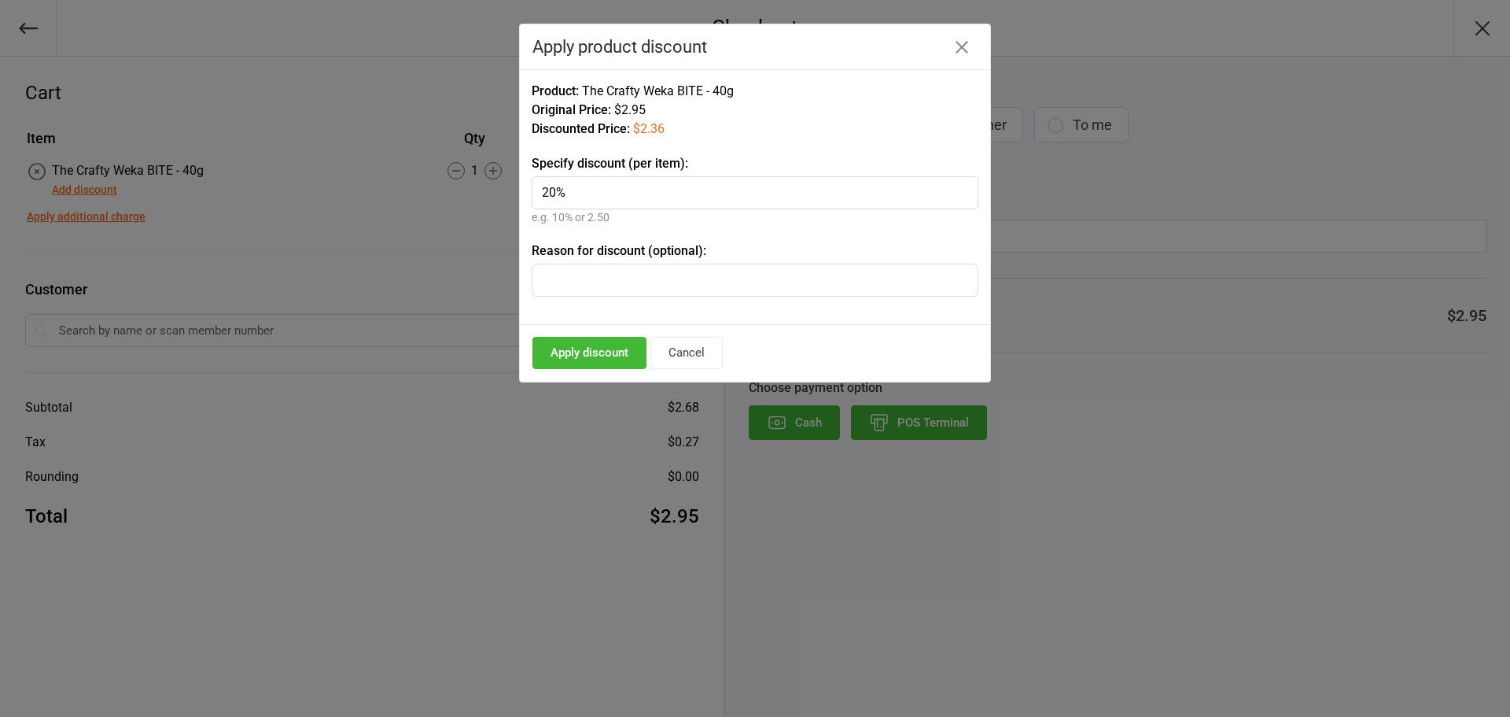
type input "20%"
click at [615, 360] on button "Apply discount" at bounding box center [590, 353] width 114 height 32
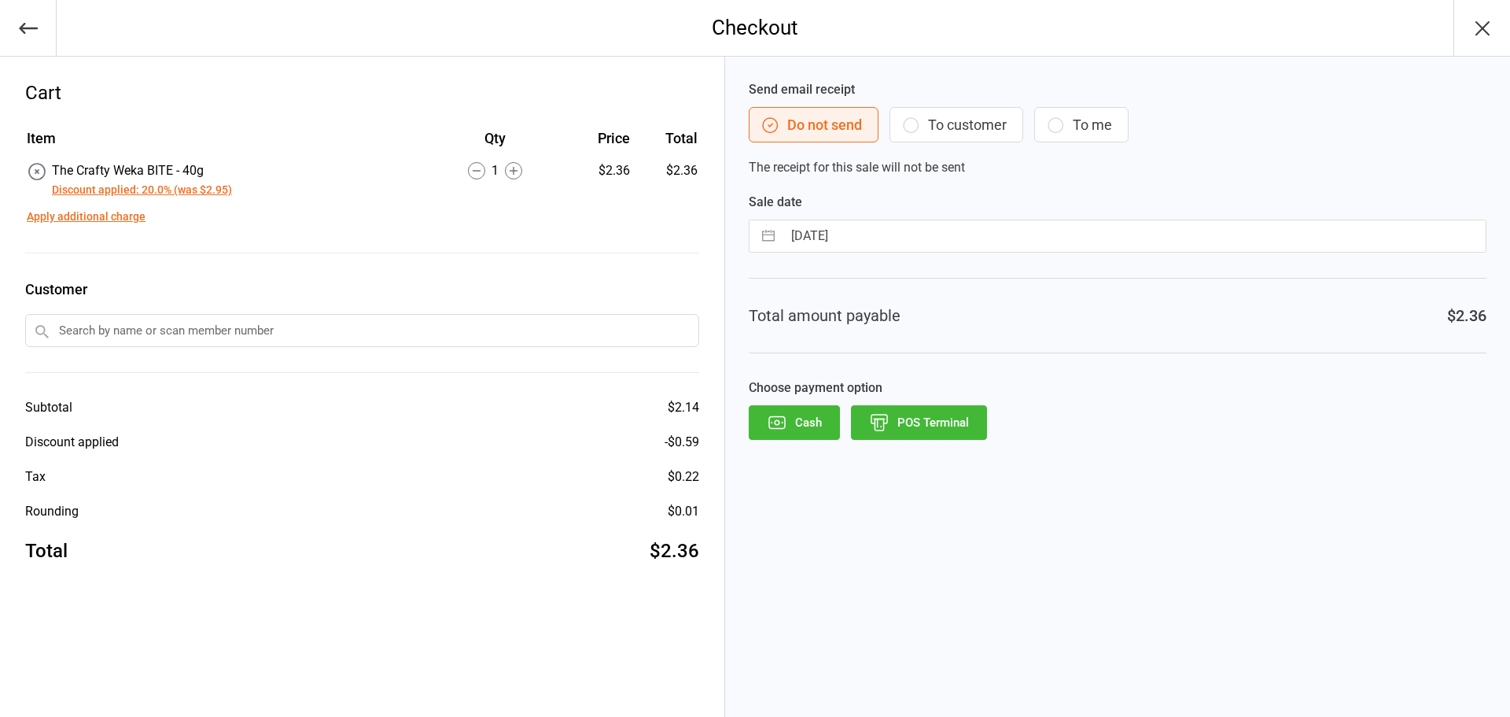
click at [904, 436] on button "POS Terminal" at bounding box center [919, 422] width 136 height 35
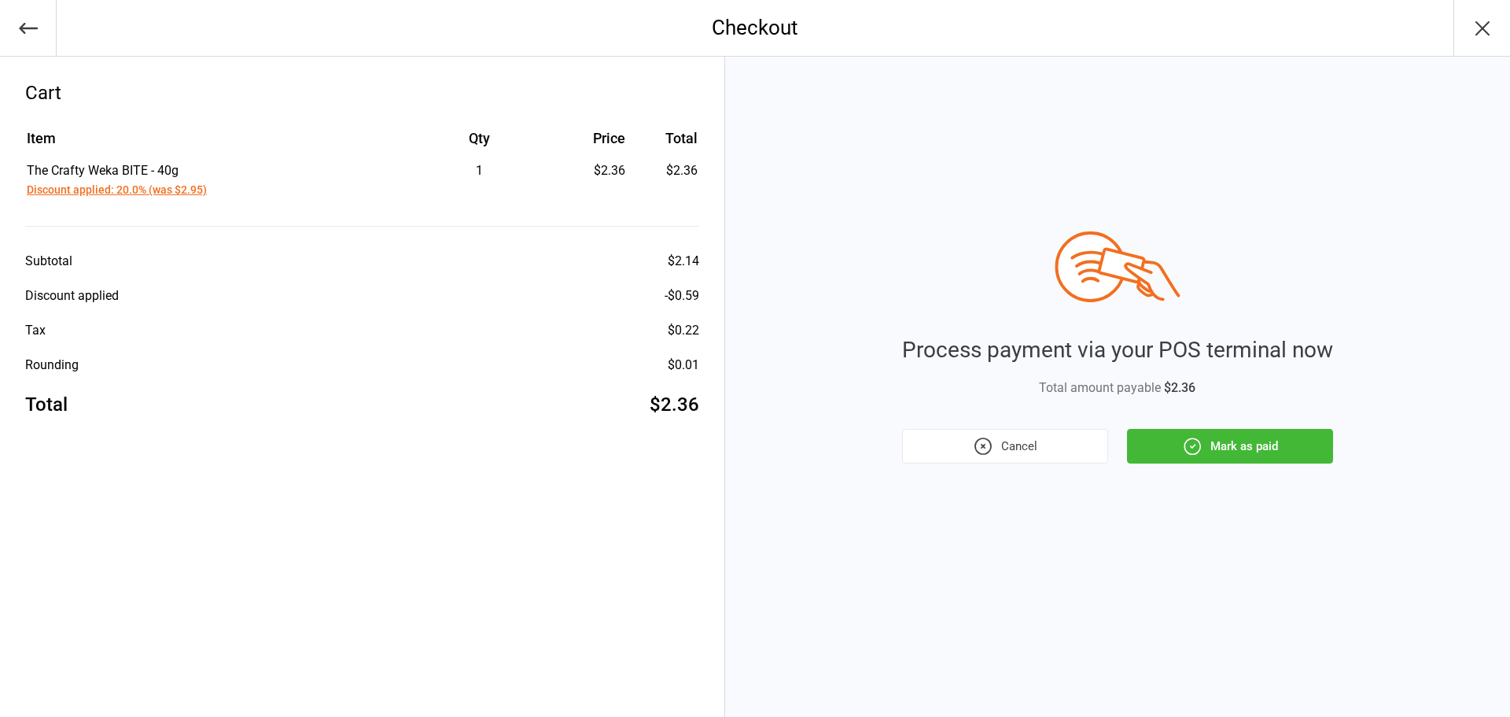
click at [1223, 446] on button "Mark as paid" at bounding box center [1230, 446] width 206 height 35
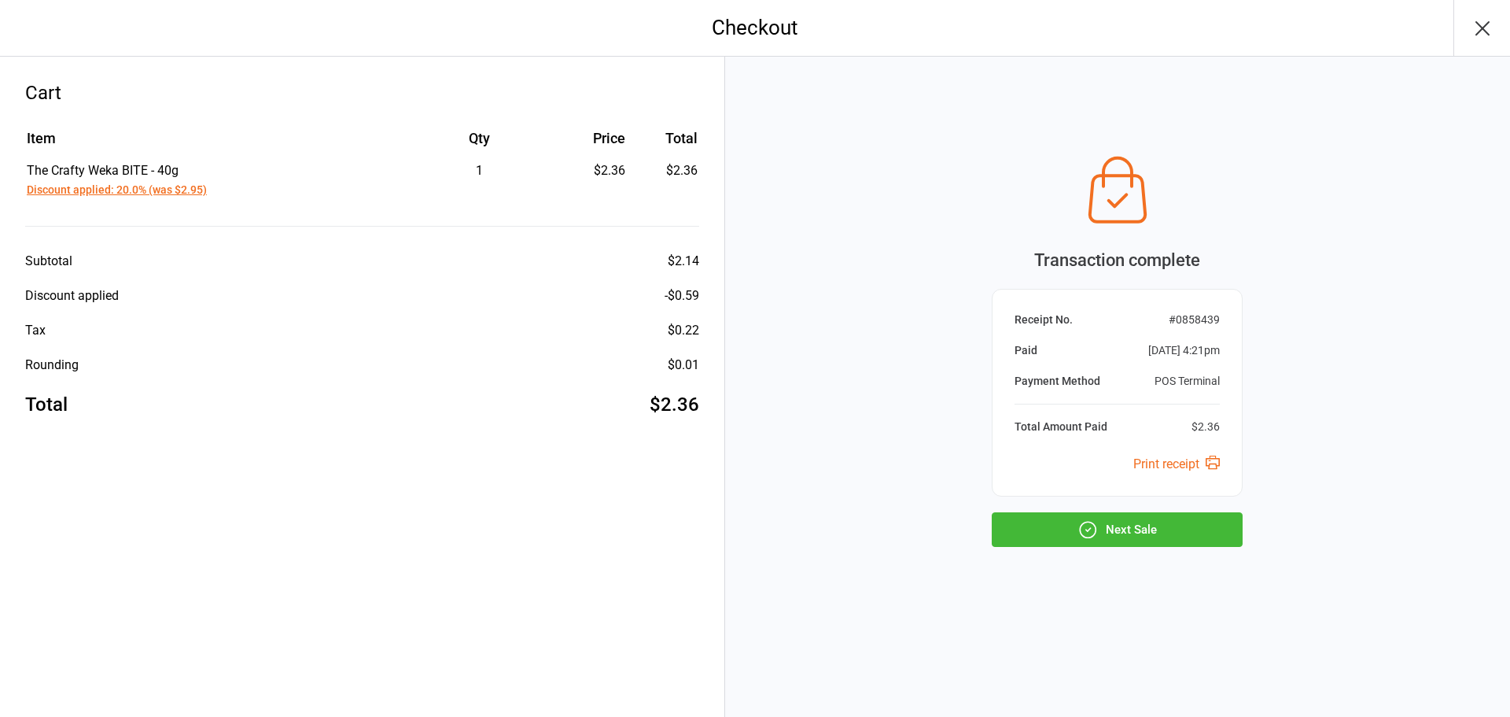
click at [1084, 537] on icon "button" at bounding box center [1089, 530] width 16 height 16
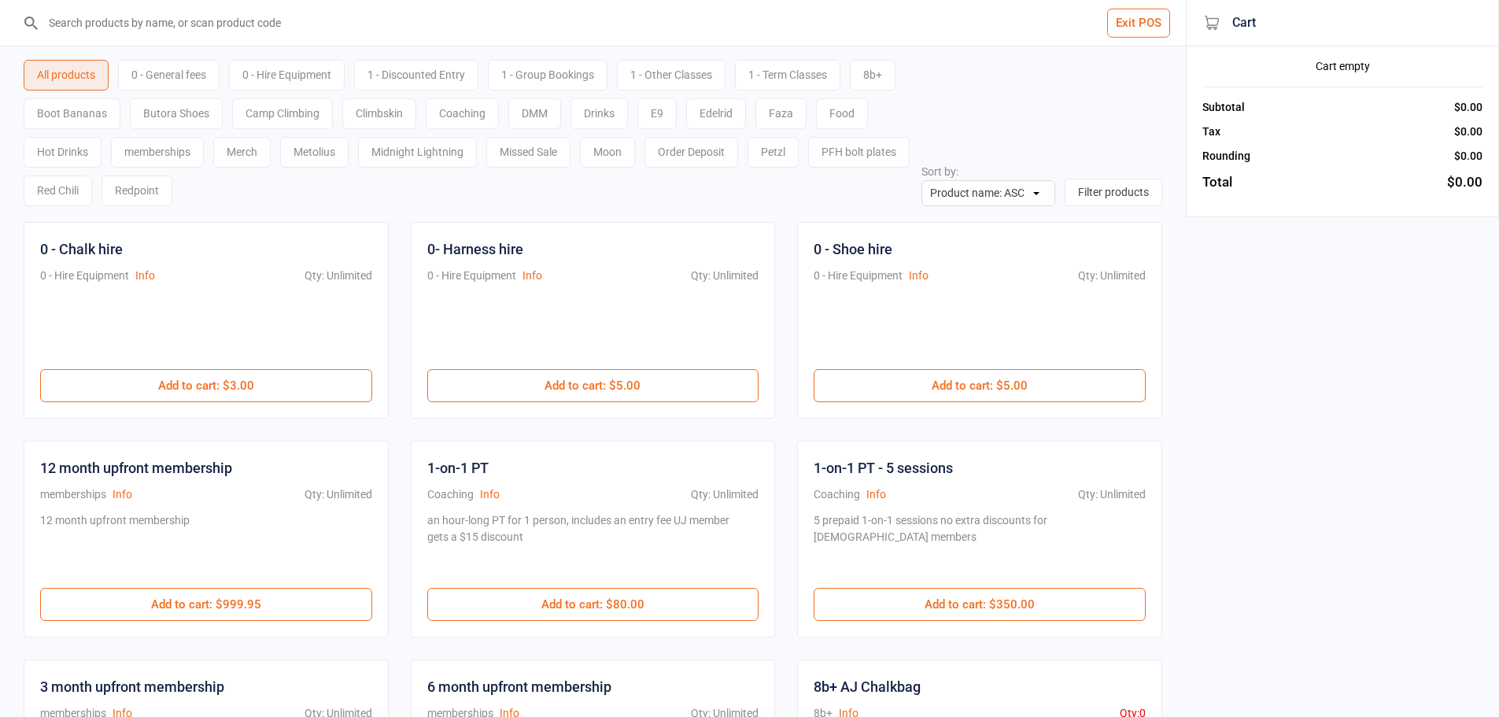
click at [181, 22] on input "search" at bounding box center [602, 23] width 1123 height 46
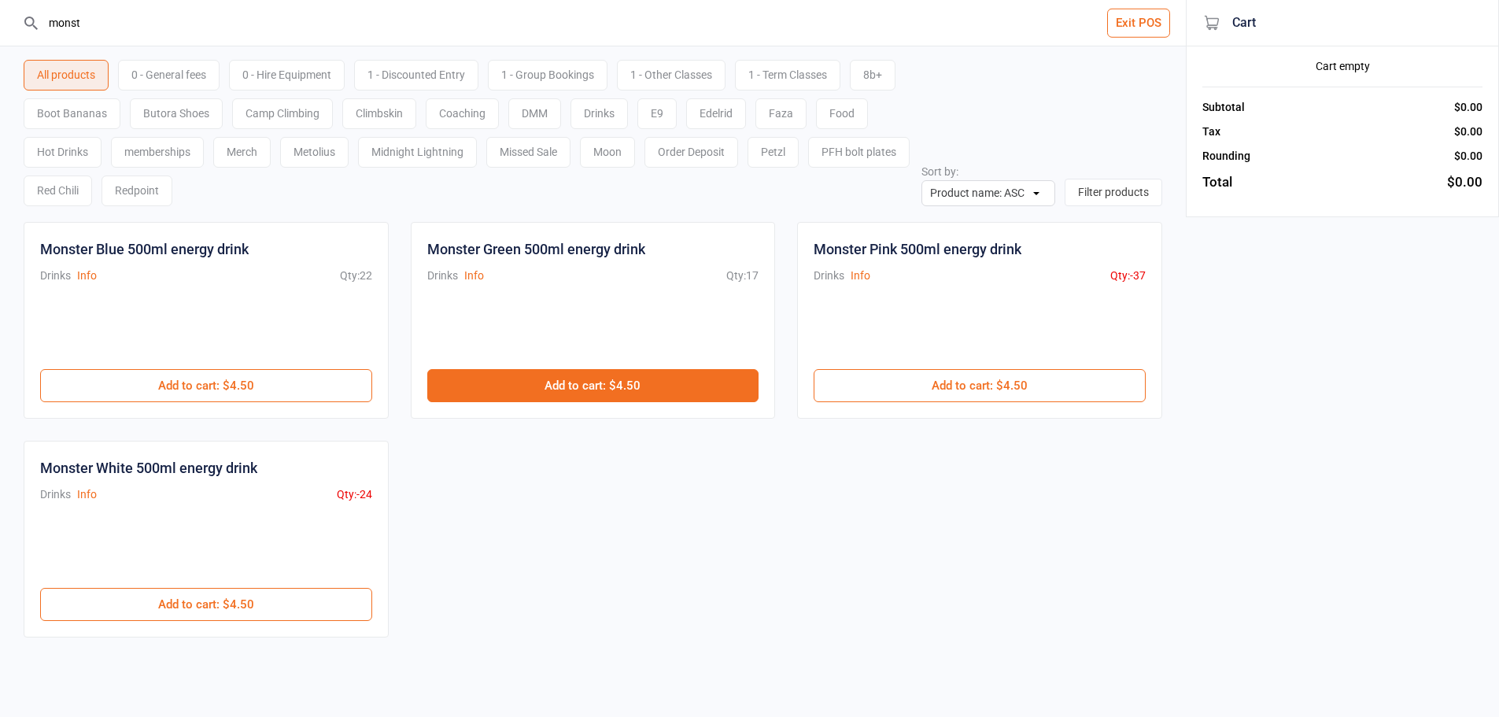
type input "monst"
click at [569, 385] on button "Add to cart : $4.50" at bounding box center [593, 385] width 332 height 33
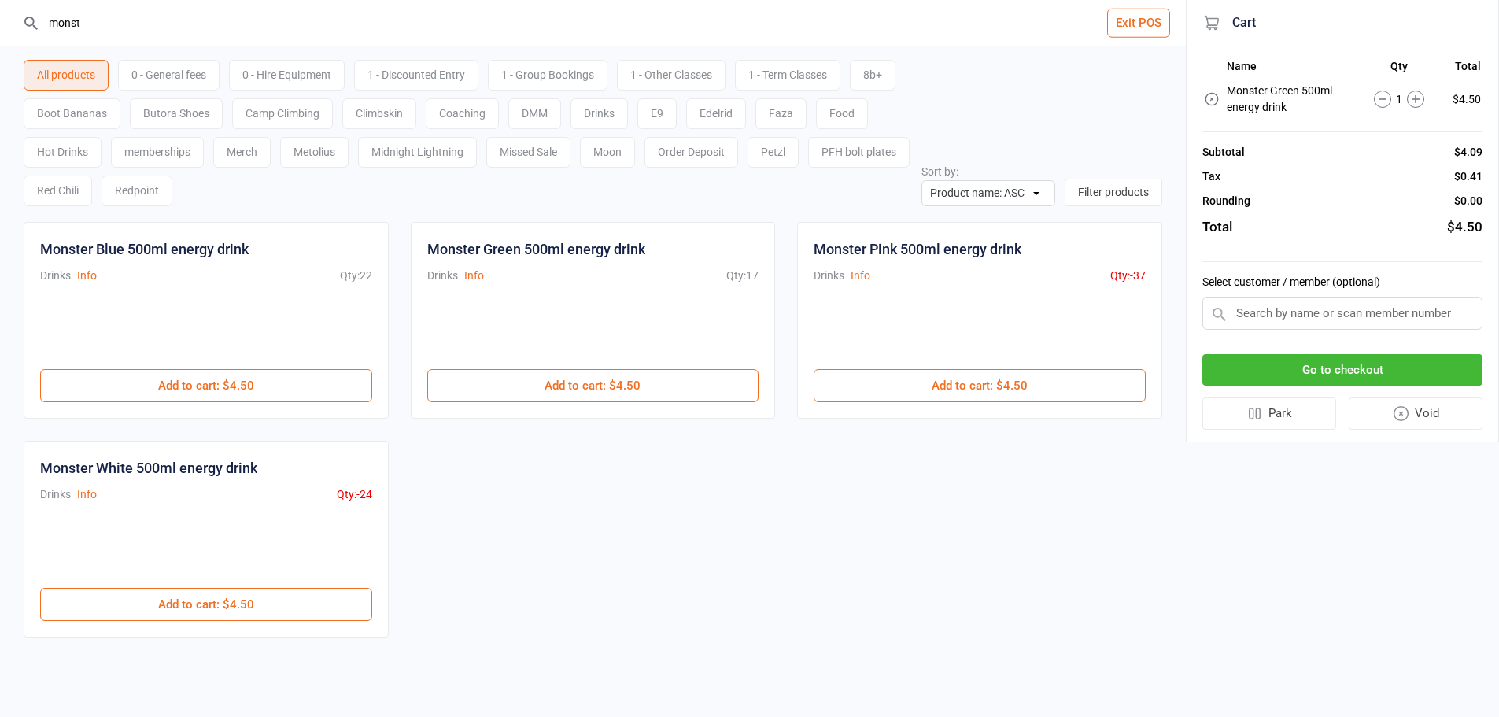
click at [1313, 370] on button "Go to checkout" at bounding box center [1342, 370] width 280 height 32
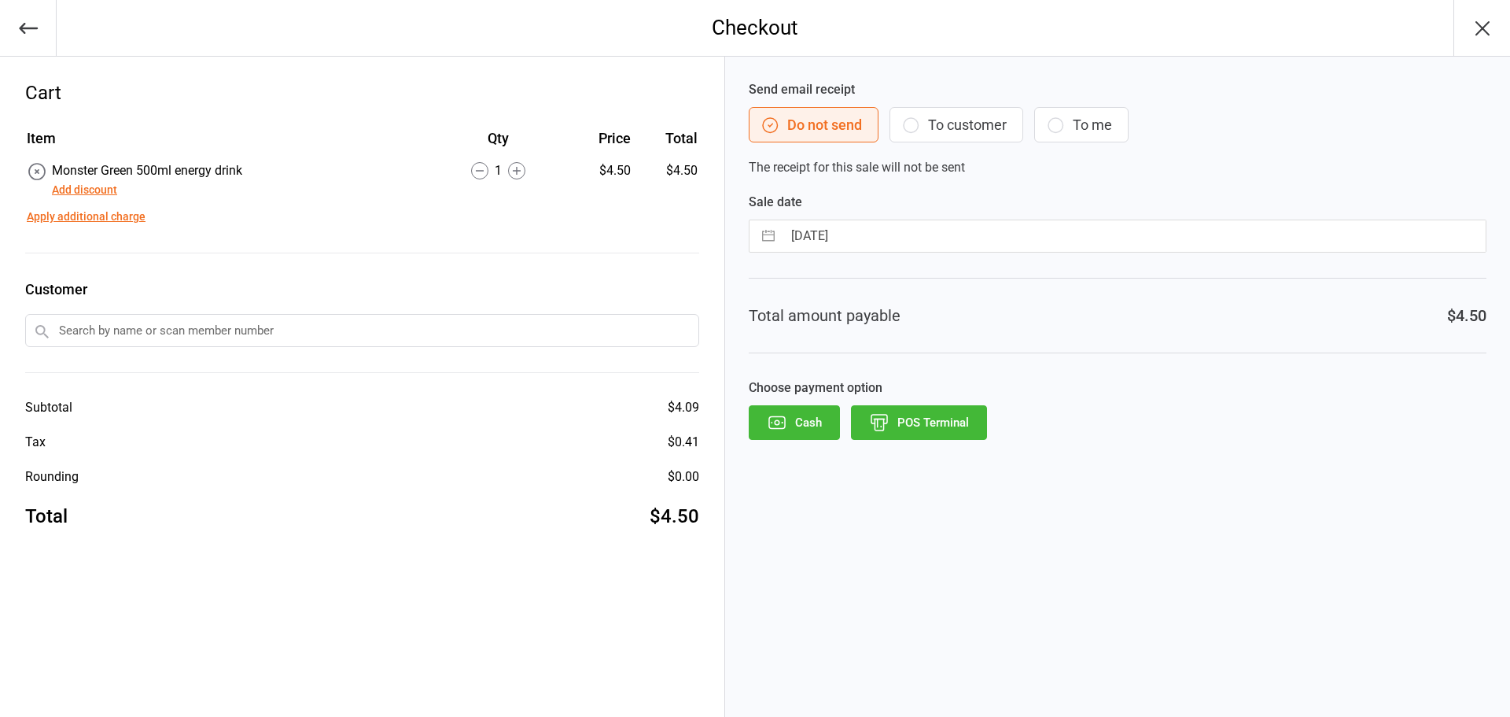
click at [924, 431] on button "POS Terminal" at bounding box center [919, 422] width 136 height 35
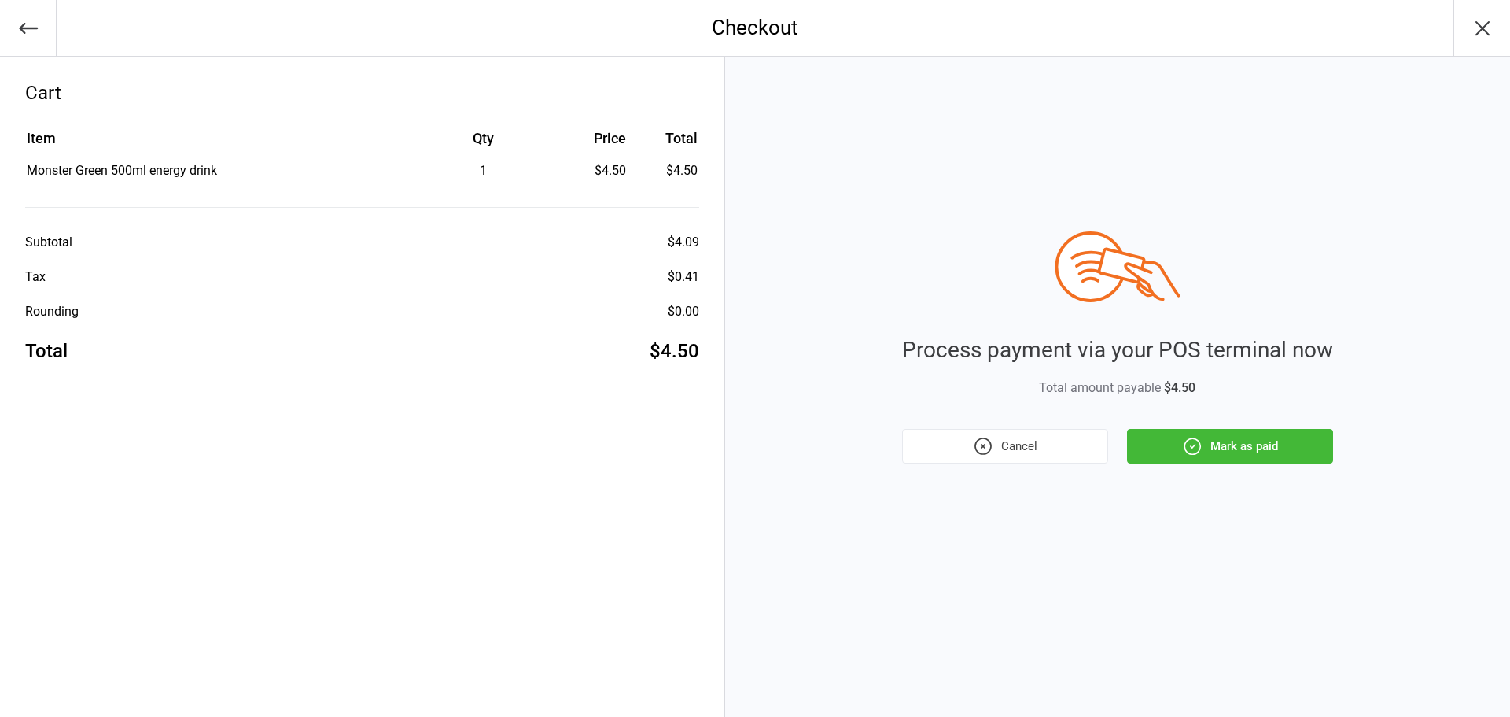
click at [1225, 445] on button "Mark as paid" at bounding box center [1230, 446] width 206 height 35
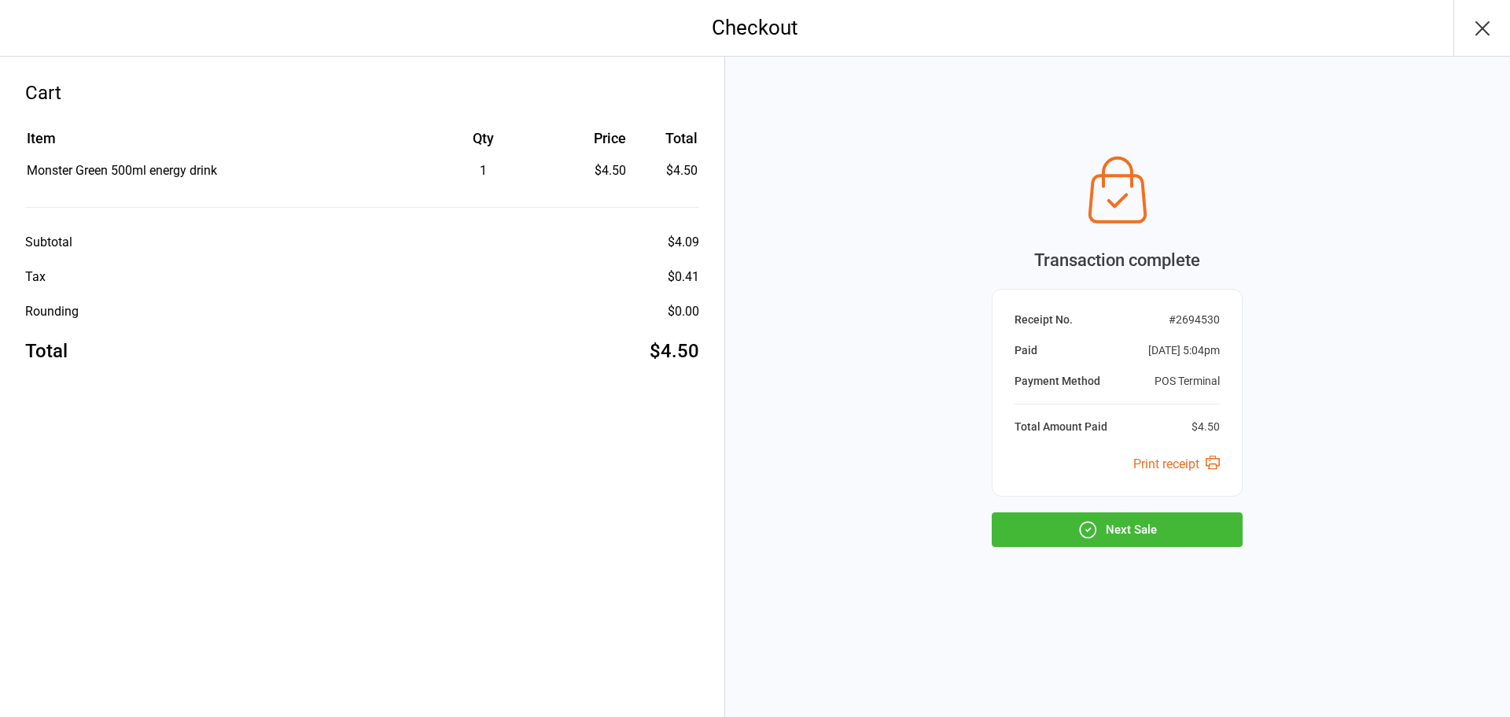
click at [1157, 523] on button "Next Sale" at bounding box center [1117, 529] width 251 height 35
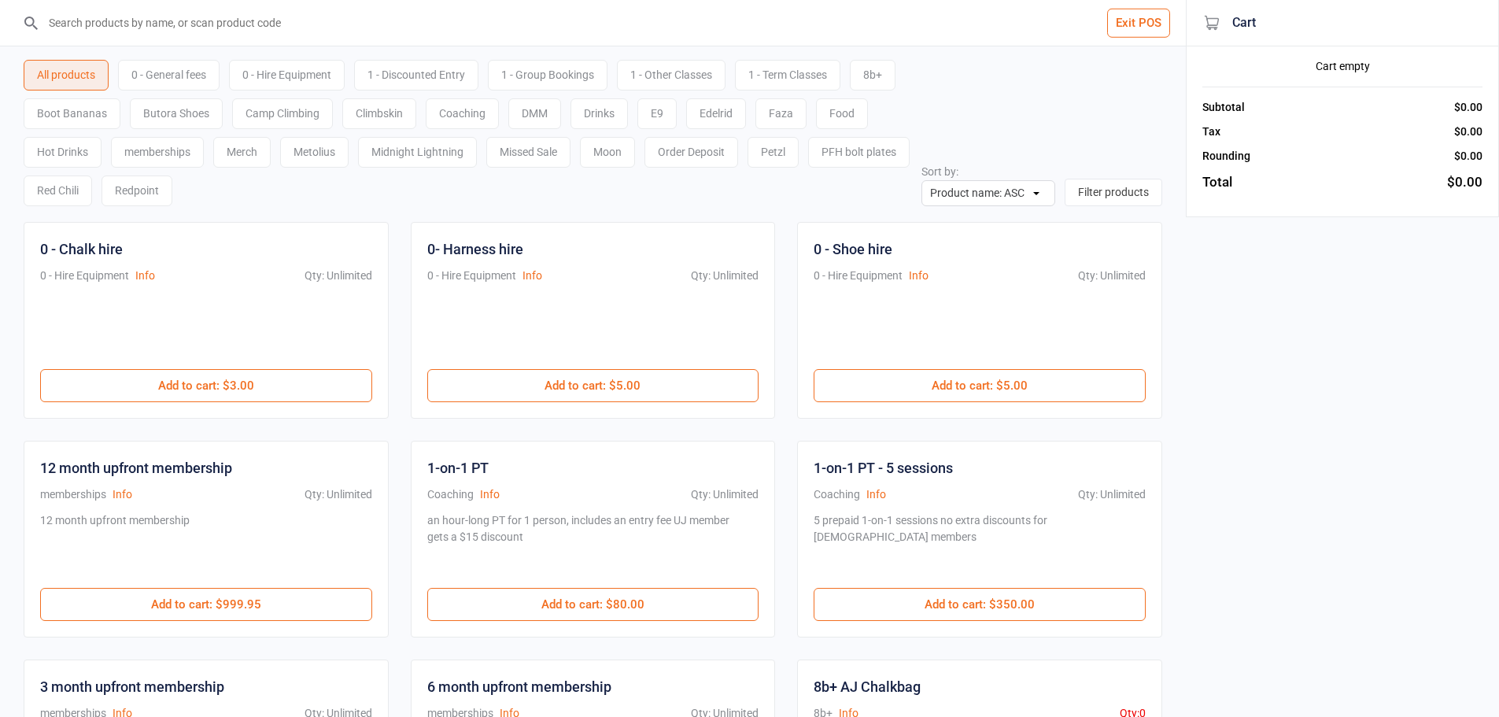
click at [195, 15] on input "search" at bounding box center [602, 23] width 1123 height 46
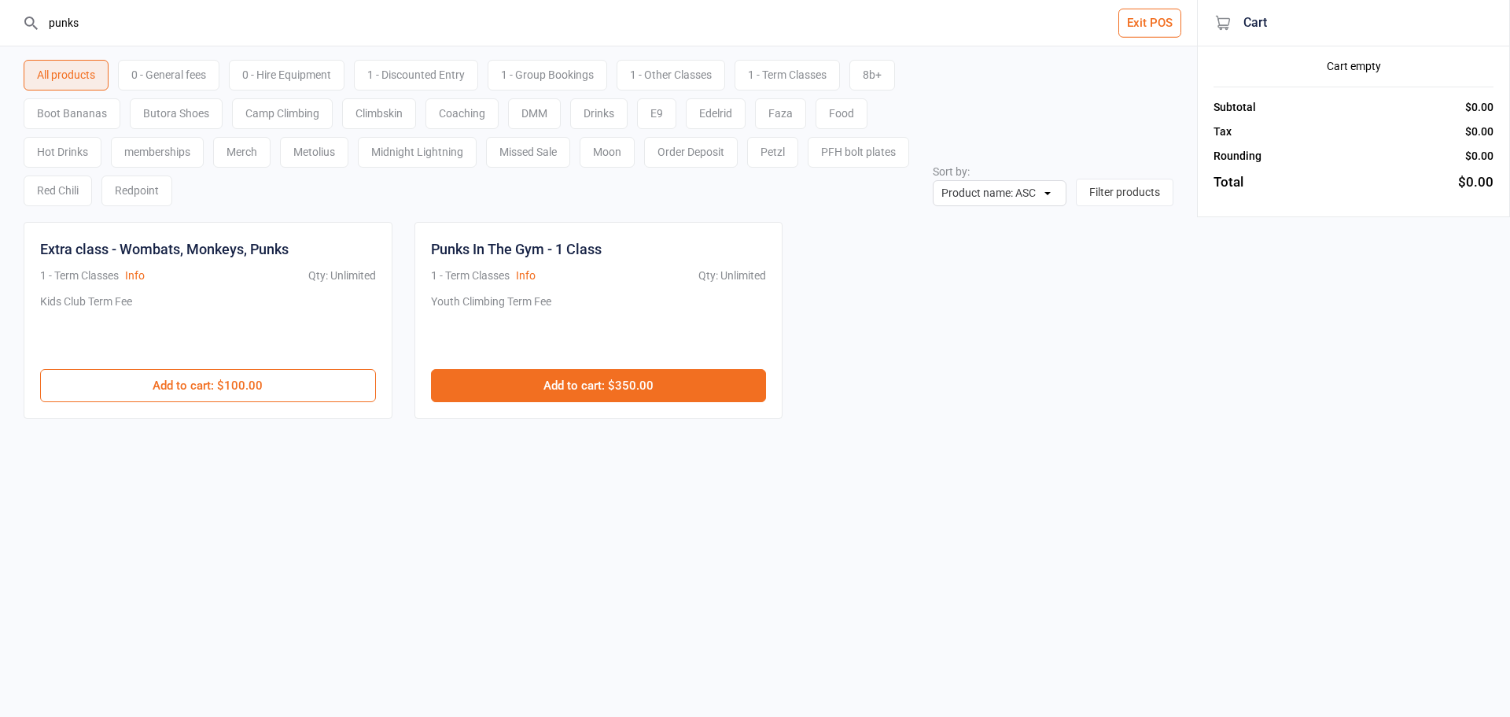
type input "punks"
click at [585, 387] on button "Add to cart : $350.00" at bounding box center [599, 385] width 336 height 33
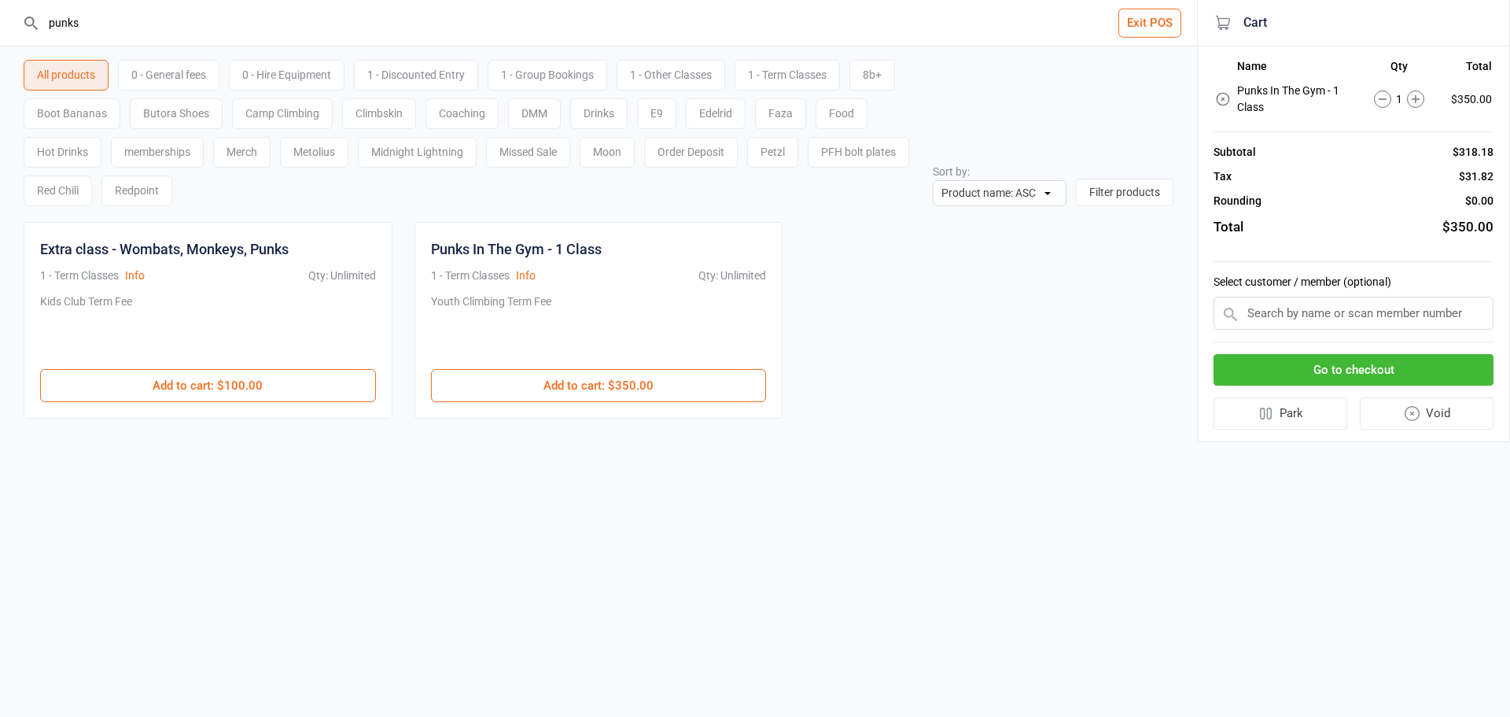
click at [1362, 374] on button "Go to checkout" at bounding box center [1354, 370] width 280 height 32
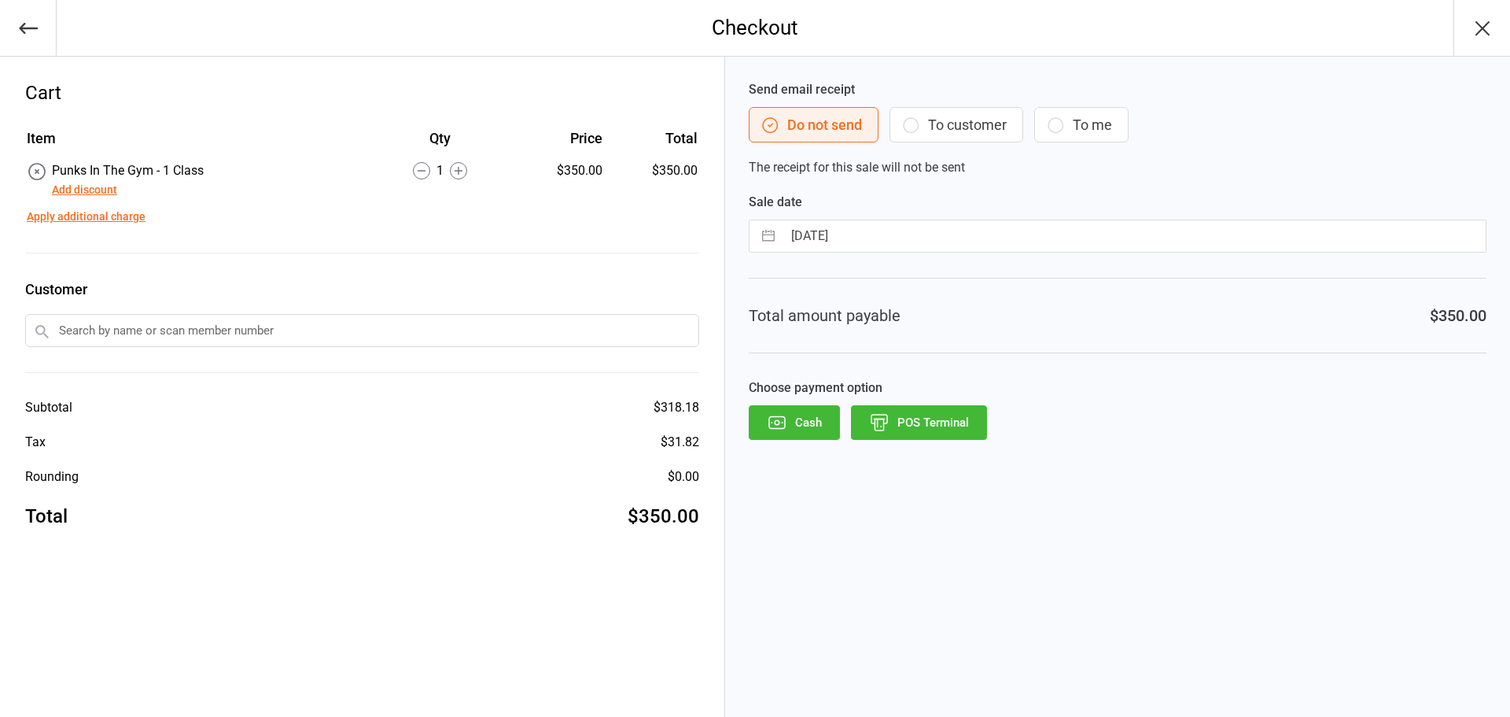
click at [258, 323] on input "text" at bounding box center [362, 330] width 674 height 33
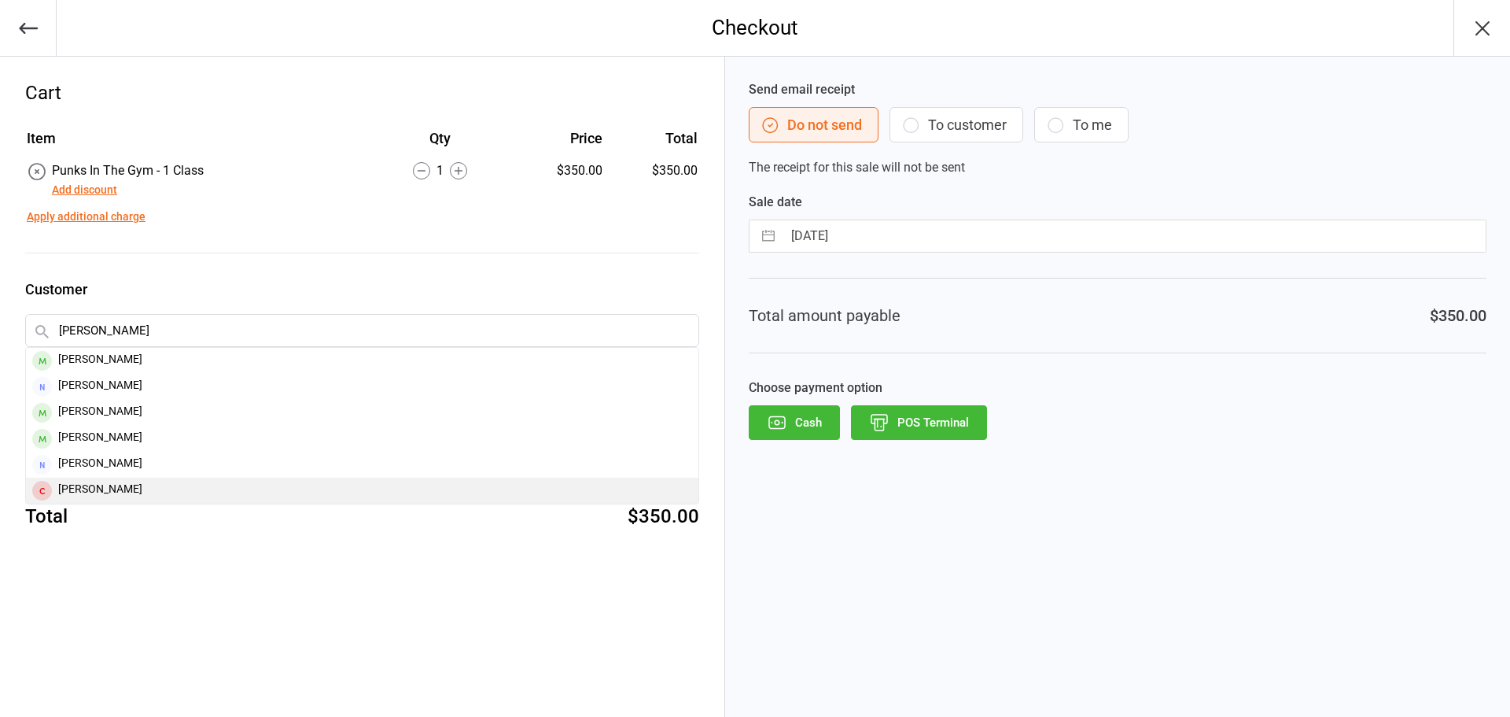
type input "prosser"
click at [135, 486] on div "Coby Prosser" at bounding box center [362, 491] width 673 height 26
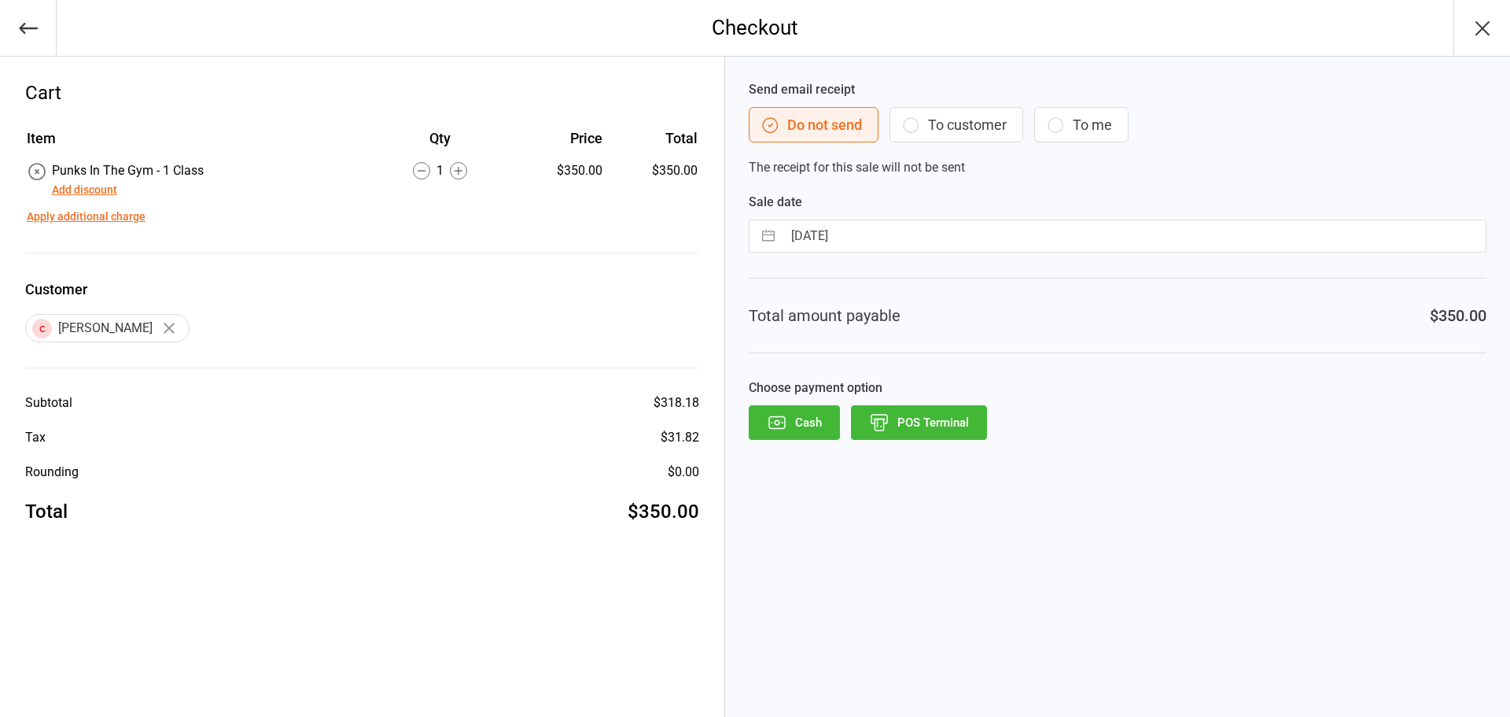
click at [959, 126] on button "To customer" at bounding box center [957, 124] width 134 height 35
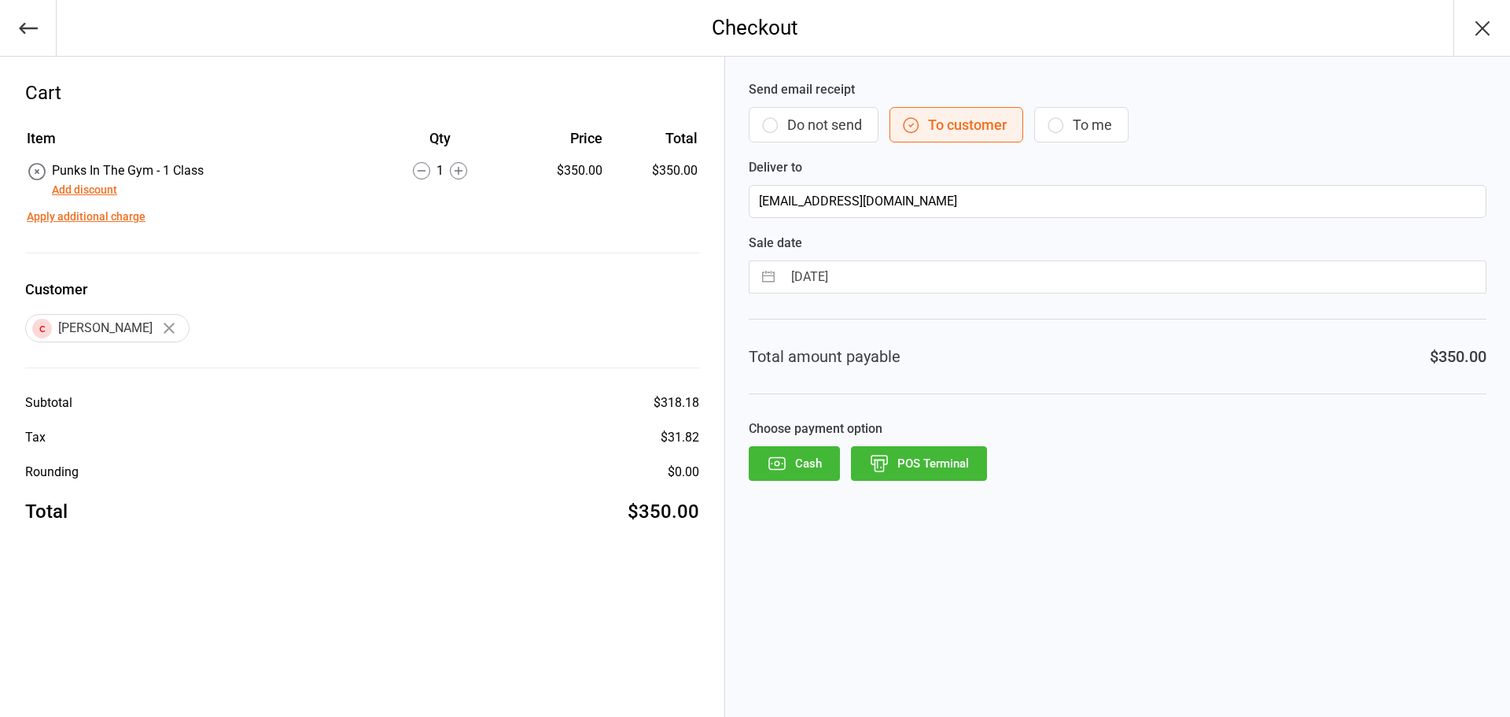
click at [937, 463] on button "POS Terminal" at bounding box center [919, 463] width 136 height 35
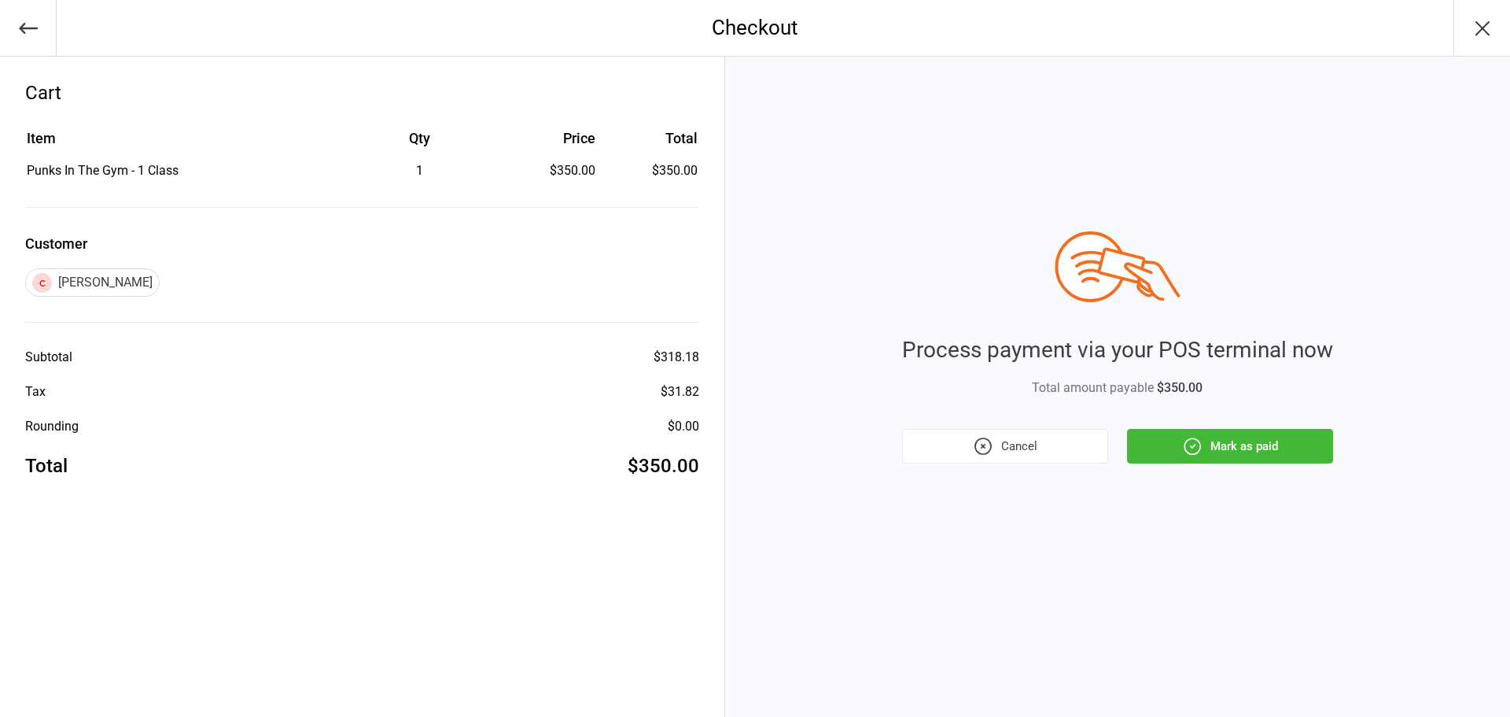
click at [1203, 447] on button "Mark as paid" at bounding box center [1230, 446] width 206 height 35
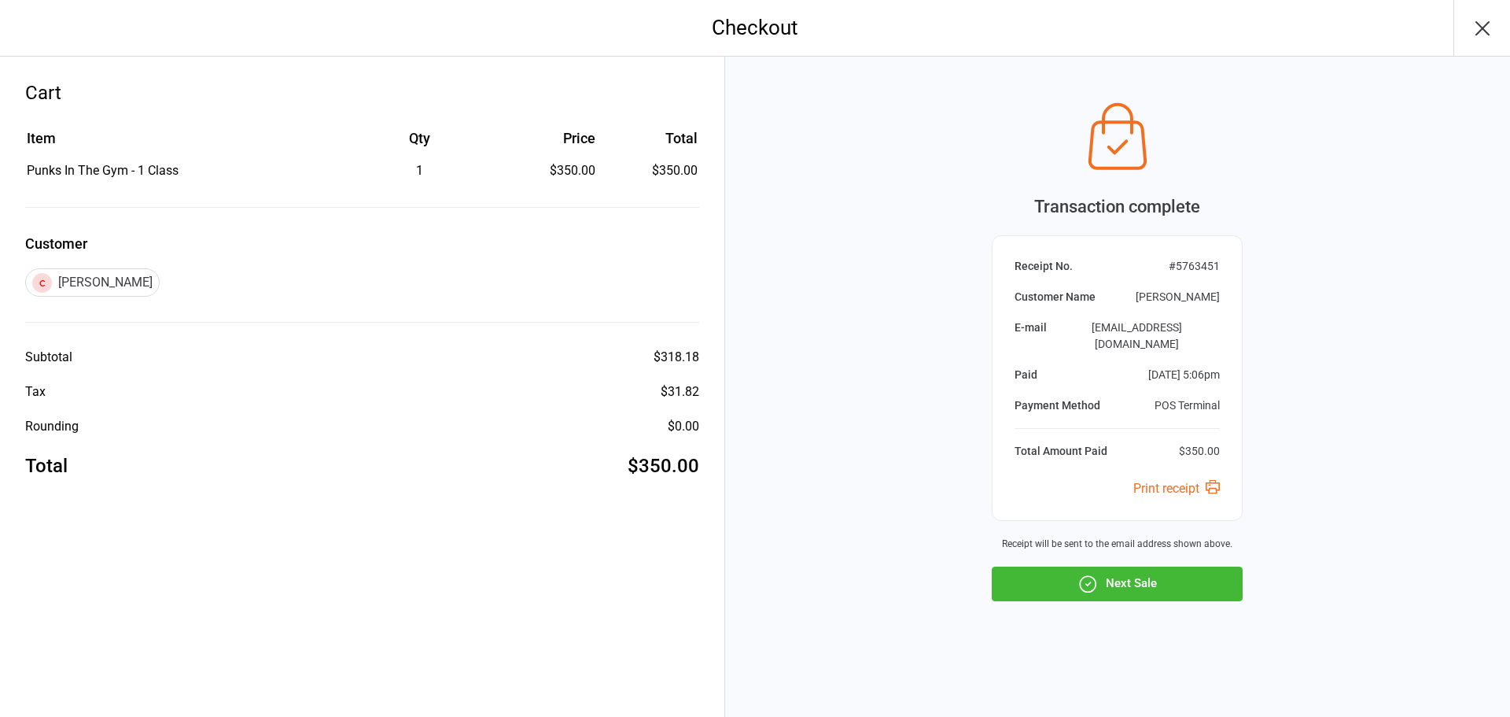
click at [1077, 577] on button "Next Sale" at bounding box center [1117, 583] width 251 height 35
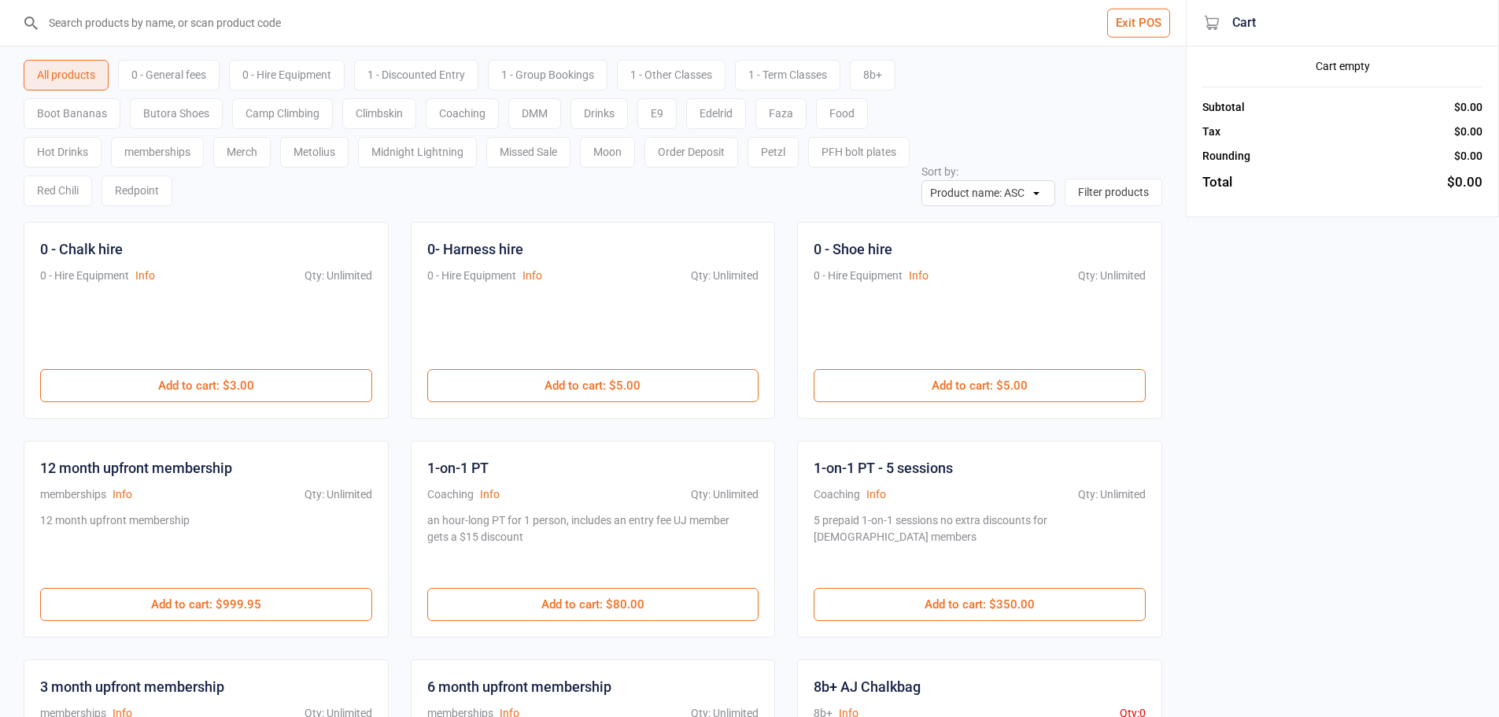
click at [186, 30] on input "search" at bounding box center [602, 23] width 1123 height 46
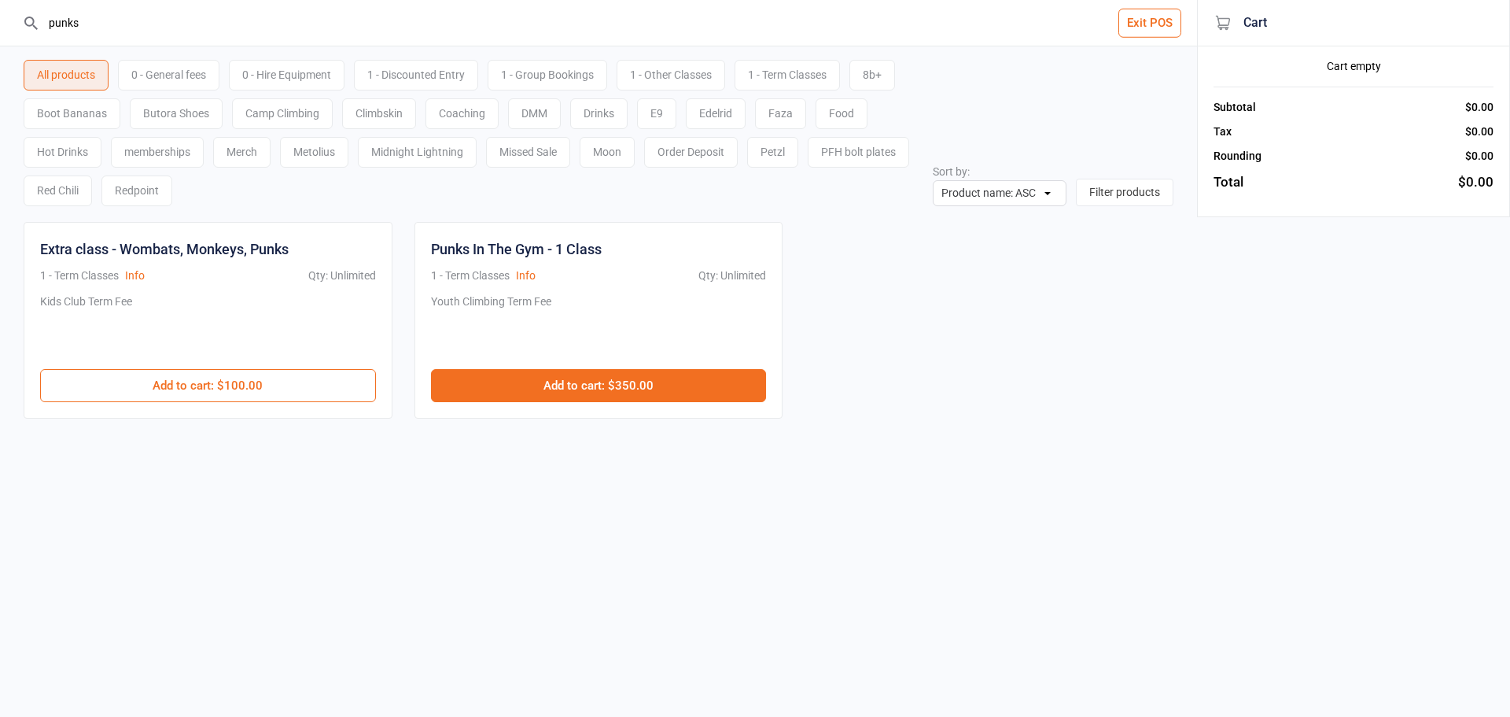
type input "punks"
click at [727, 394] on button "Add to cart : $350.00" at bounding box center [599, 385] width 336 height 33
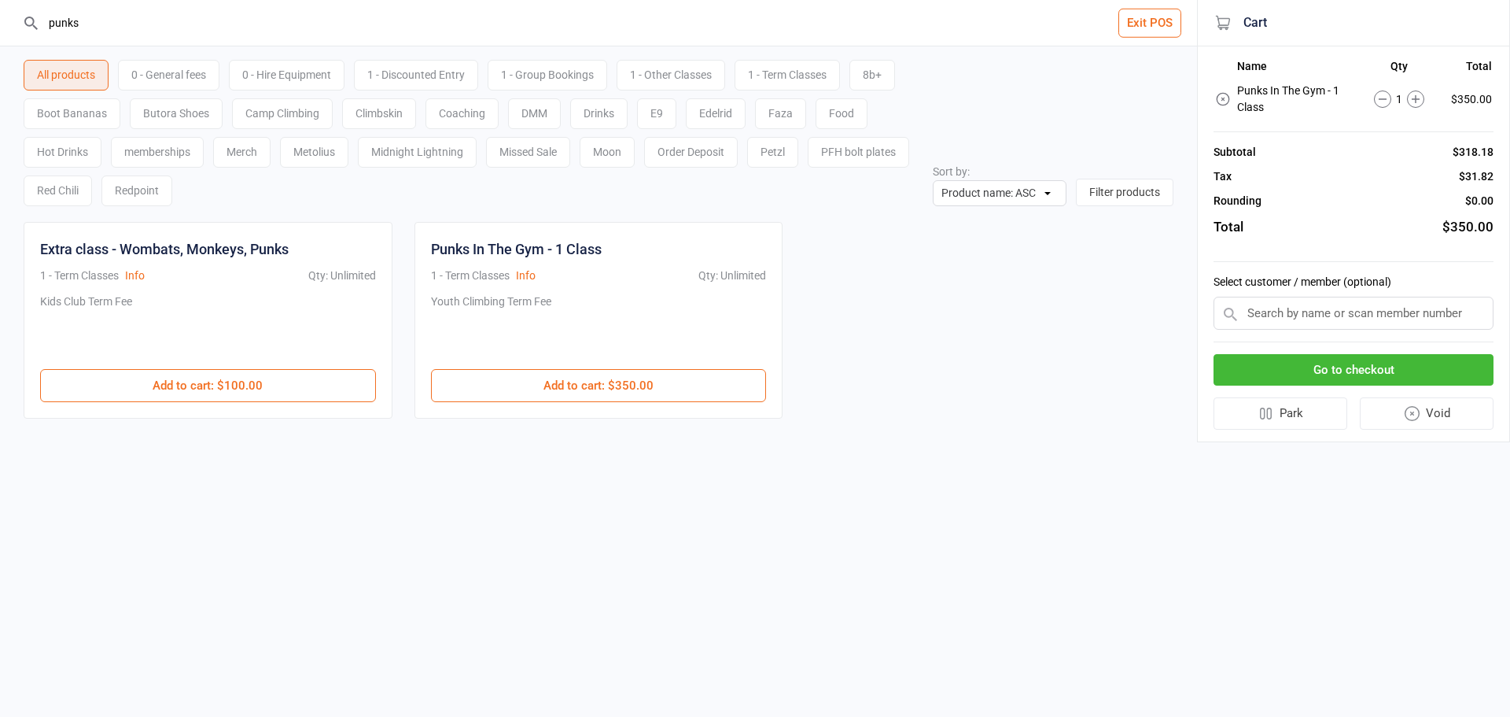
click at [1230, 363] on button "Go to checkout" at bounding box center [1354, 370] width 280 height 32
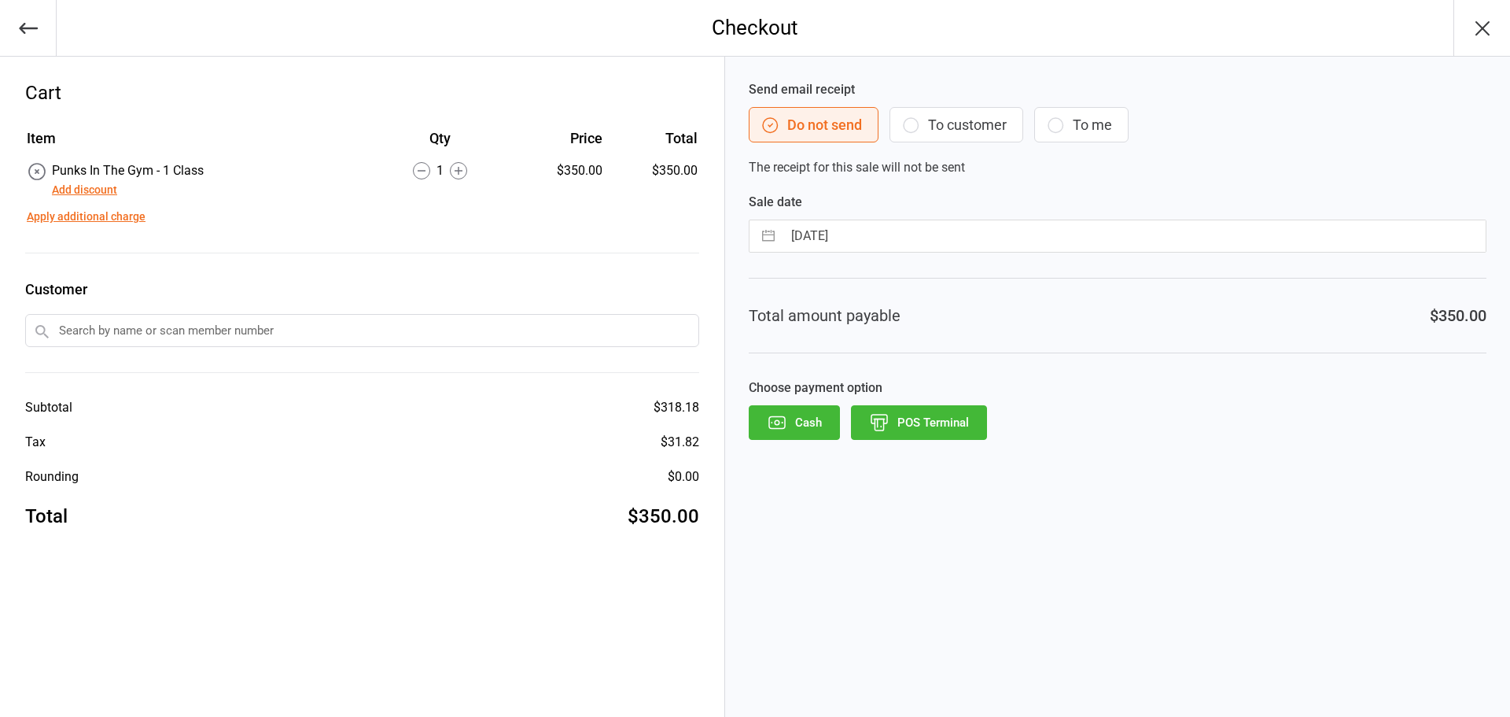
click at [109, 336] on input "text" at bounding box center [362, 330] width 674 height 33
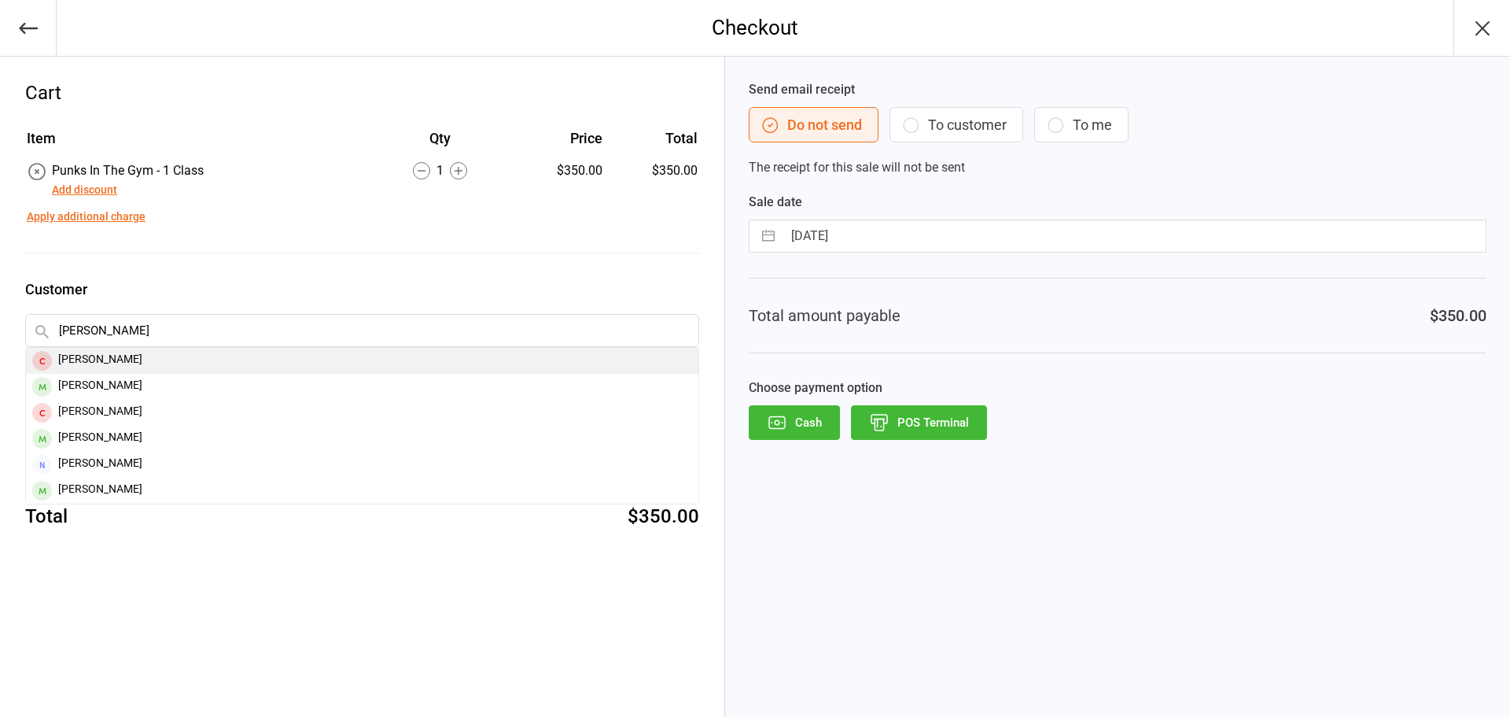
type input "sophie pross"
click at [167, 358] on div "Sophie Prosser" at bounding box center [362, 361] width 673 height 26
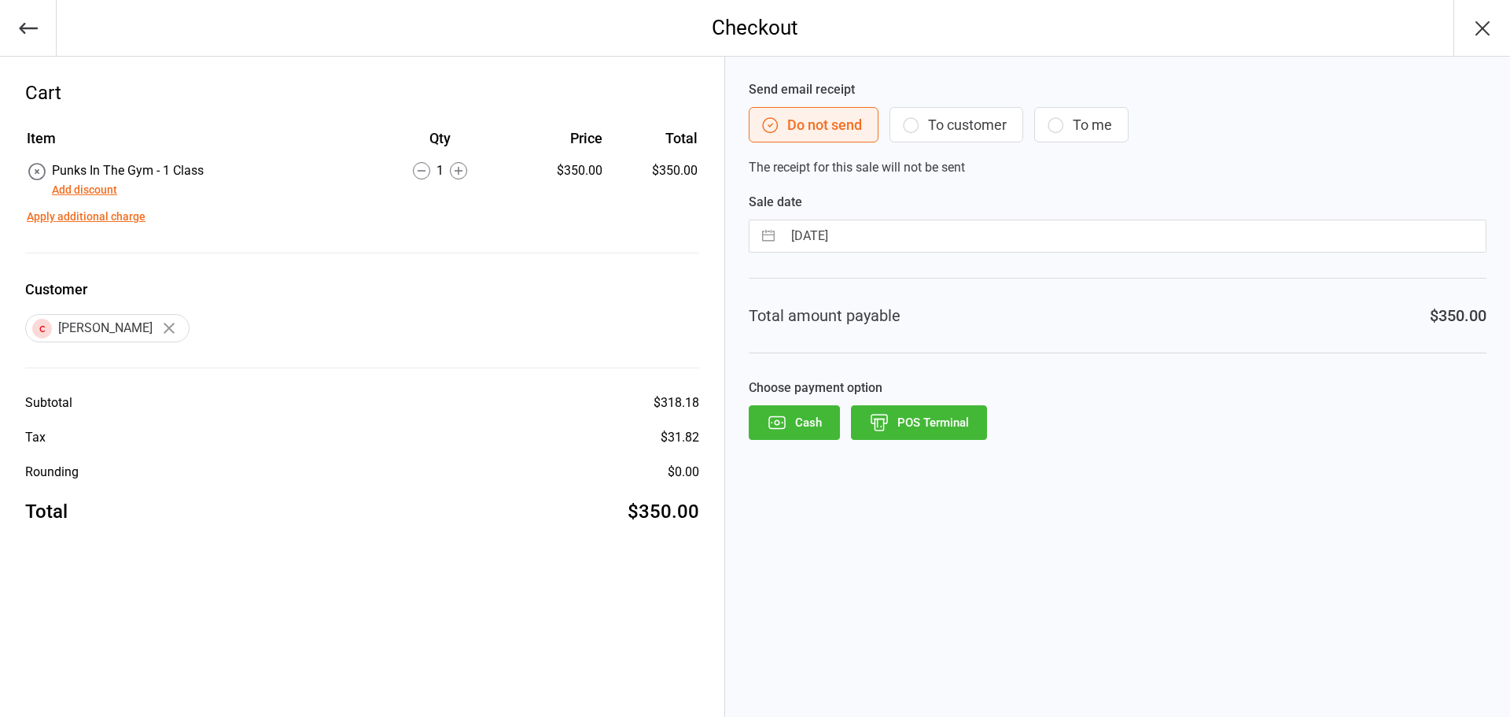
click at [950, 138] on button "To customer" at bounding box center [957, 124] width 134 height 35
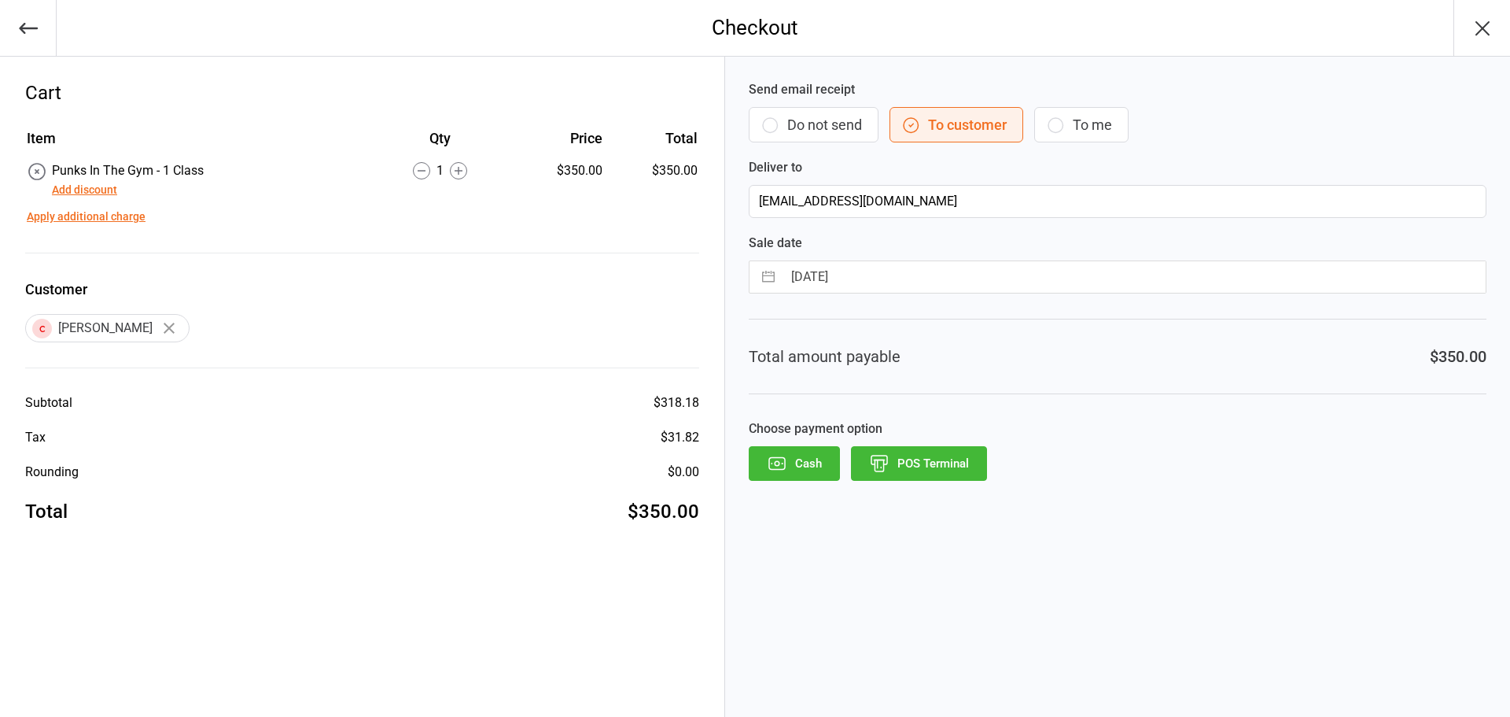
click at [960, 462] on button "POS Terminal" at bounding box center [919, 463] width 136 height 35
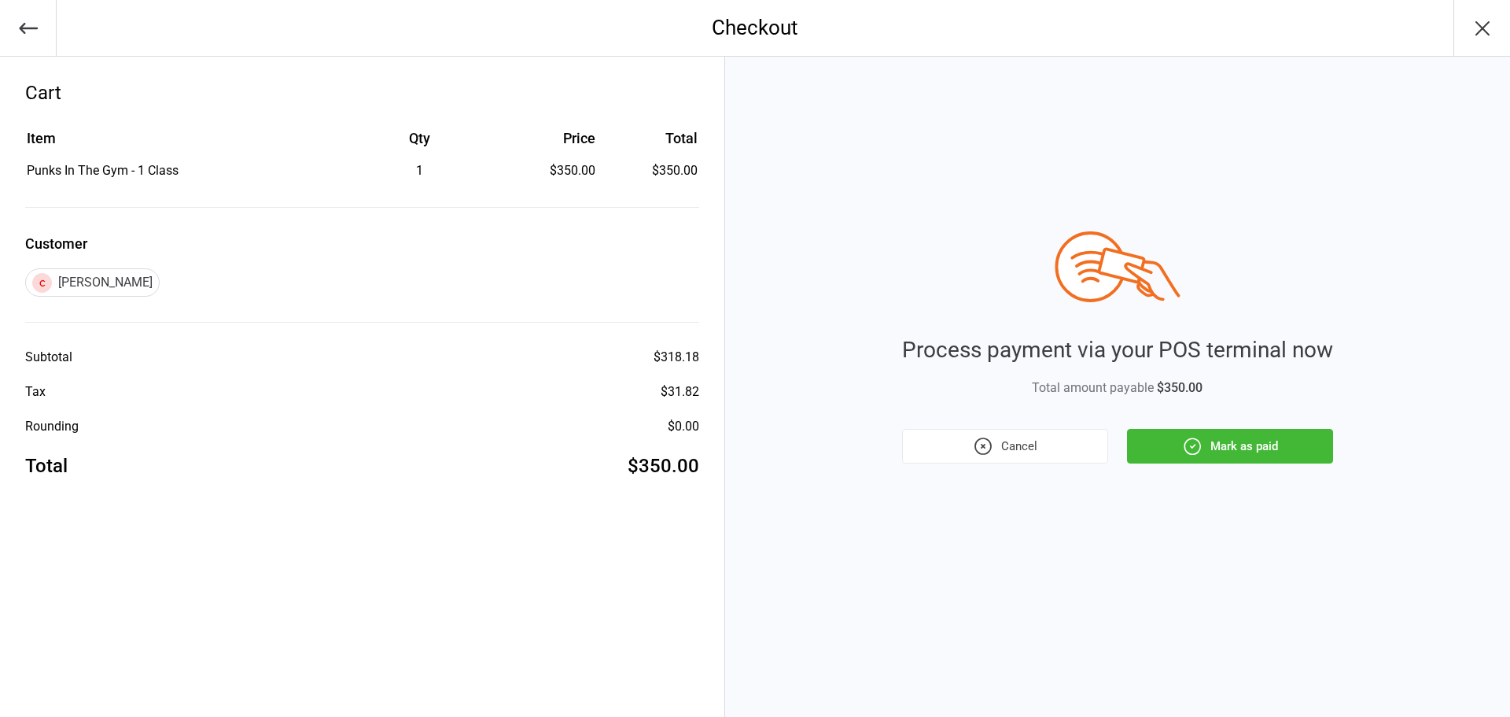
click at [1243, 452] on button "Mark as paid" at bounding box center [1230, 446] width 206 height 35
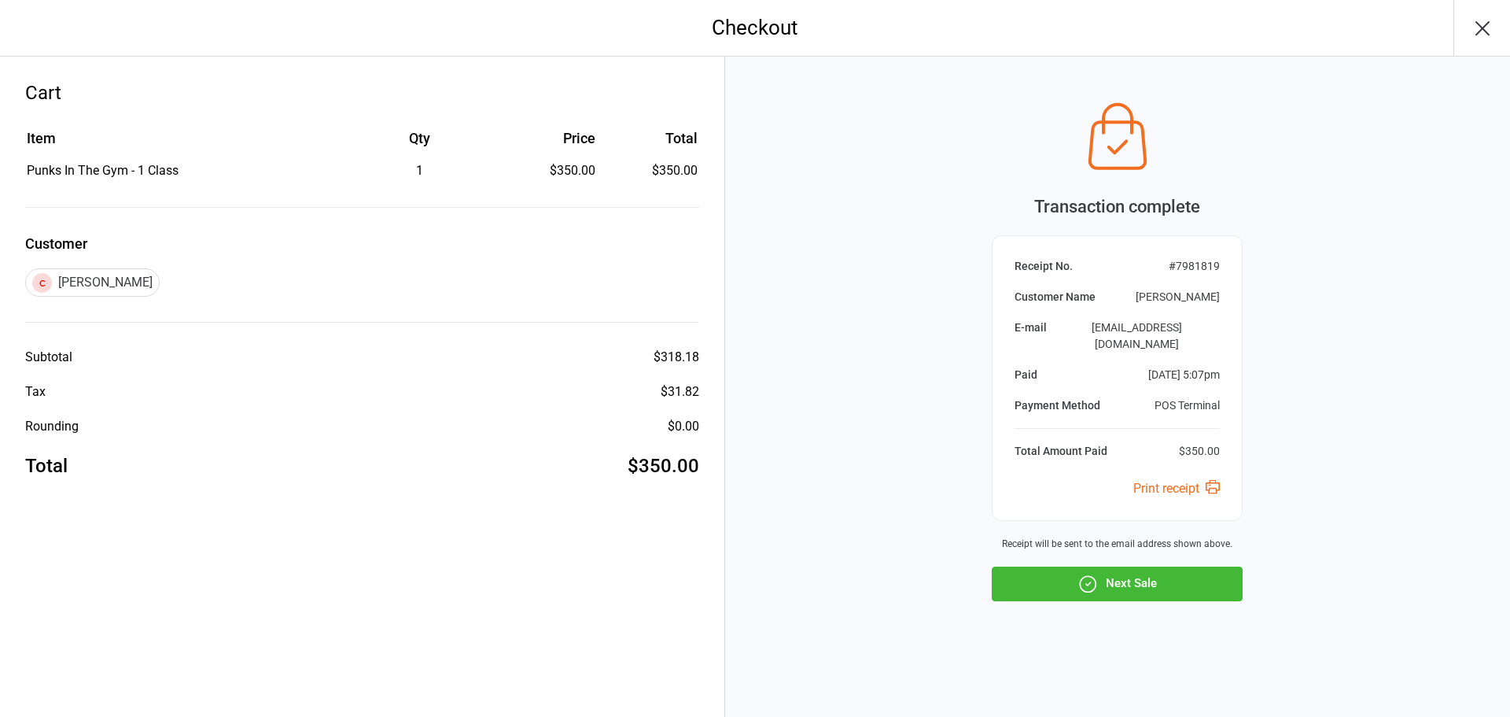
click at [1112, 576] on button "Next Sale" at bounding box center [1117, 583] width 251 height 35
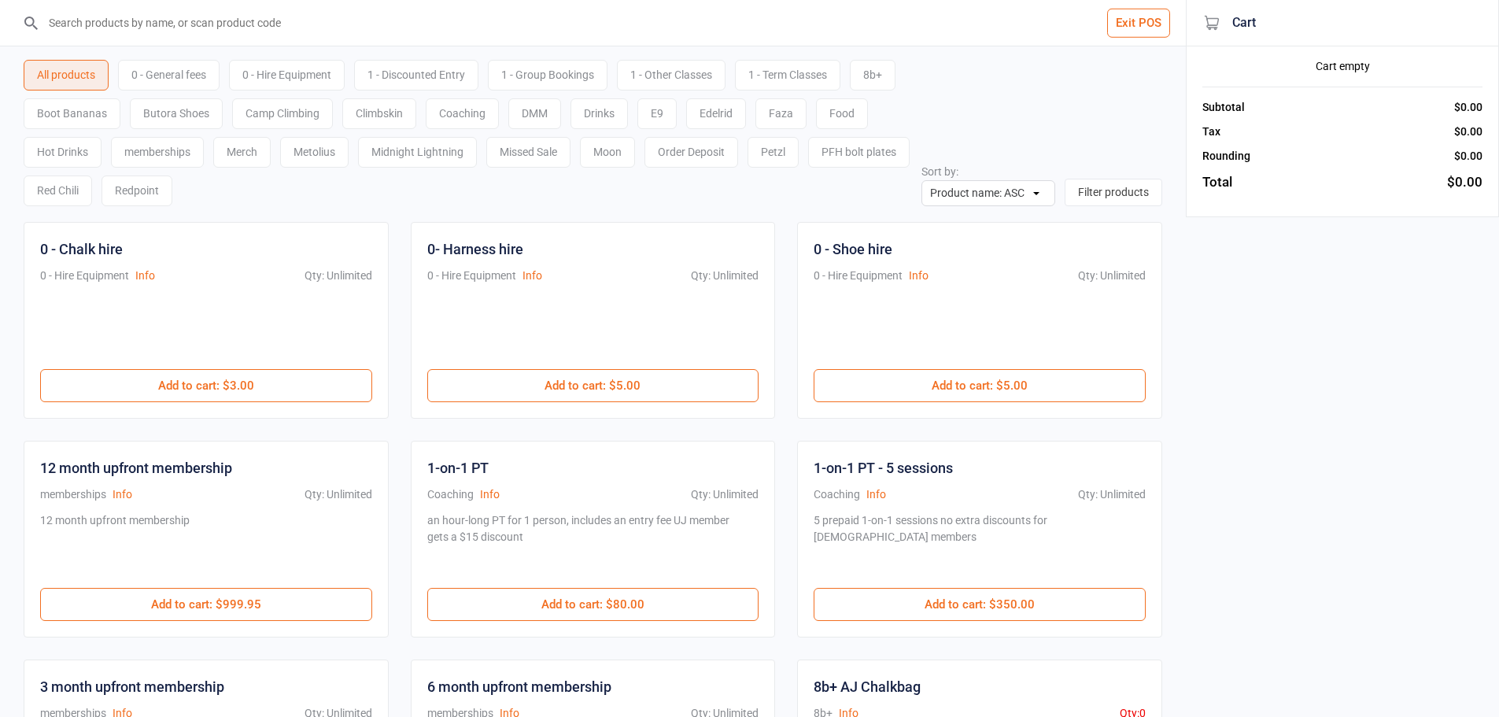
click at [198, 75] on div "0 - General fees" at bounding box center [168, 75] width 101 height 31
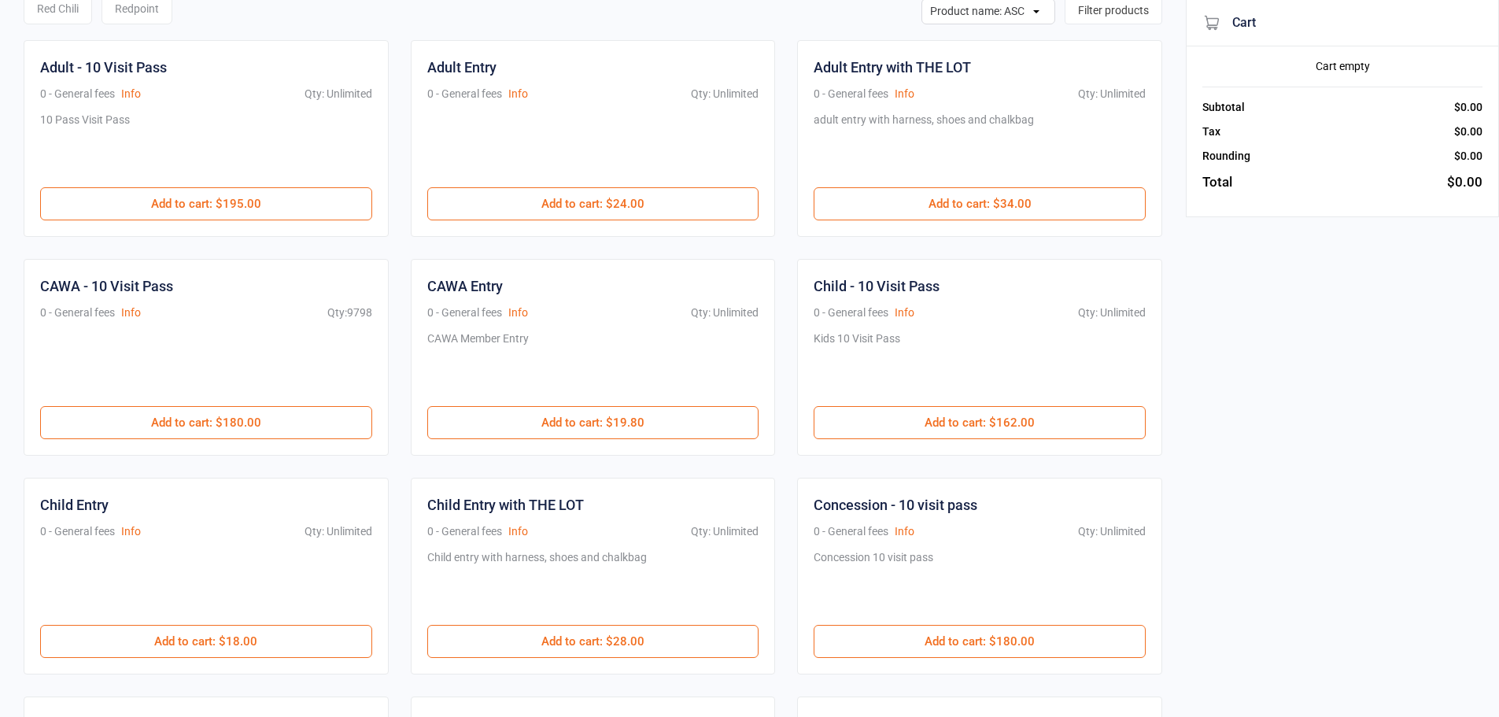
scroll to position [236, 0]
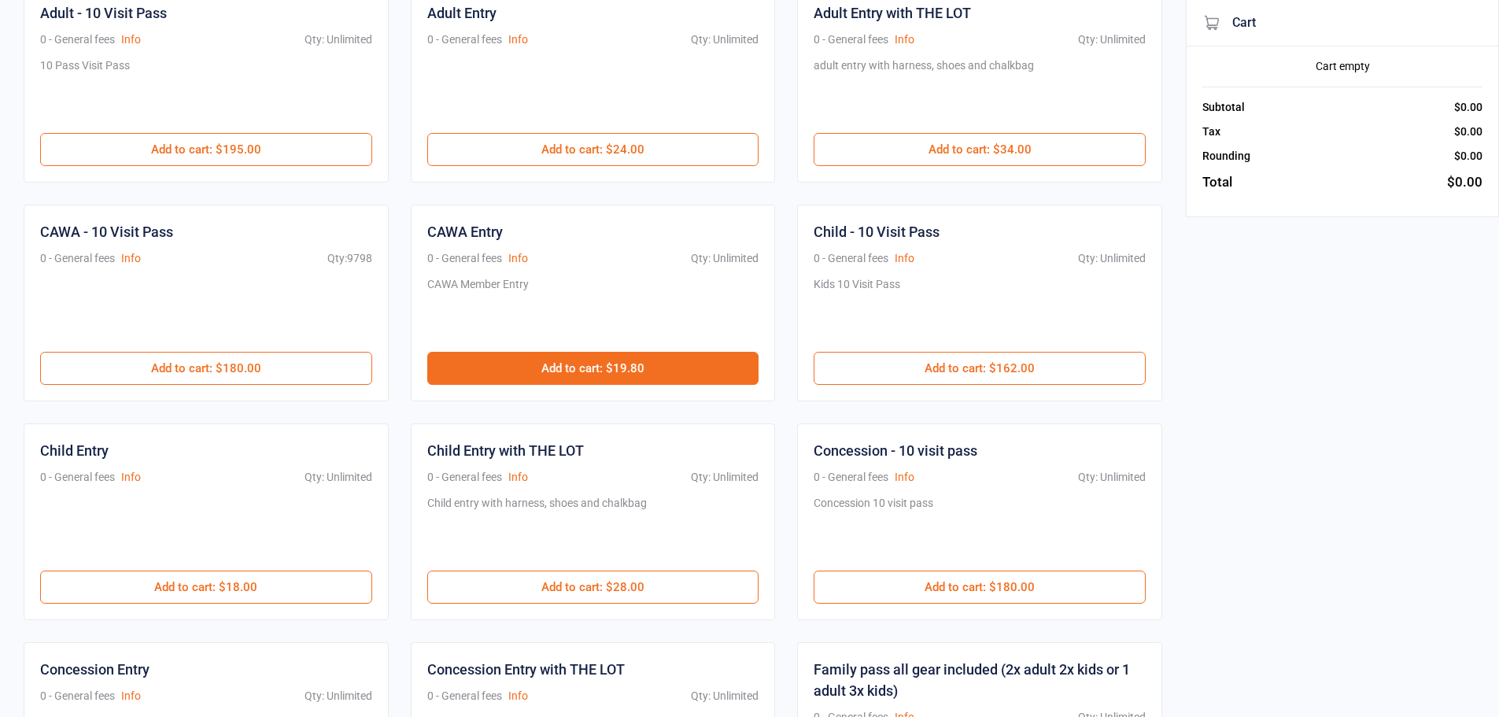
click at [636, 367] on button "Add to cart : $19.80" at bounding box center [593, 368] width 332 height 33
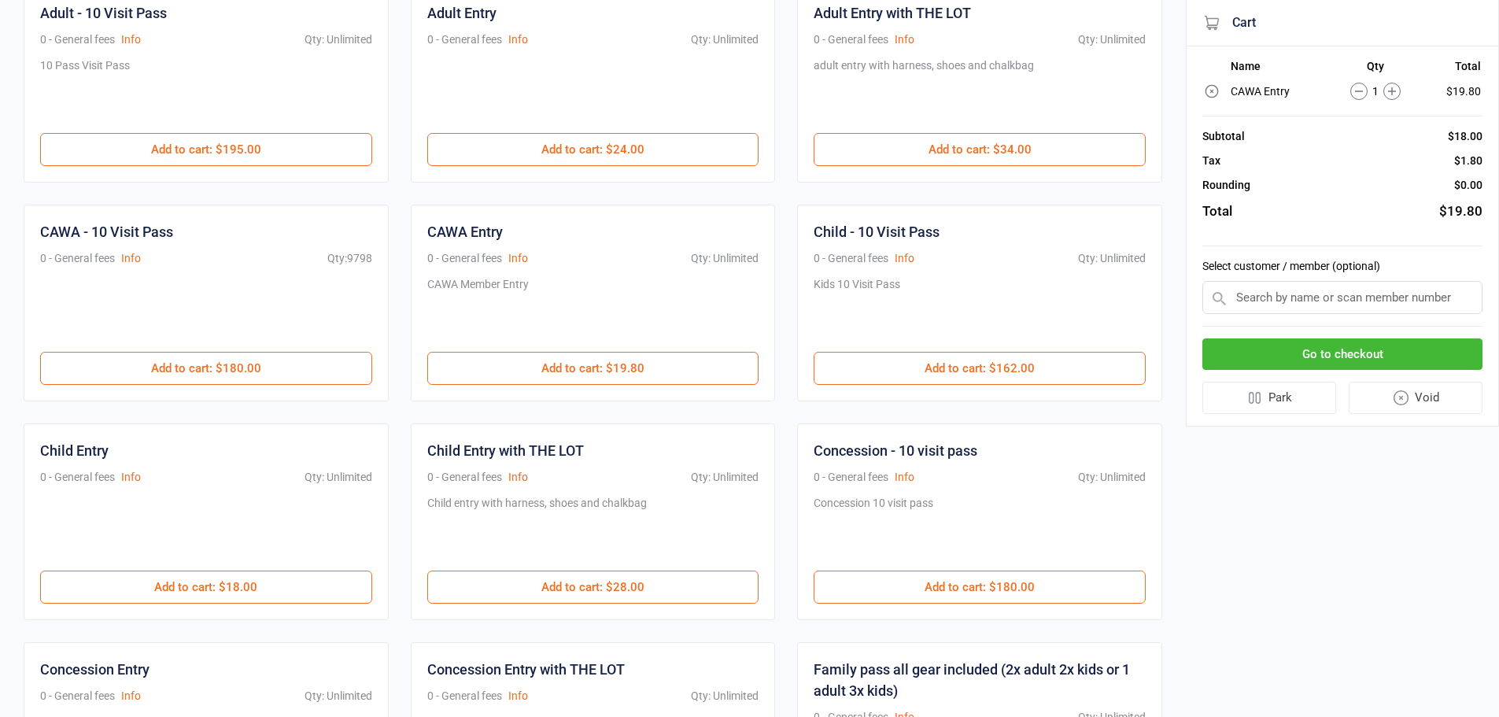
click at [1348, 360] on button "Go to checkout" at bounding box center [1342, 354] width 280 height 32
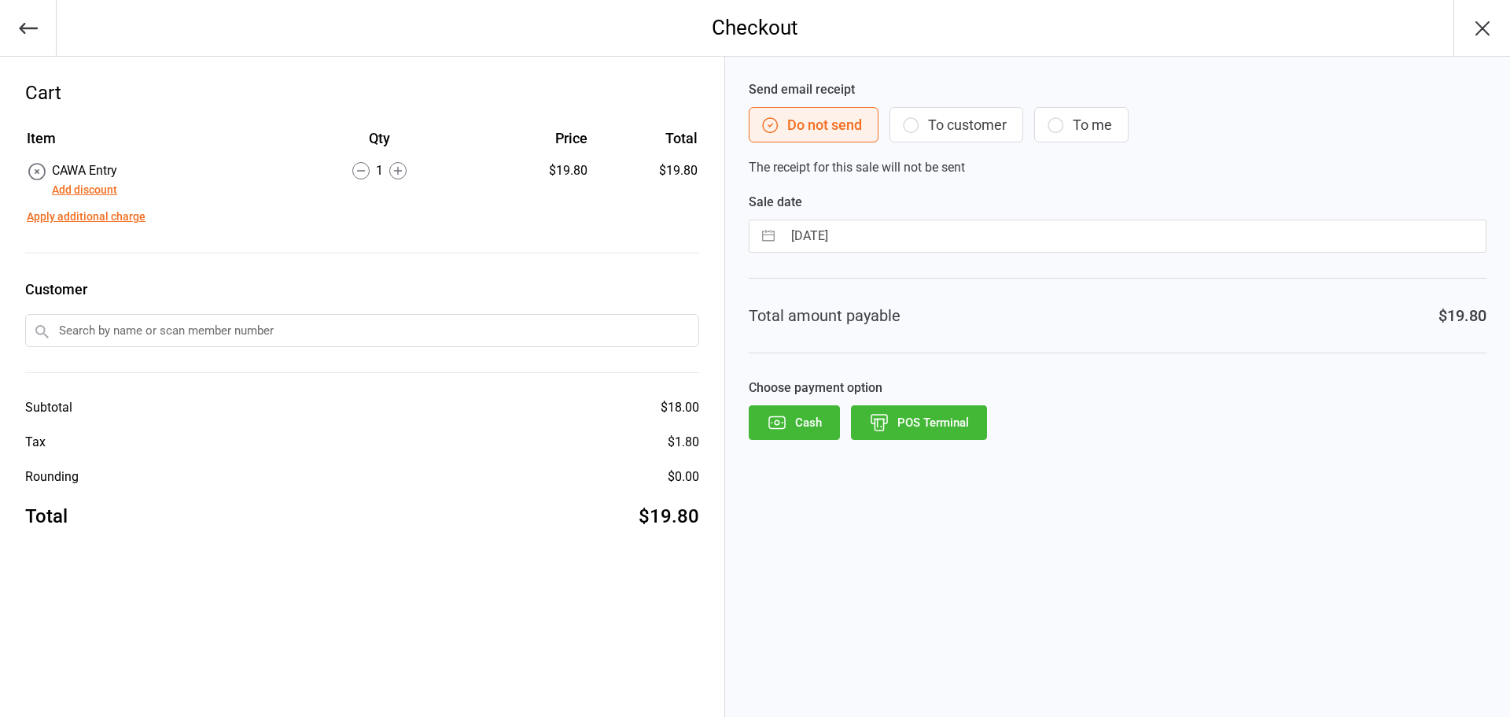
click at [948, 422] on button "POS Terminal" at bounding box center [919, 422] width 136 height 35
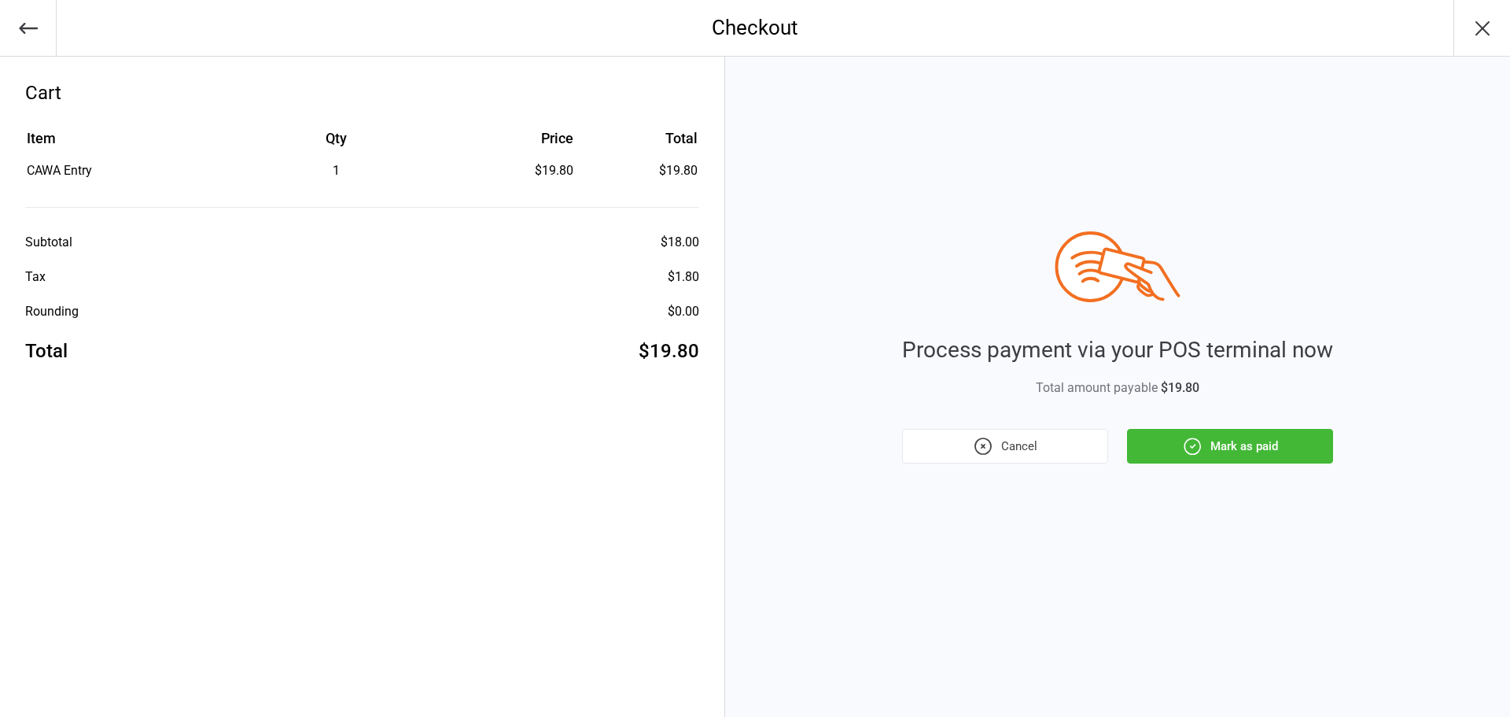
click at [1221, 452] on button "Mark as paid" at bounding box center [1230, 446] width 206 height 35
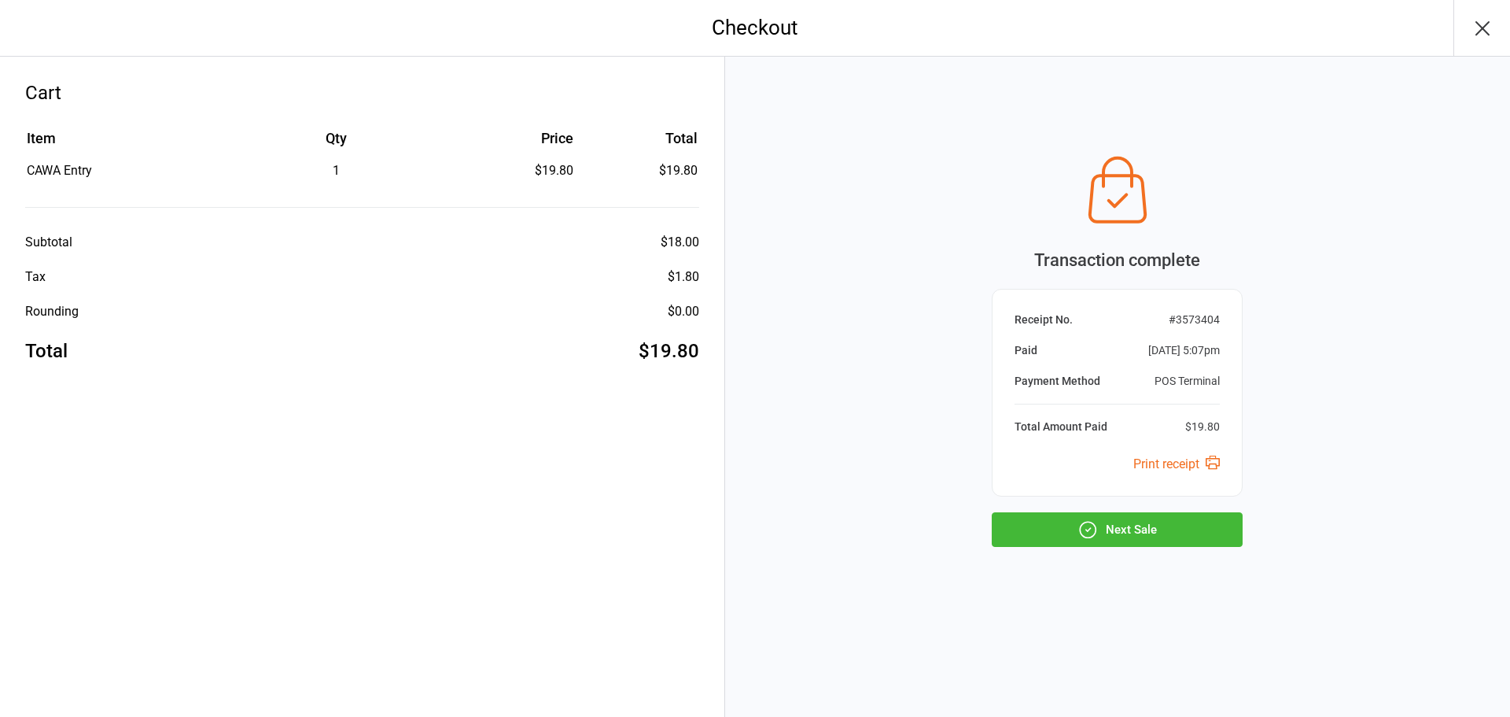
click at [1065, 533] on button "Next Sale" at bounding box center [1117, 529] width 251 height 35
